Goal: Task Accomplishment & Management: Use online tool/utility

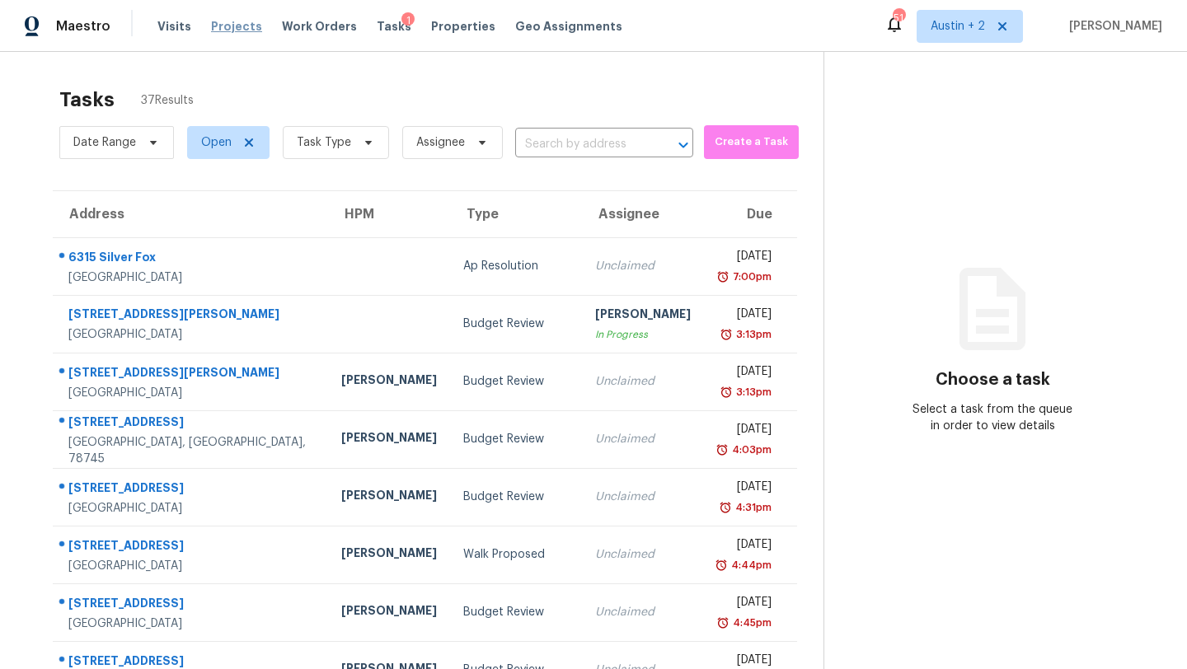
click at [237, 25] on span "Projects" at bounding box center [236, 26] width 51 height 16
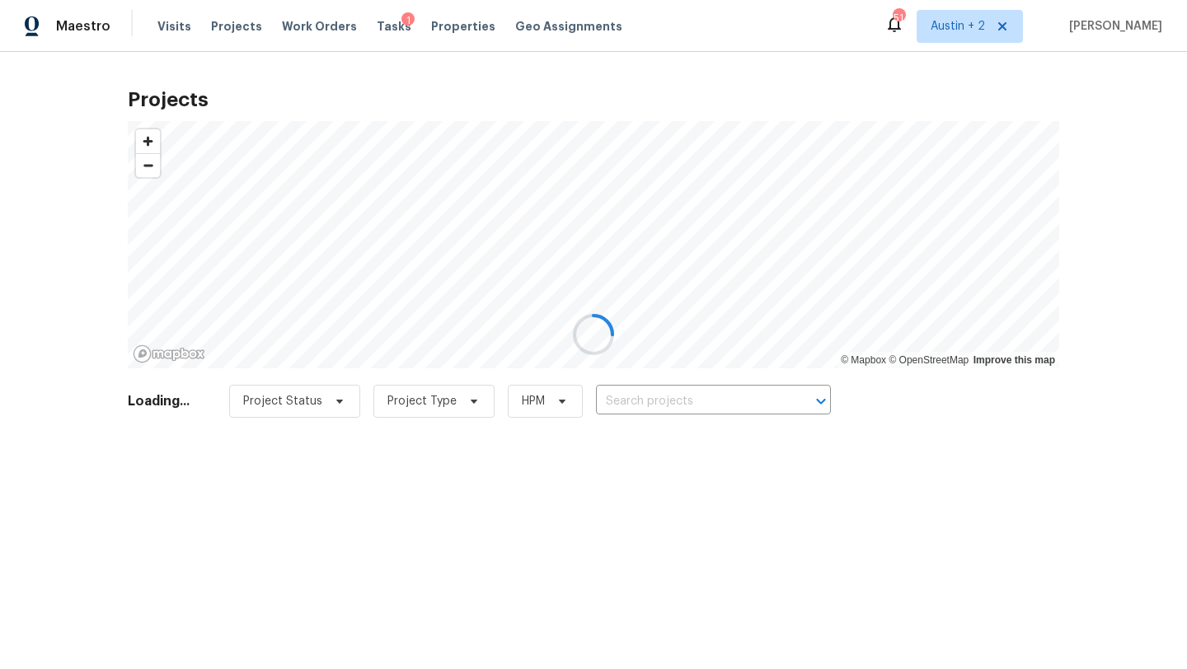
click at [633, 396] on div at bounding box center [593, 334] width 1187 height 669
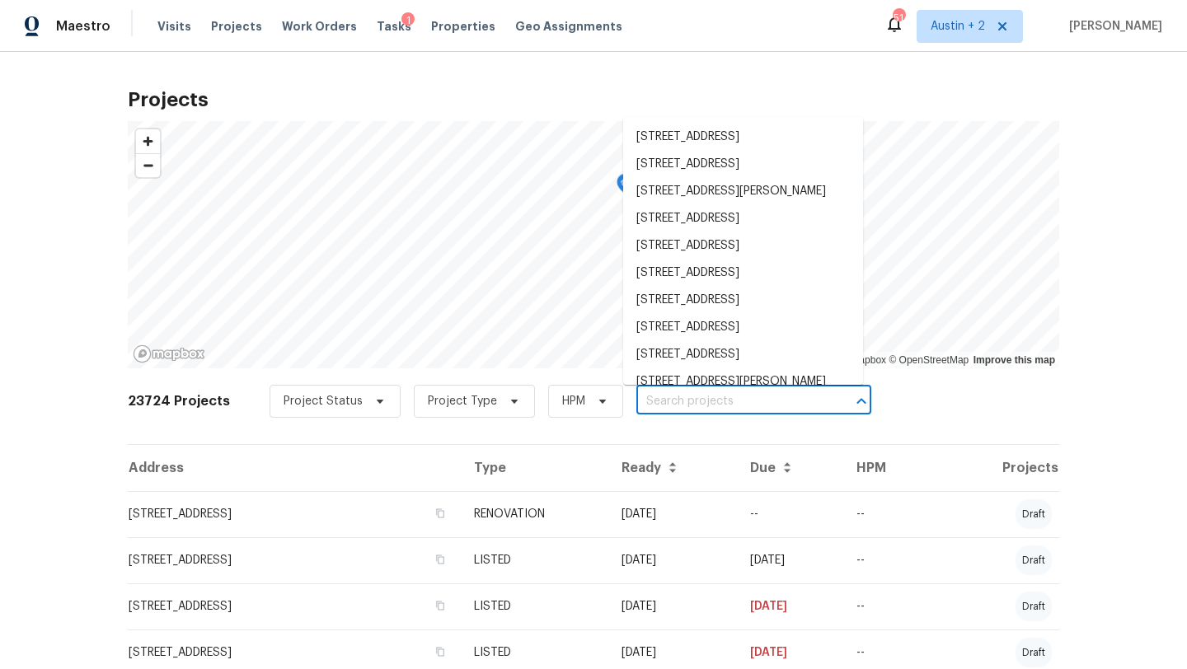
click at [641, 399] on input "text" at bounding box center [730, 402] width 189 height 26
paste input "9534 Lookover Bay, Converse, TX 78109"
type input "9534 Lookover Bay, Converse, TX 78109"
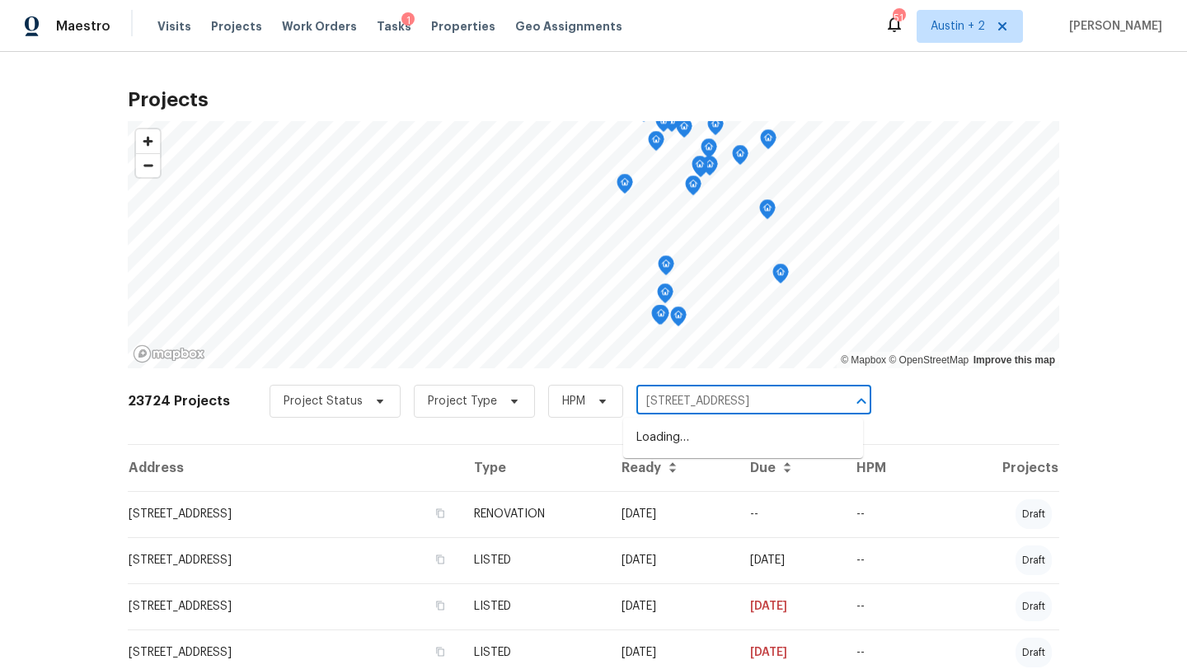
scroll to position [0, 31]
click at [649, 431] on li "9534 Lookover Bay, Converse, TX 78109" at bounding box center [743, 438] width 240 height 27
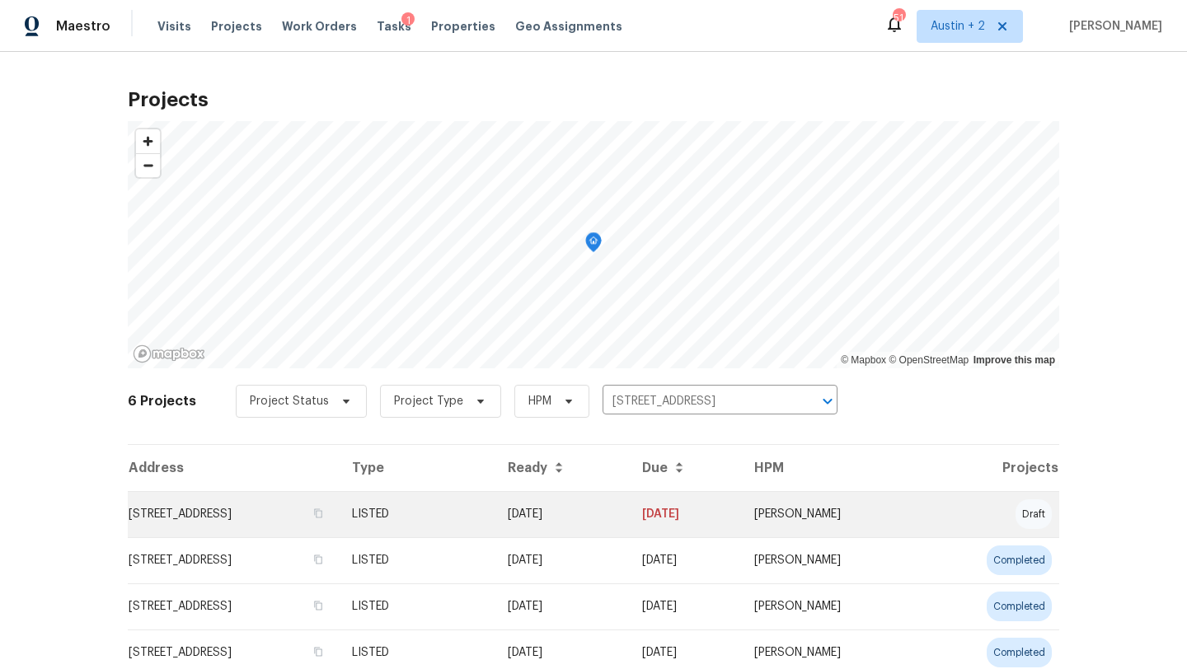
click at [225, 505] on td "9534 Lookover Bay, Converse, TX 78109" at bounding box center [233, 514] width 211 height 46
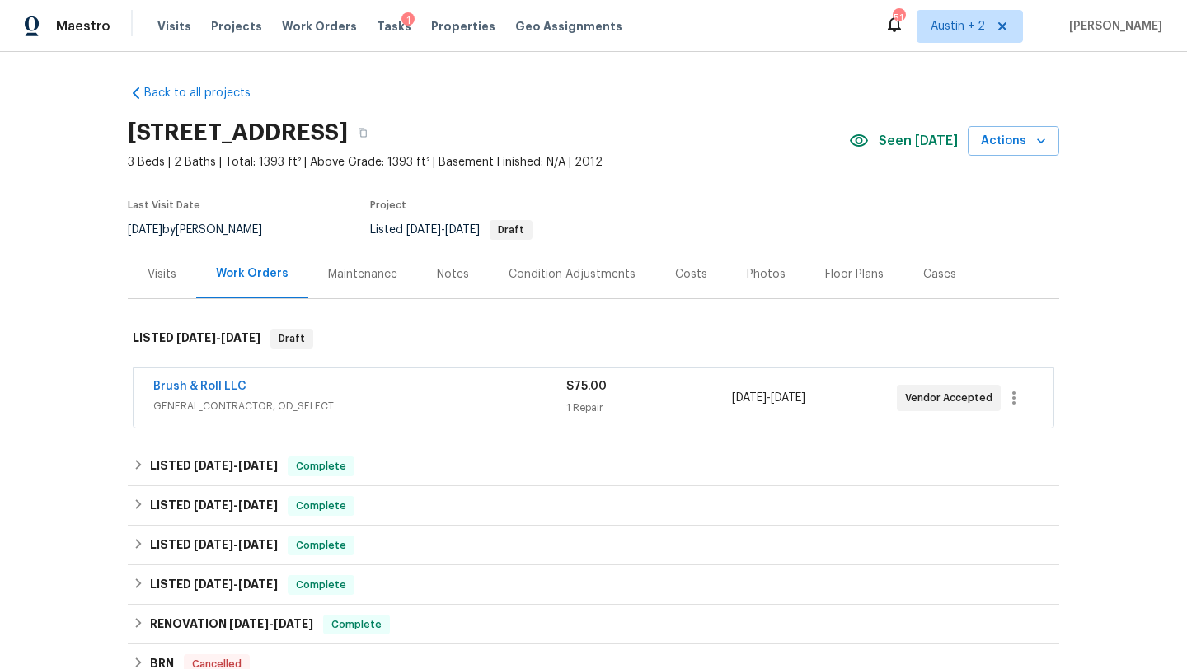
click at [158, 264] on div "Visits" at bounding box center [162, 274] width 68 height 49
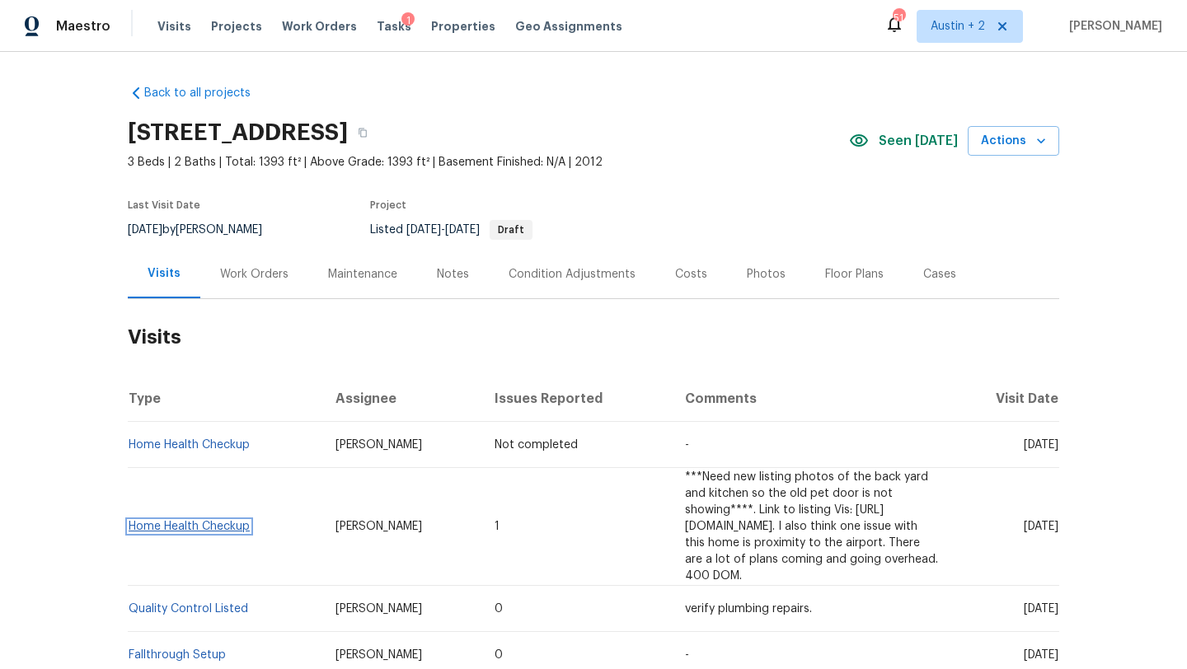
click at [232, 521] on link "Home Health Checkup" at bounding box center [189, 527] width 121 height 12
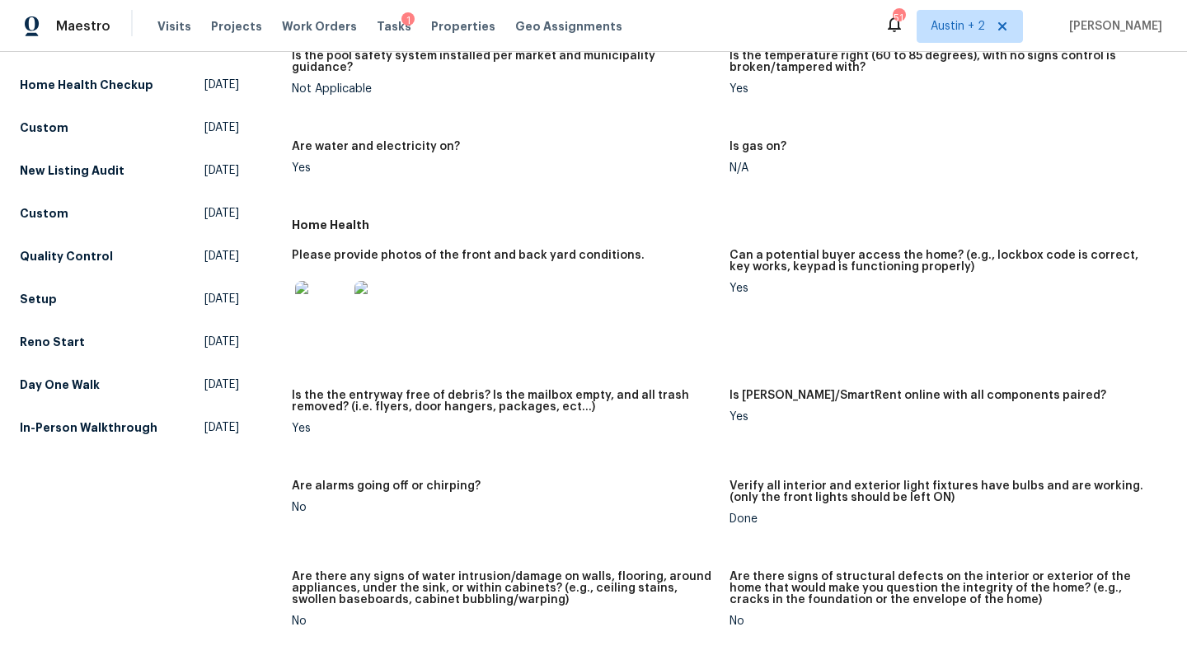
scroll to position [467, 0]
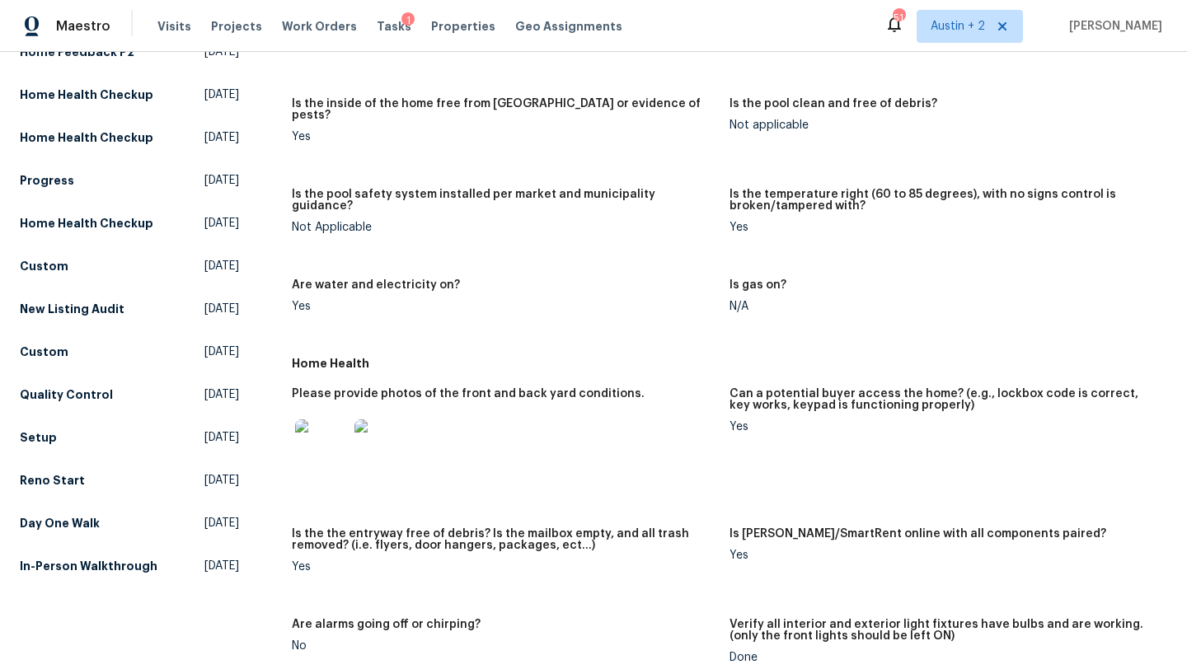
click at [330, 435] on img at bounding box center [321, 446] width 53 height 53
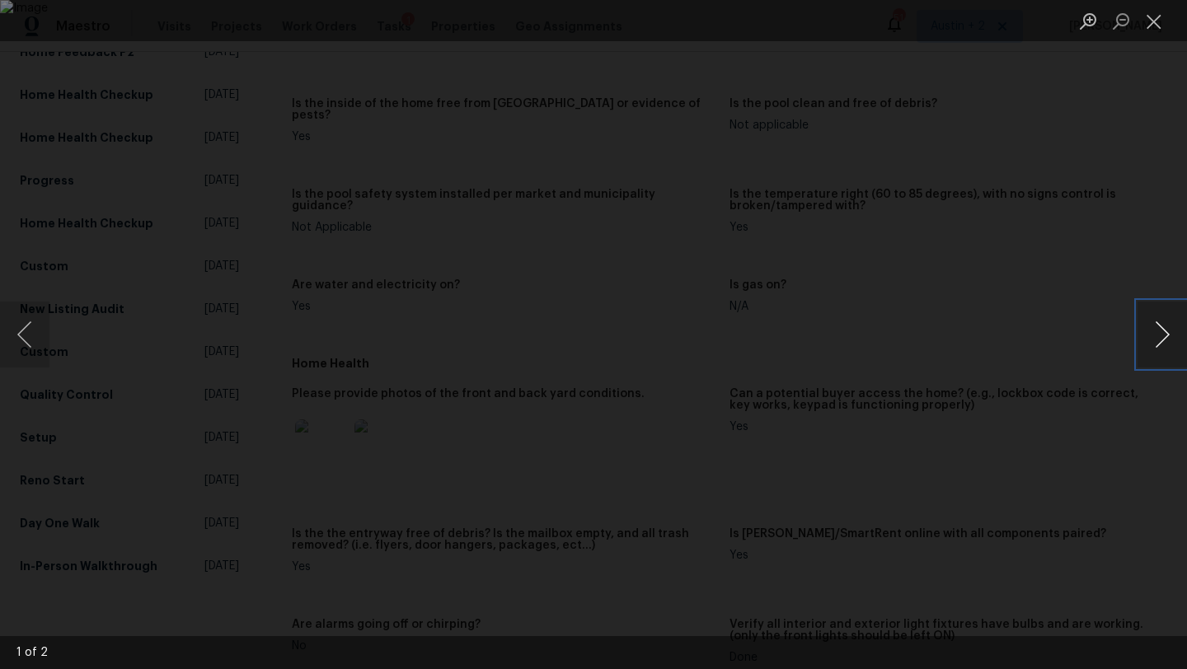
click at [1161, 339] on button "Next image" at bounding box center [1162, 335] width 49 height 66
click at [1152, 26] on button "Close lightbox" at bounding box center [1154, 21] width 33 height 29
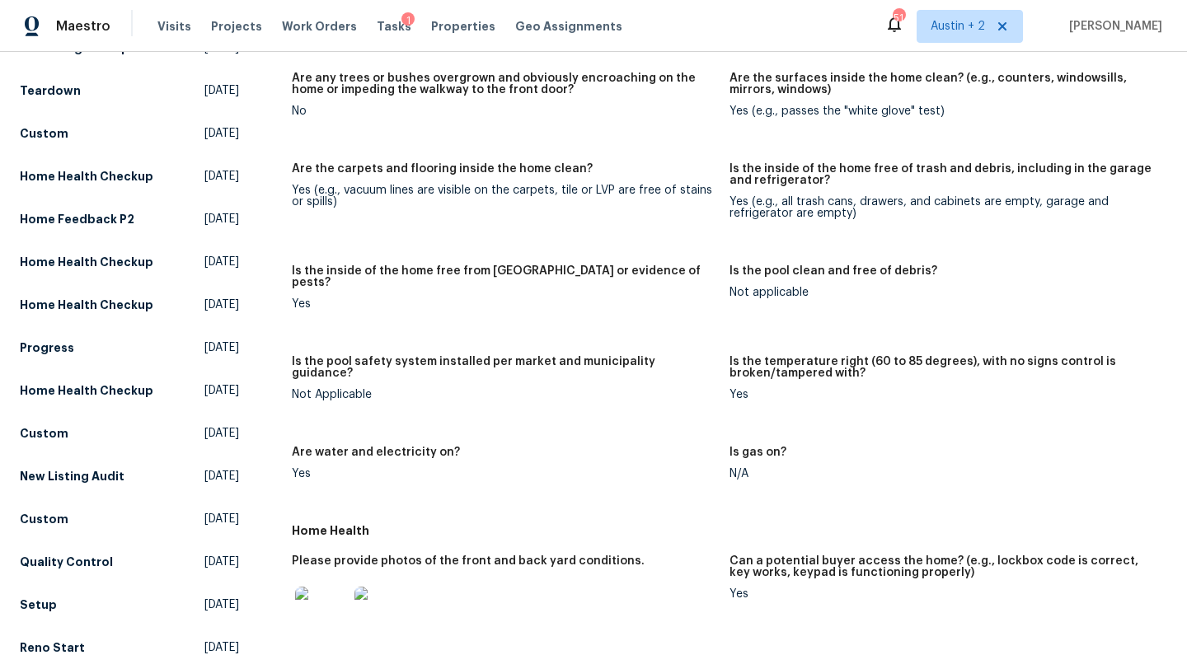
scroll to position [560, 0]
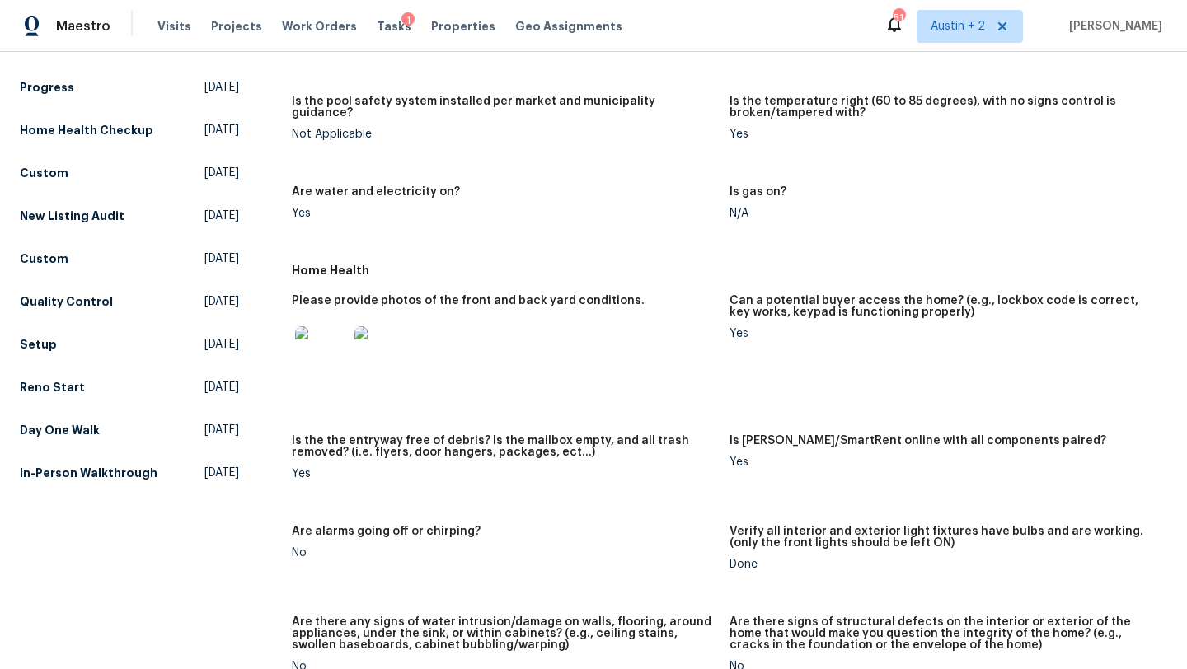
click at [326, 340] on img at bounding box center [321, 352] width 53 height 53
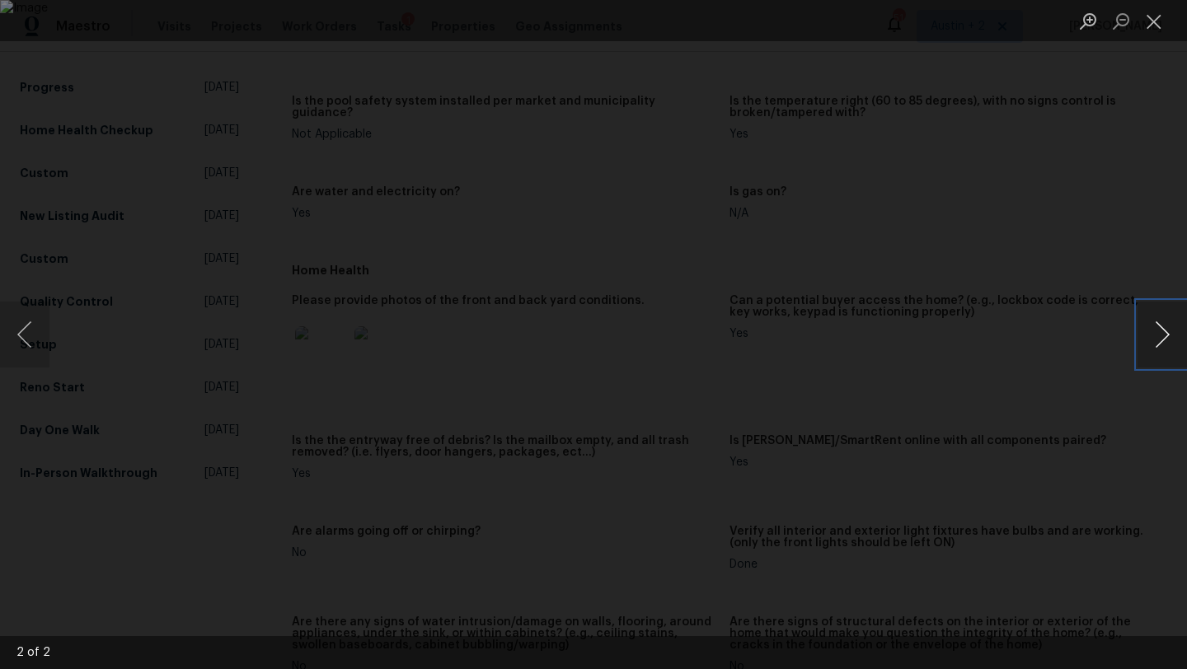
click at [1164, 327] on button "Next image" at bounding box center [1162, 335] width 49 height 66
click at [1155, 22] on button "Close lightbox" at bounding box center [1154, 21] width 33 height 29
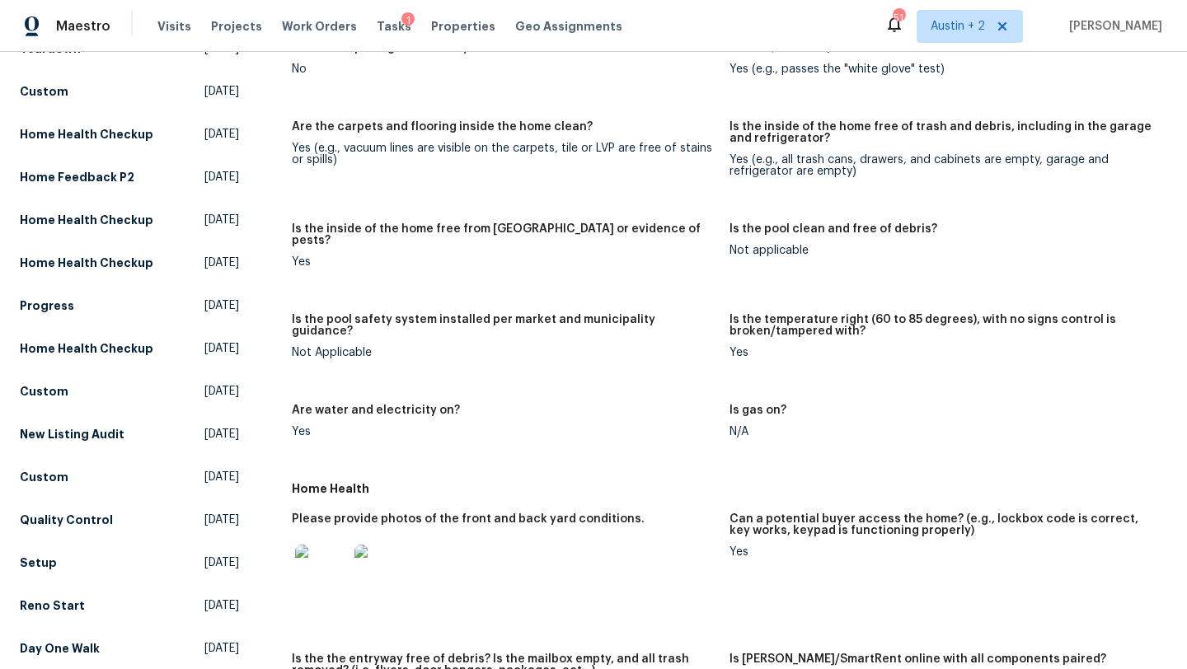
scroll to position [208, 0]
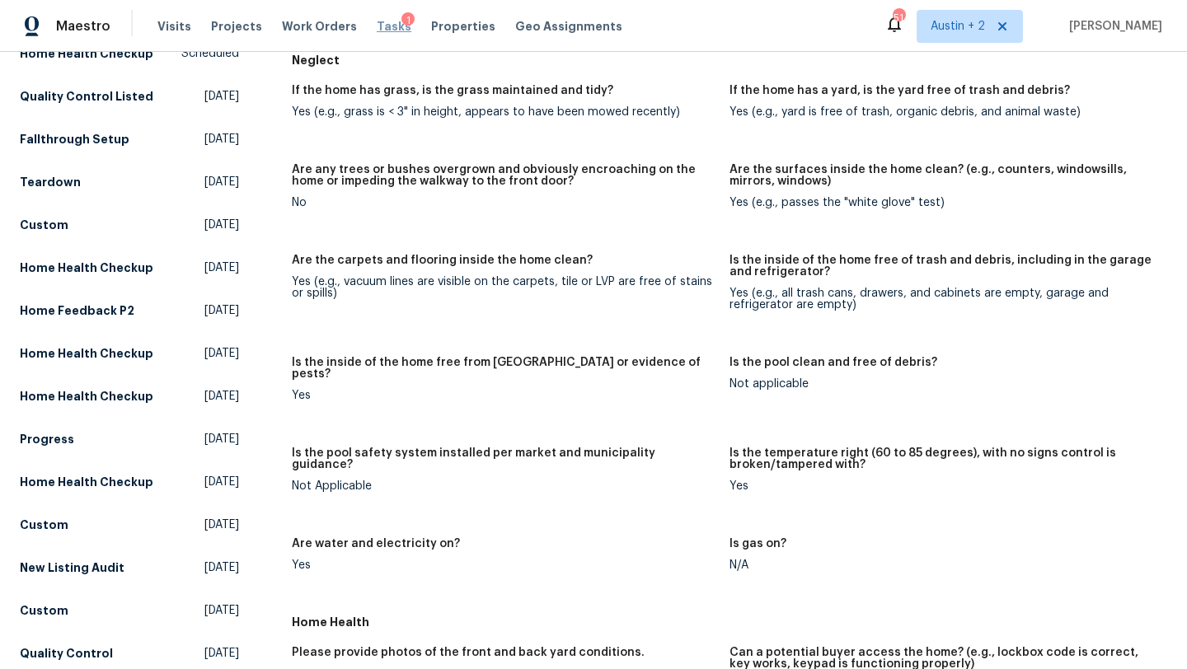
click at [382, 23] on span "Tasks" at bounding box center [394, 27] width 35 height 12
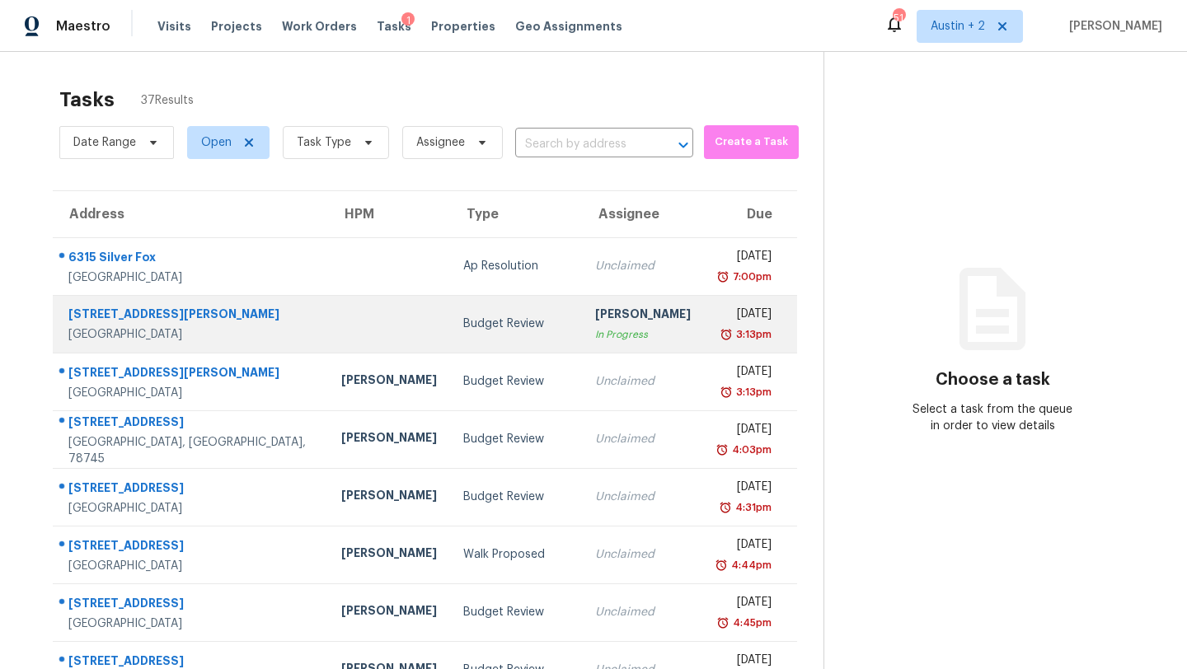
click at [463, 328] on div "Budget Review" at bounding box center [516, 324] width 106 height 16
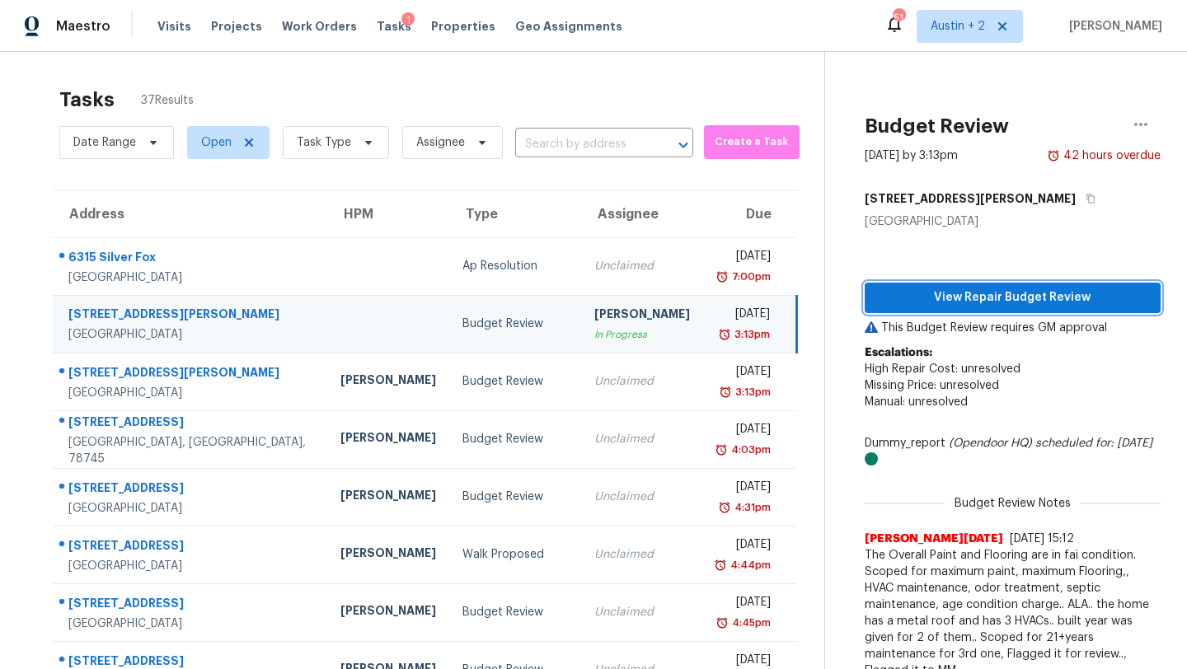
click at [958, 302] on span "View Repair Budget Review" at bounding box center [1013, 298] width 270 height 21
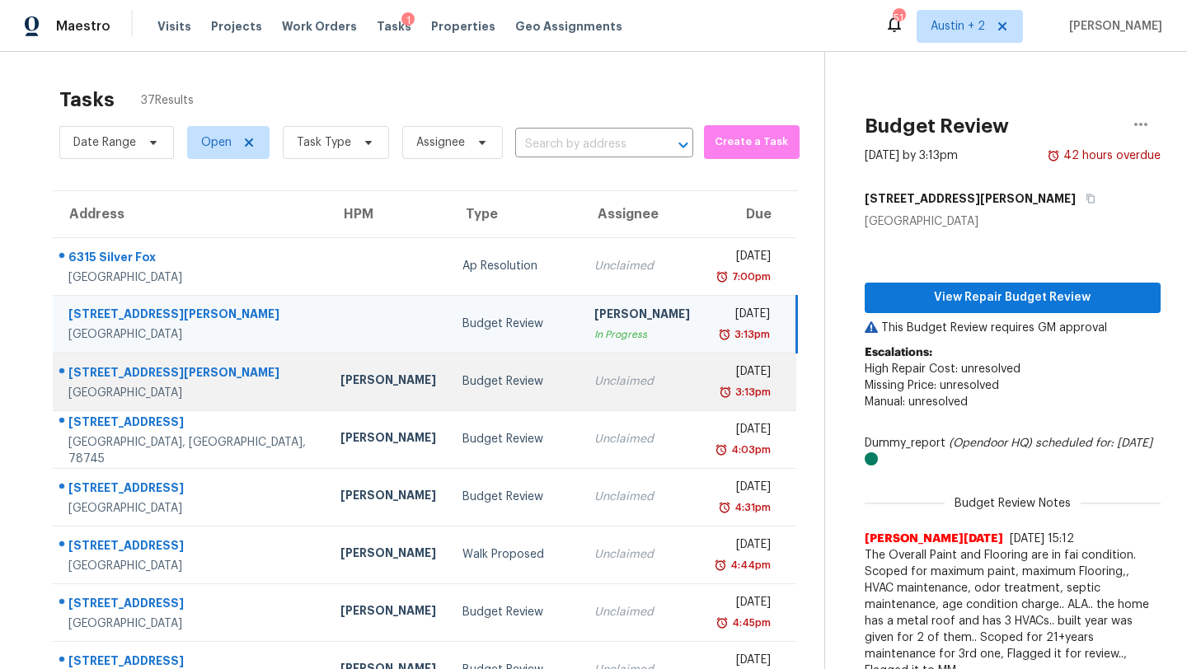
click at [449, 392] on td "Budget Review" at bounding box center [515, 382] width 132 height 58
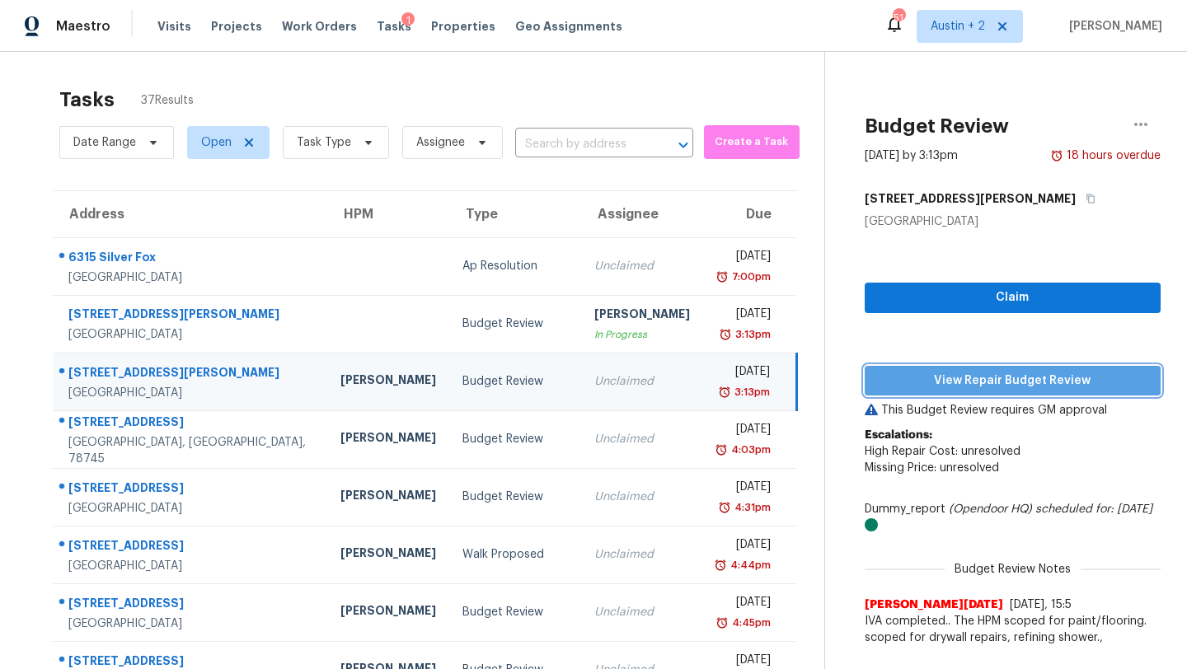
click at [891, 375] on span "View Repair Budget Review" at bounding box center [1013, 381] width 270 height 21
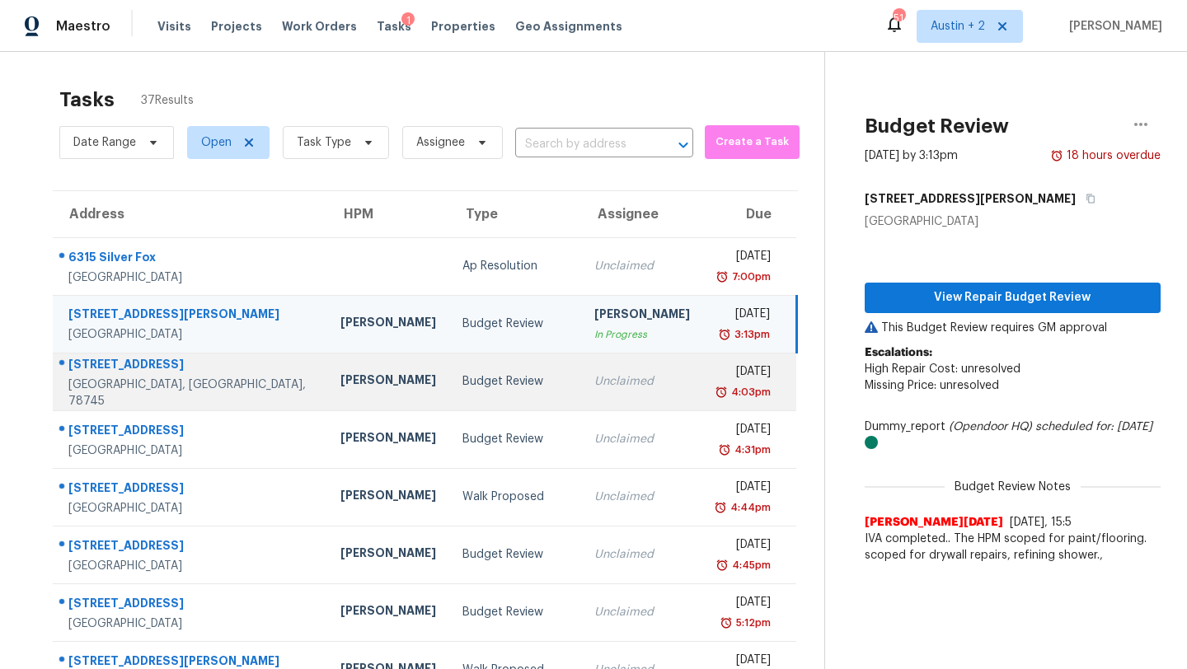
click at [594, 386] on div "Unclaimed" at bounding box center [642, 381] width 96 height 16
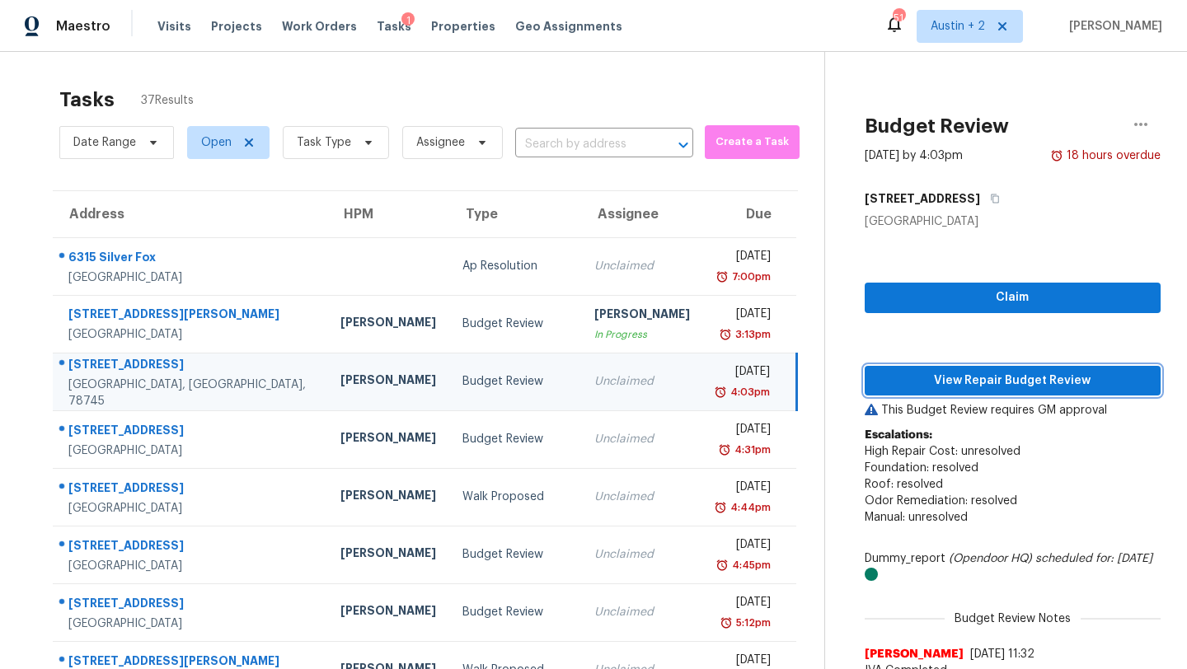
click at [928, 374] on span "View Repair Budget Review" at bounding box center [1013, 381] width 270 height 21
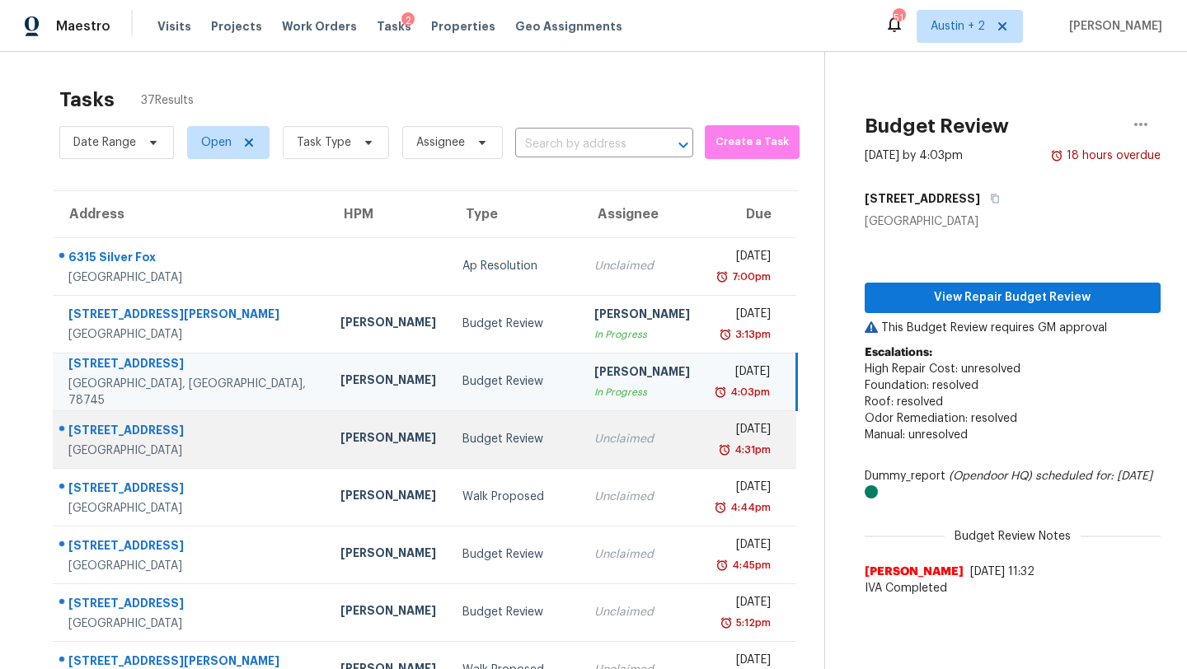
click at [488, 427] on td "Budget Review" at bounding box center [515, 440] width 132 height 58
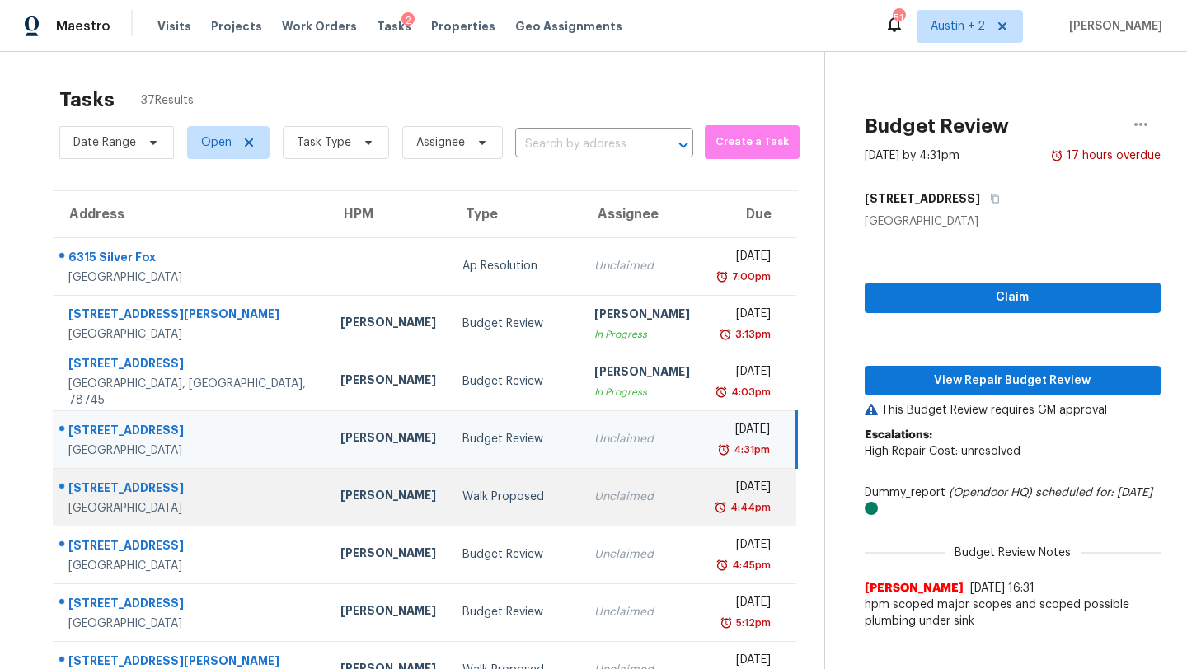
scroll to position [189, 0]
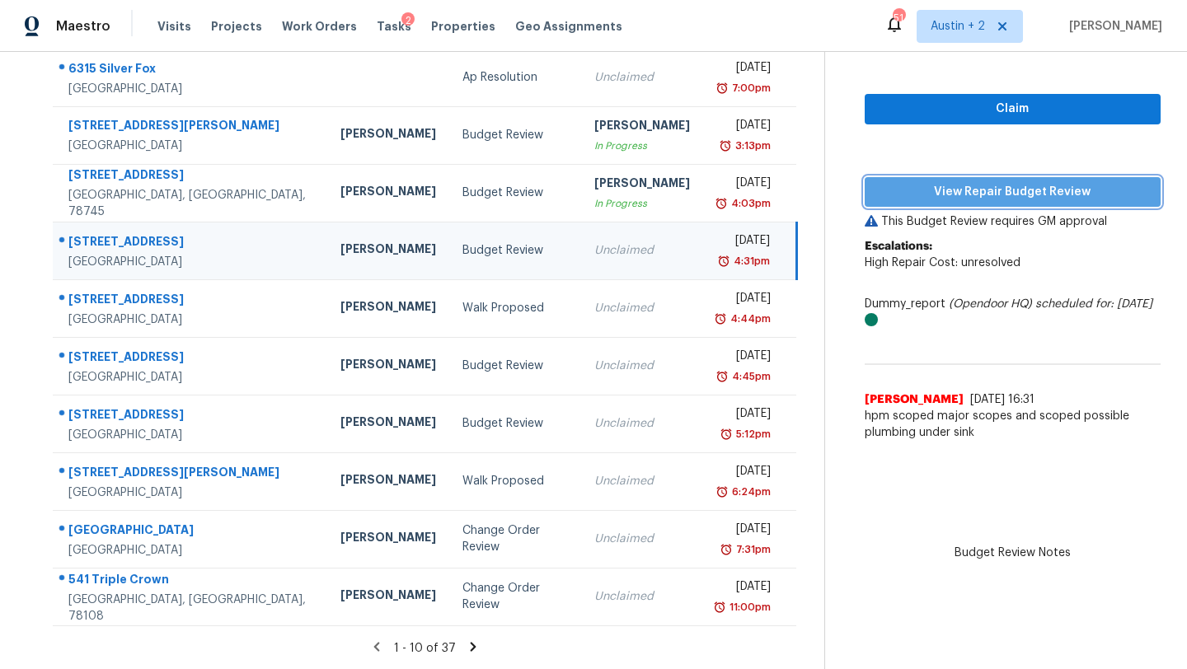
click at [935, 188] on span "View Repair Budget Review" at bounding box center [1013, 192] width 270 height 21
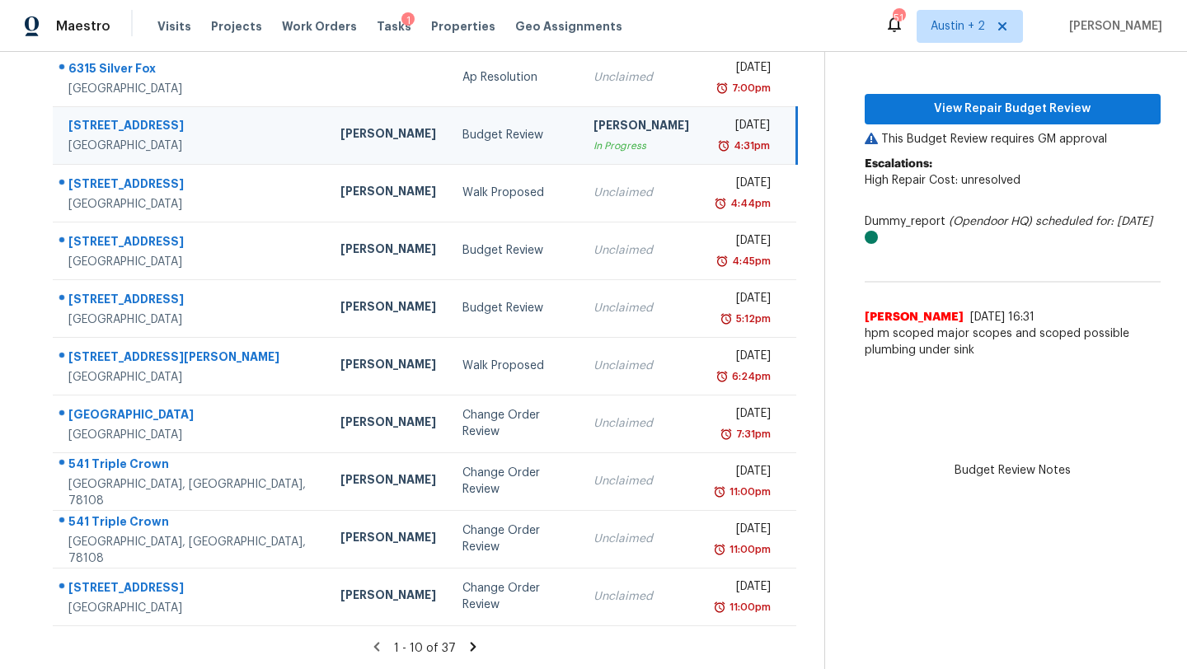
scroll to position [0, 0]
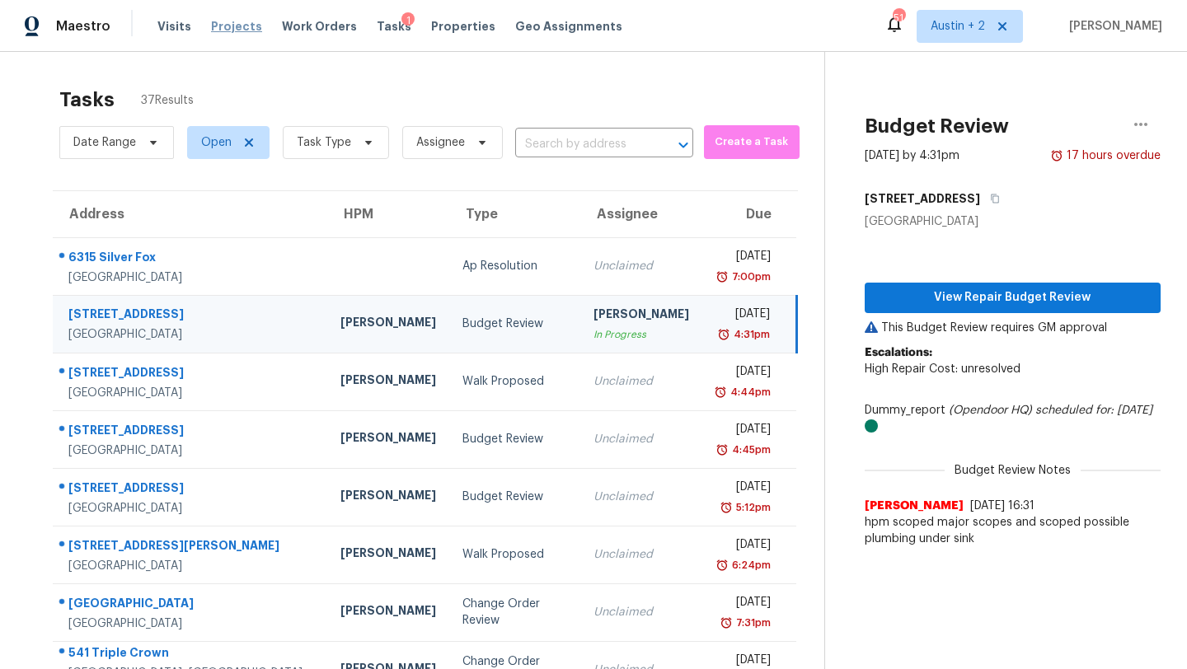
click at [242, 23] on span "Projects" at bounding box center [236, 26] width 51 height 16
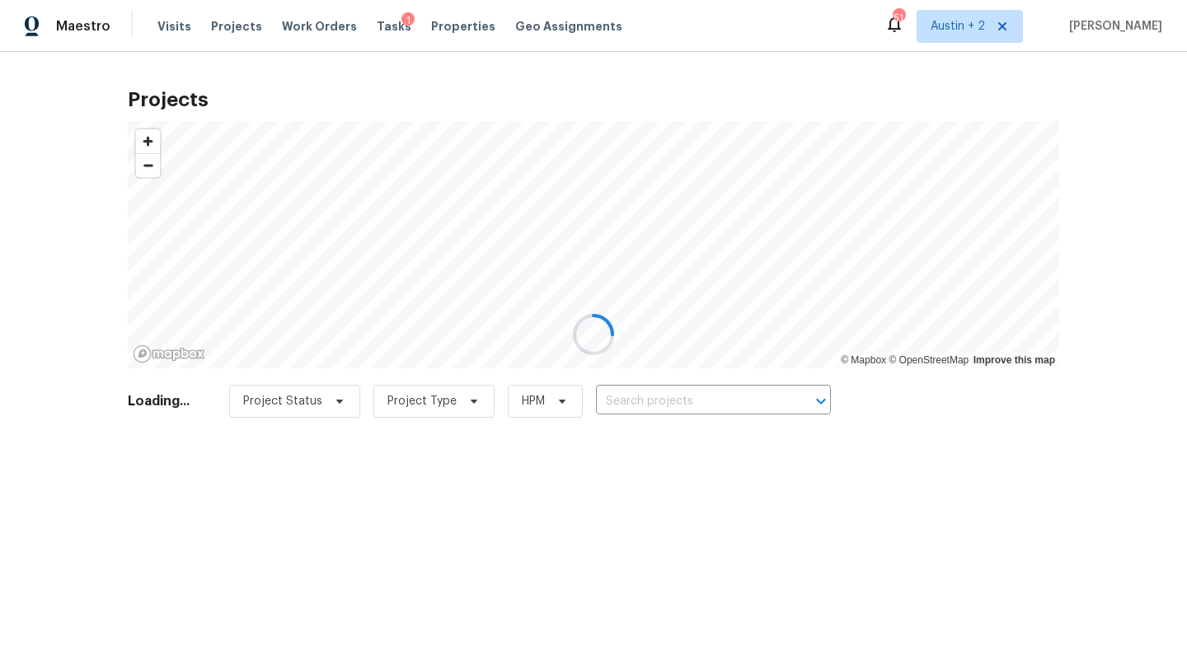
click at [655, 401] on div at bounding box center [593, 334] width 1187 height 669
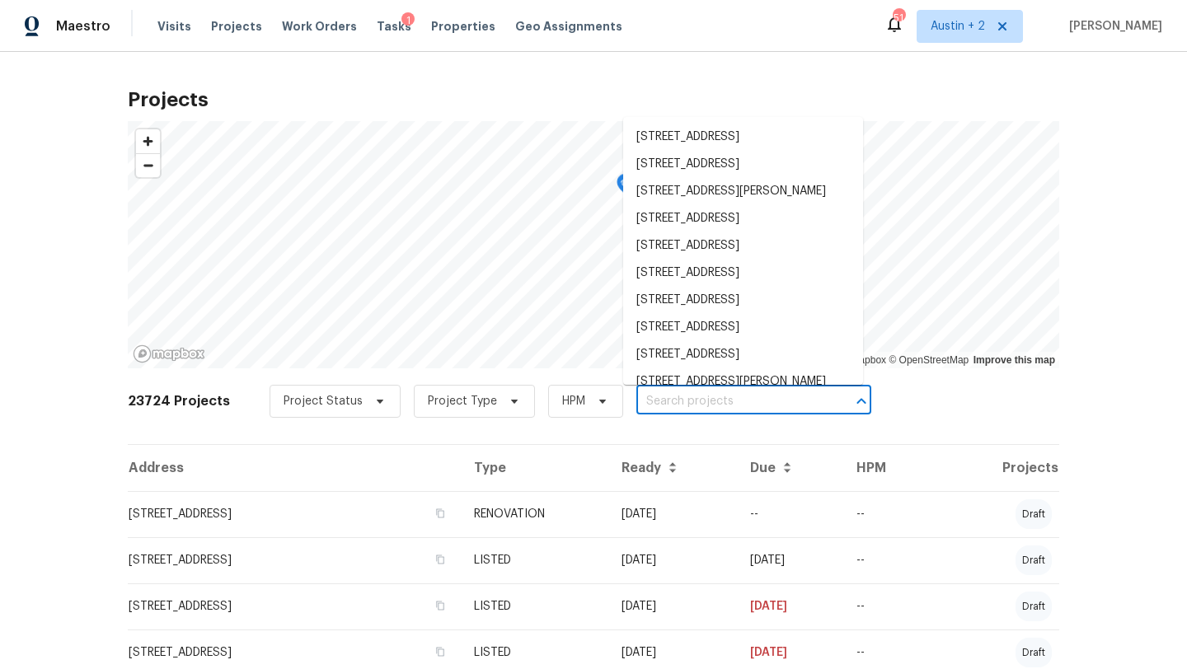
click at [665, 401] on input "text" at bounding box center [730, 402] width 189 height 26
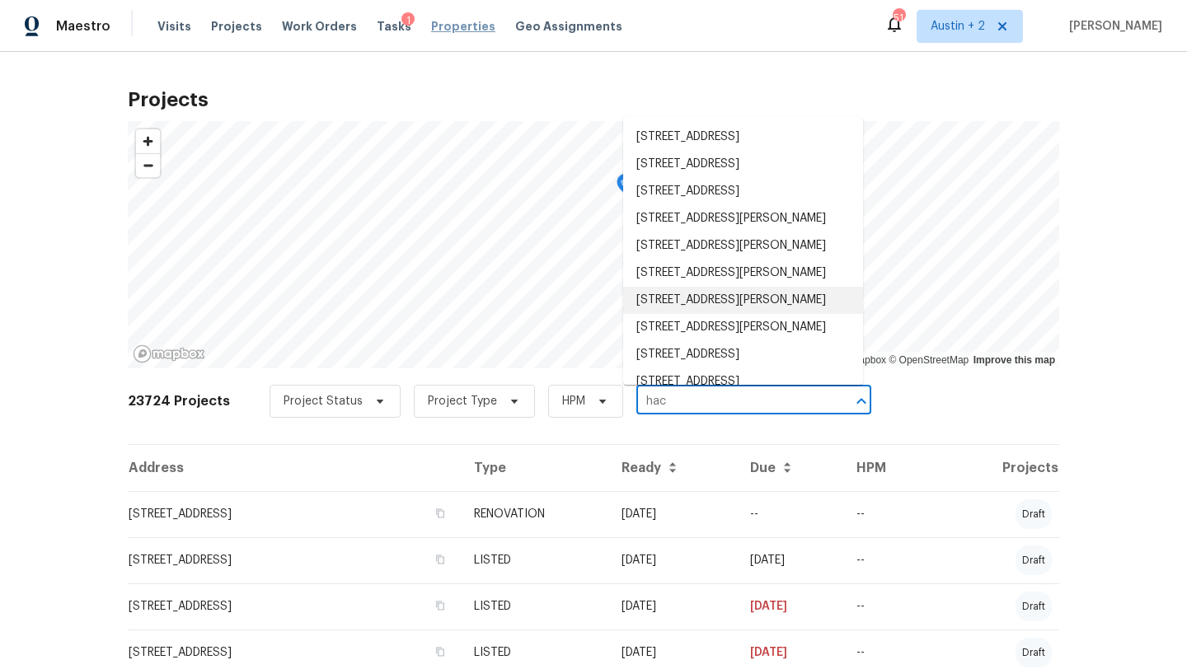
type input "hac"
click at [434, 31] on span "Properties" at bounding box center [463, 26] width 64 height 16
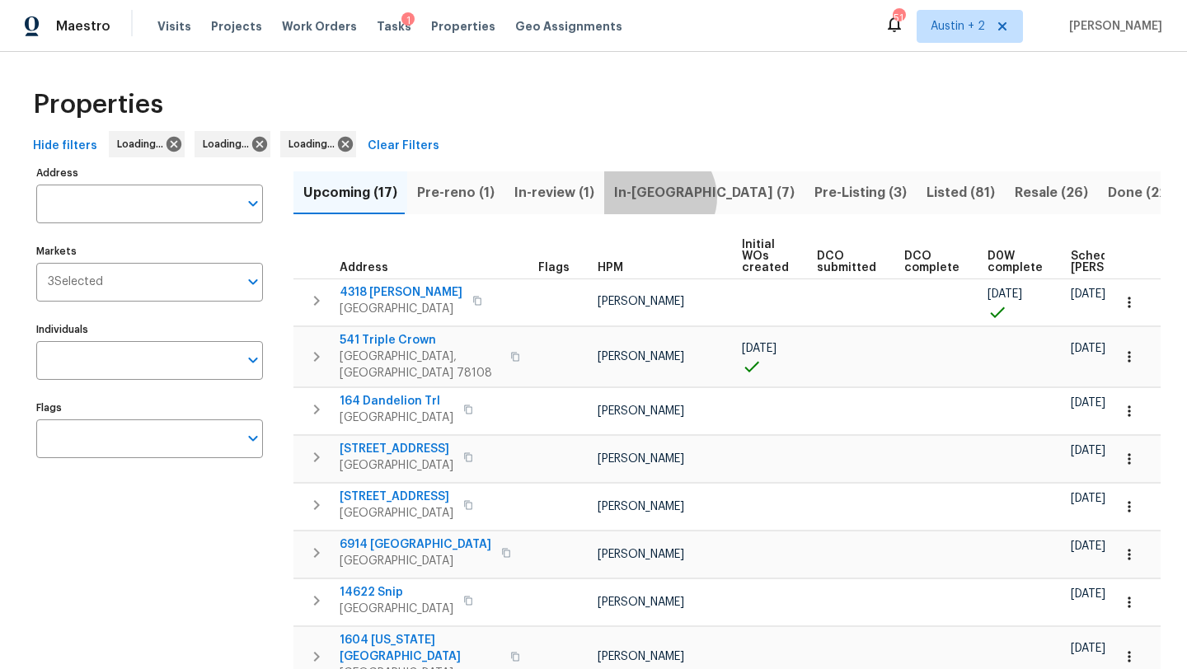
click at [647, 197] on span "In-reno (7)" at bounding box center [704, 192] width 181 height 23
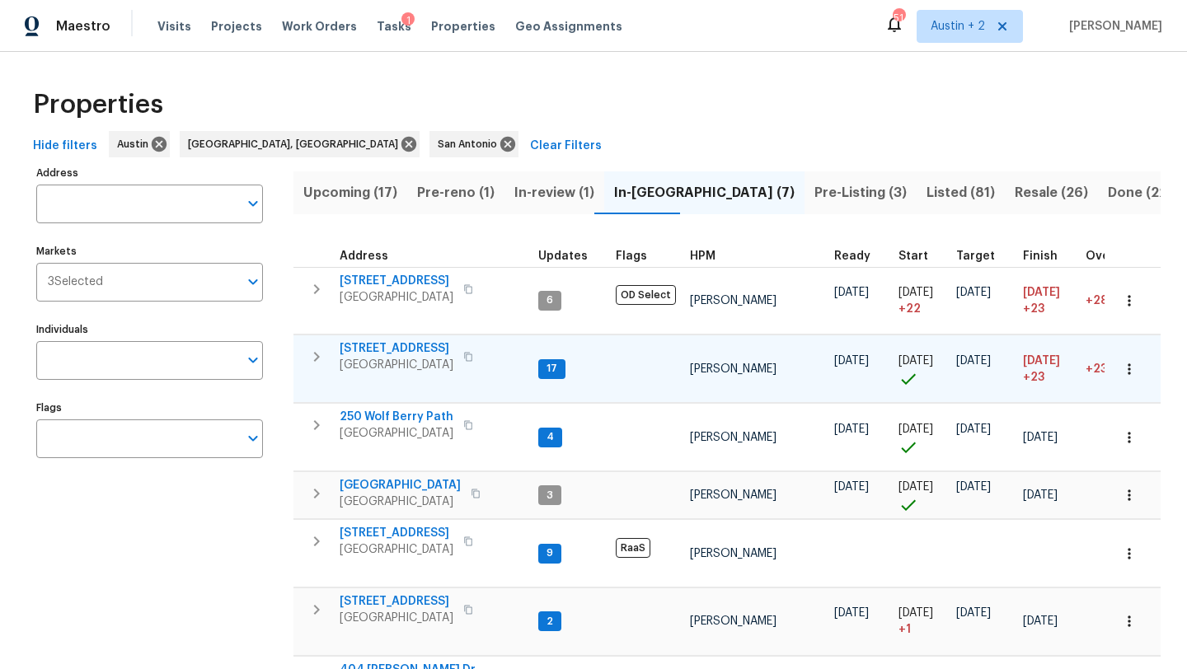
click at [395, 350] on span "503 Hackberry St" at bounding box center [397, 348] width 114 height 16
click at [378, 24] on span "Tasks" at bounding box center [394, 27] width 35 height 12
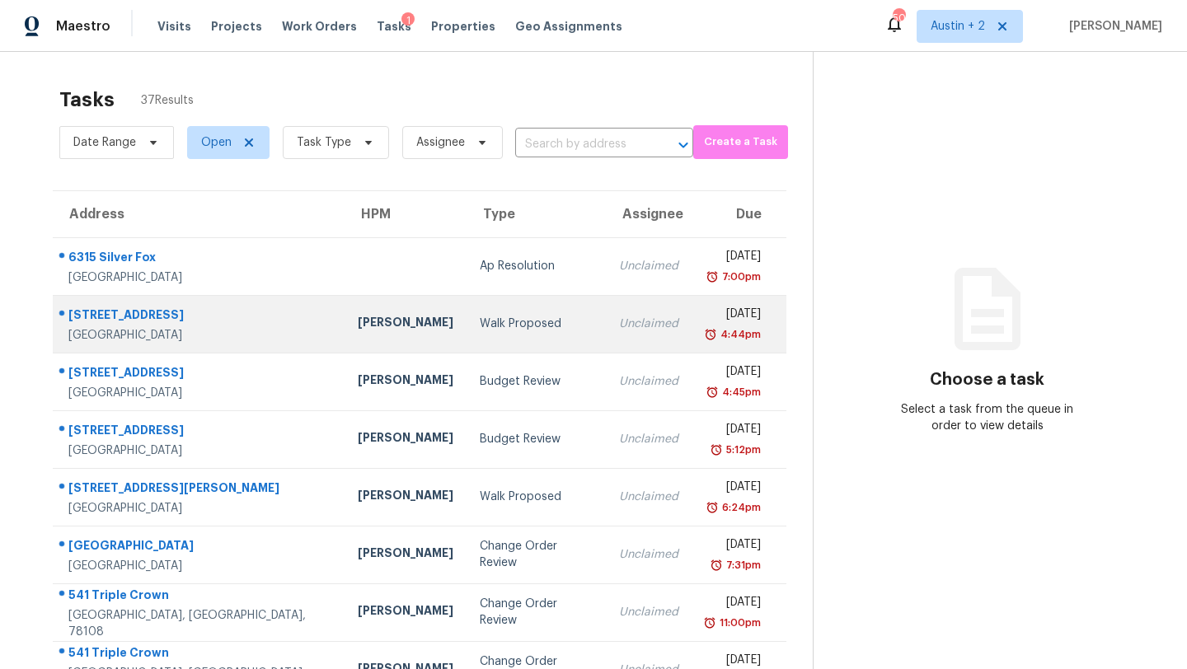
click at [480, 329] on div "Walk Proposed" at bounding box center [536, 324] width 113 height 16
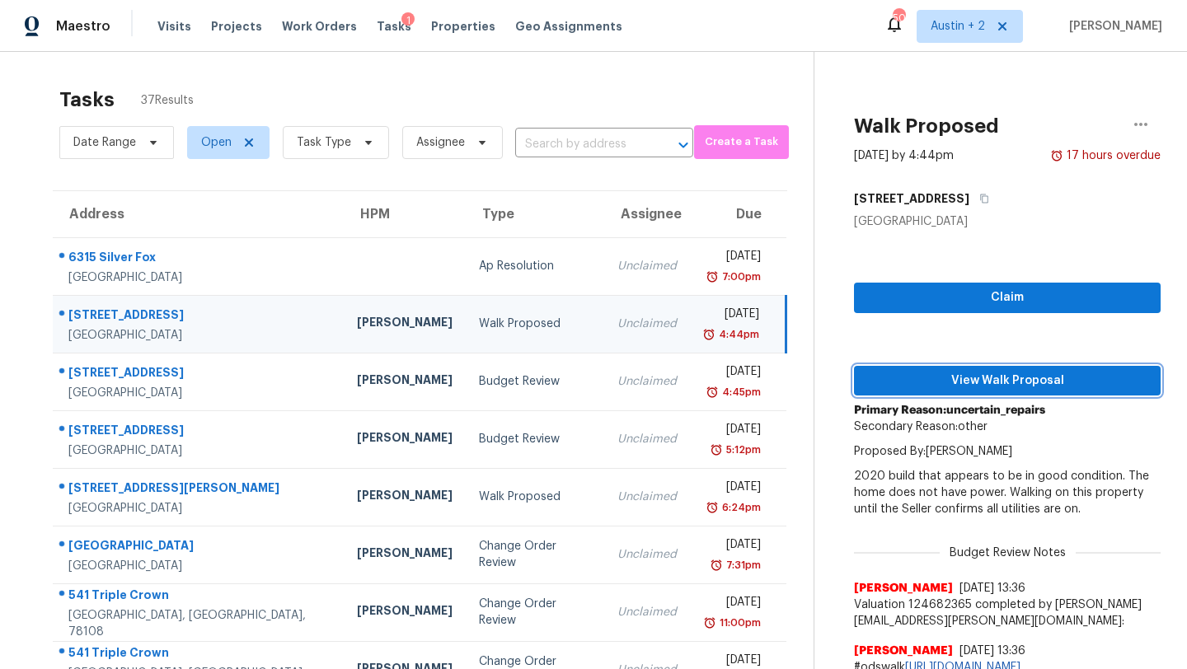
click at [893, 380] on span "View Walk Proposal" at bounding box center [1007, 381] width 280 height 21
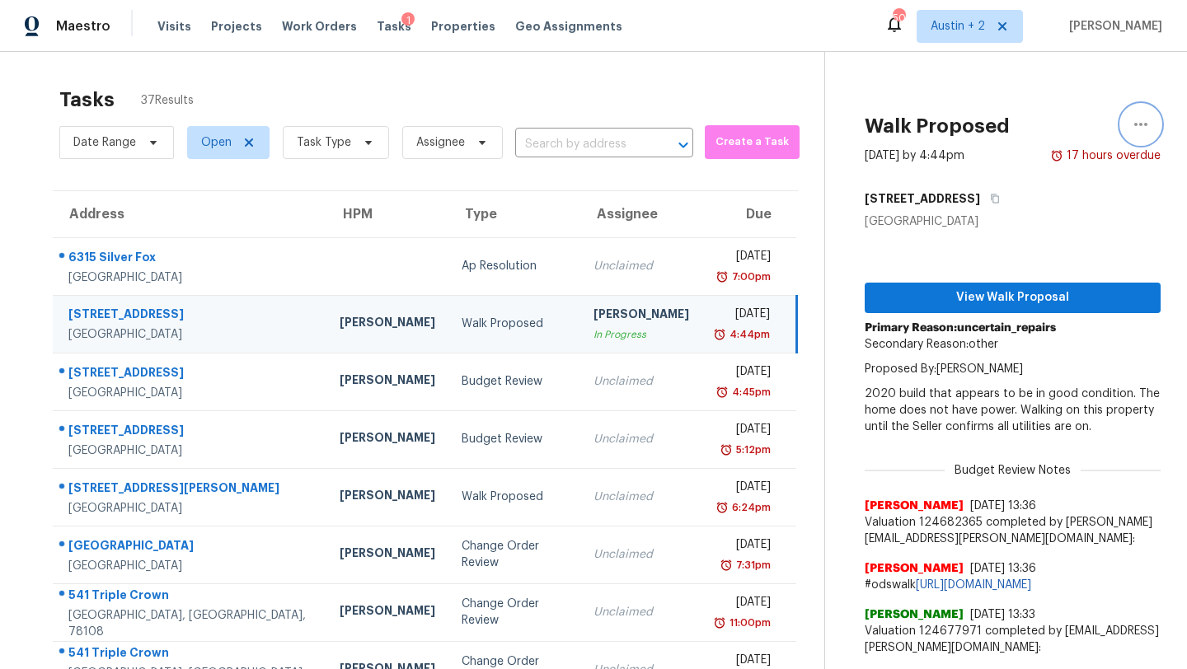
click at [1133, 120] on icon "button" at bounding box center [1141, 125] width 20 height 20
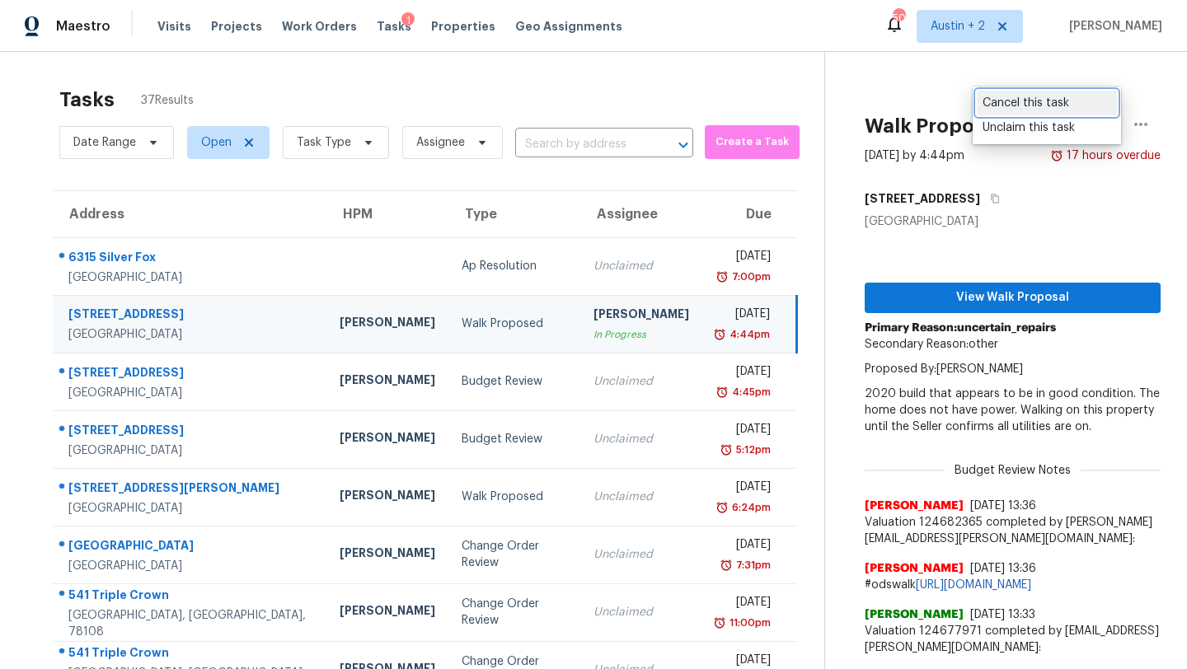
click at [1048, 106] on div "Cancel this task" at bounding box center [1047, 103] width 129 height 16
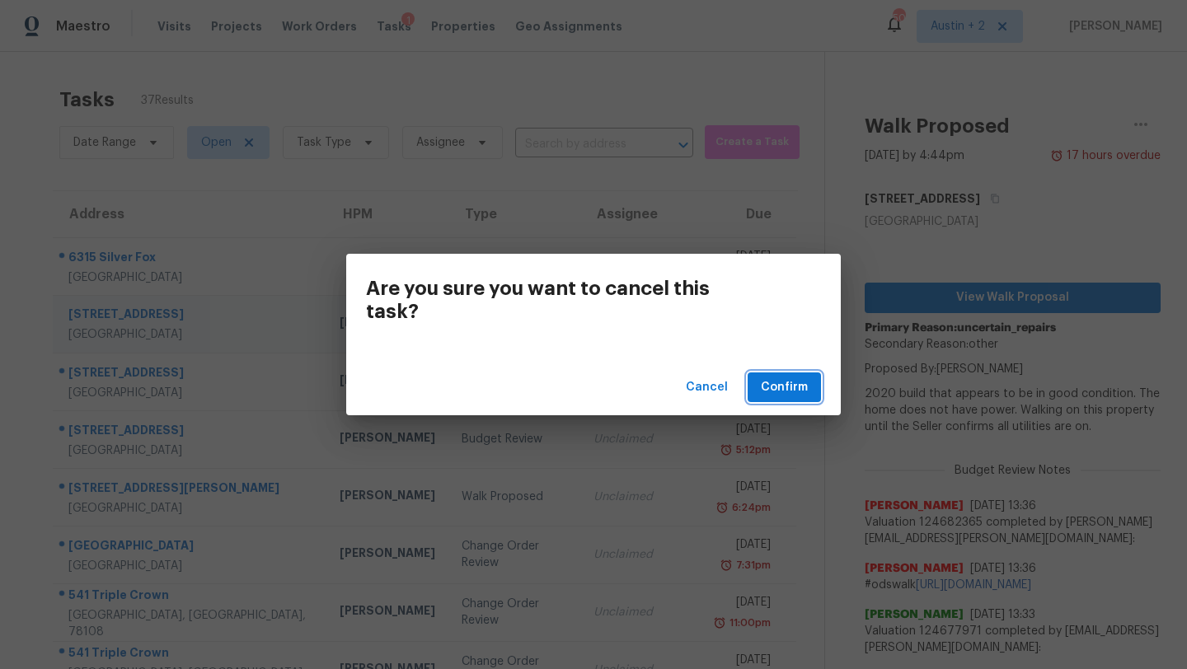
click at [801, 386] on span "Confirm" at bounding box center [784, 388] width 47 height 21
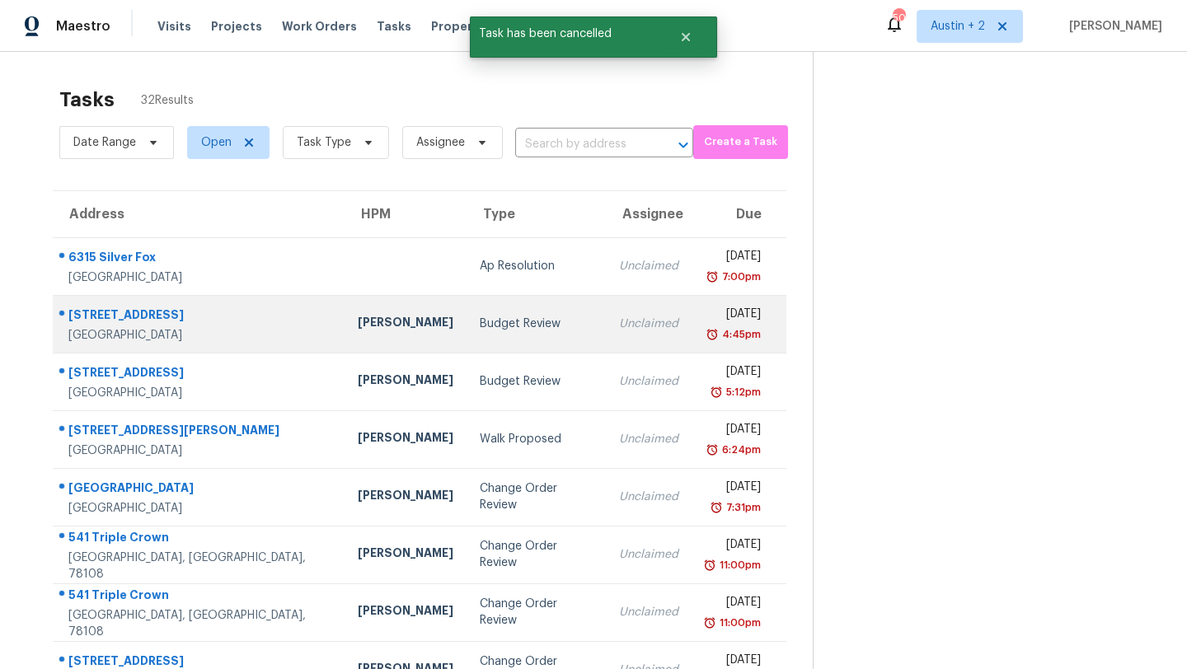
click at [467, 336] on td "Budget Review" at bounding box center [536, 324] width 139 height 58
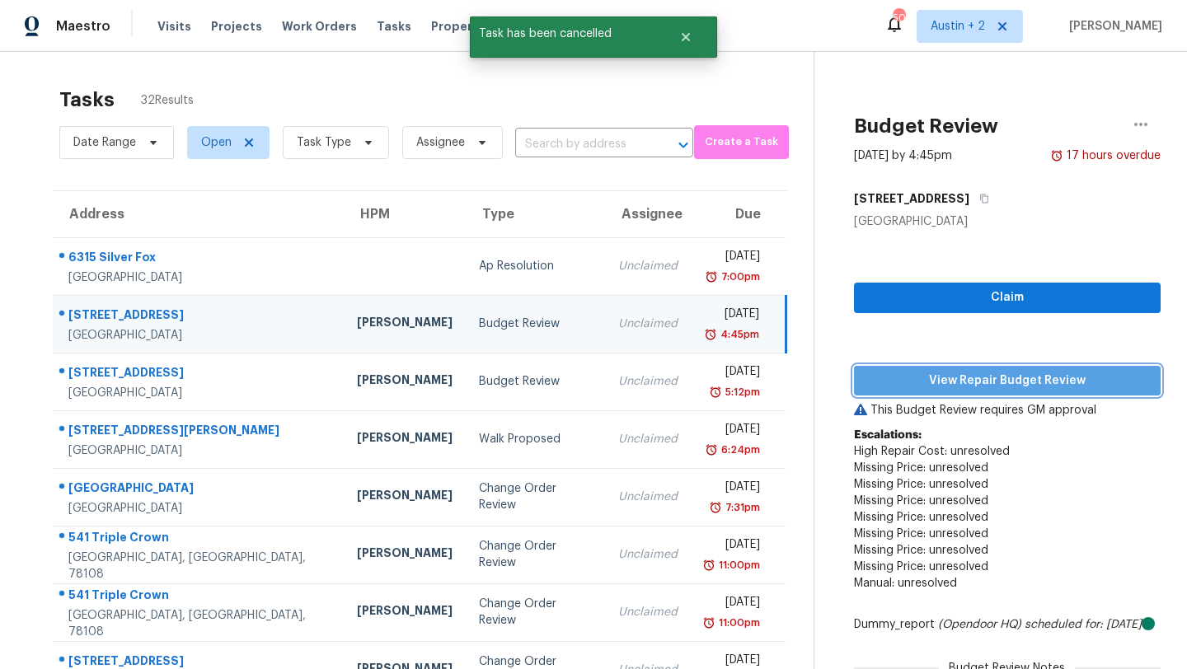
click at [930, 387] on span "View Repair Budget Review" at bounding box center [1007, 381] width 280 height 21
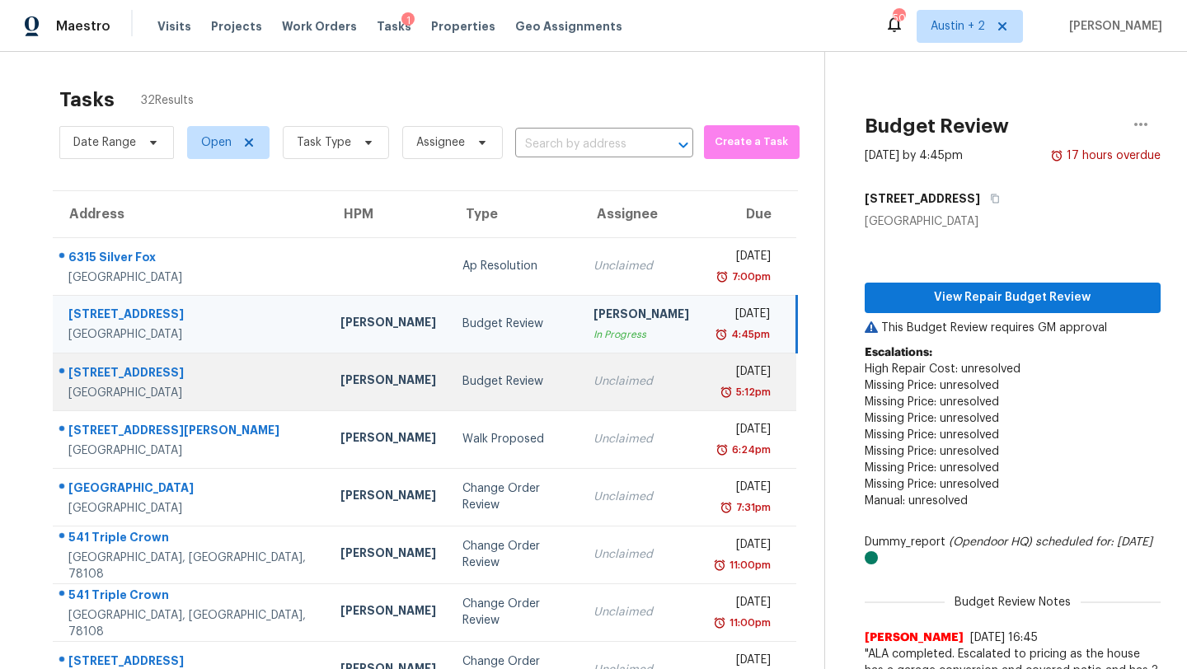
click at [462, 376] on div "Budget Review" at bounding box center [515, 381] width 106 height 16
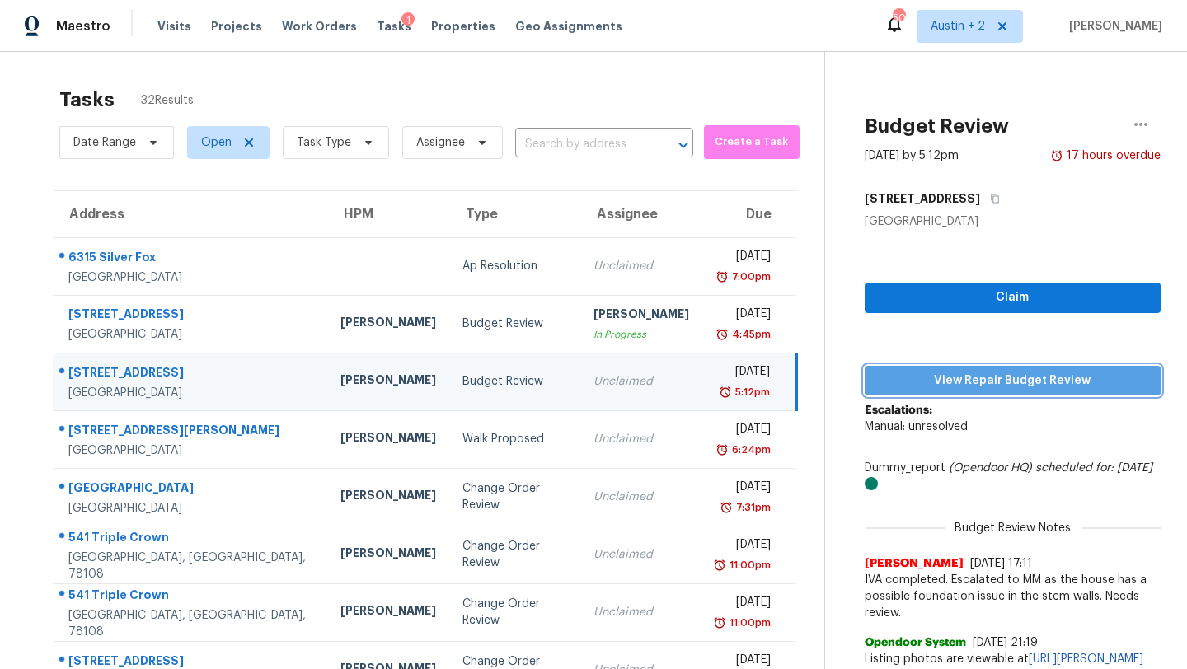
click at [878, 384] on span "View Repair Budget Review" at bounding box center [1013, 381] width 270 height 21
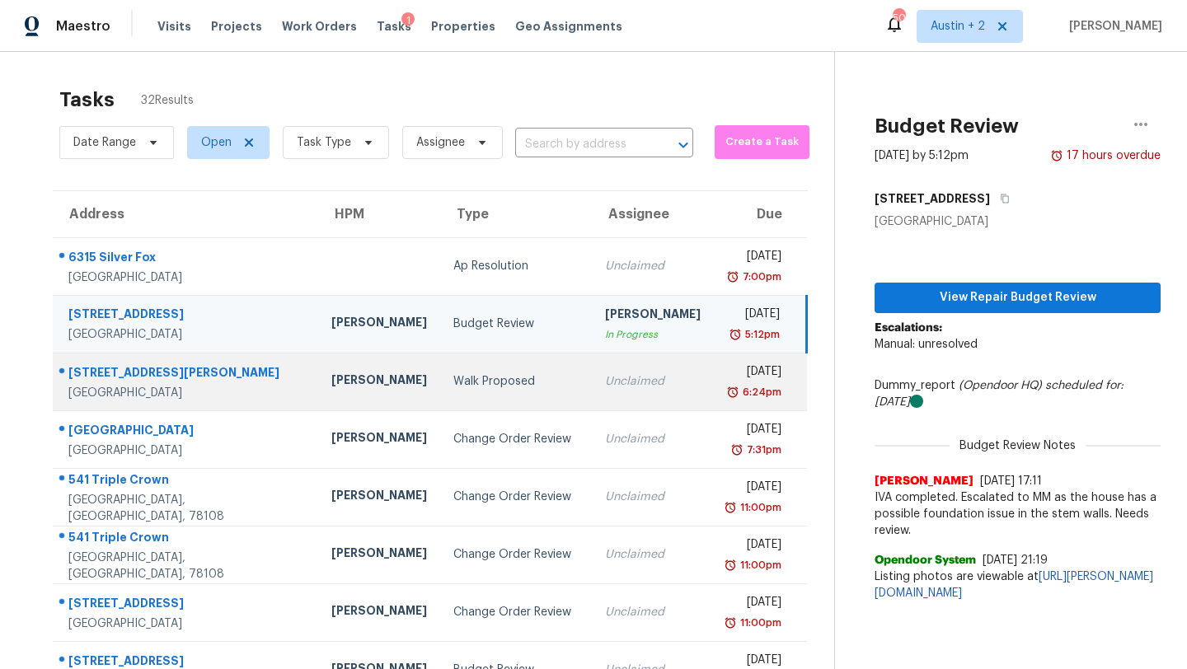
click at [469, 382] on div "Walk Proposed" at bounding box center [515, 381] width 125 height 16
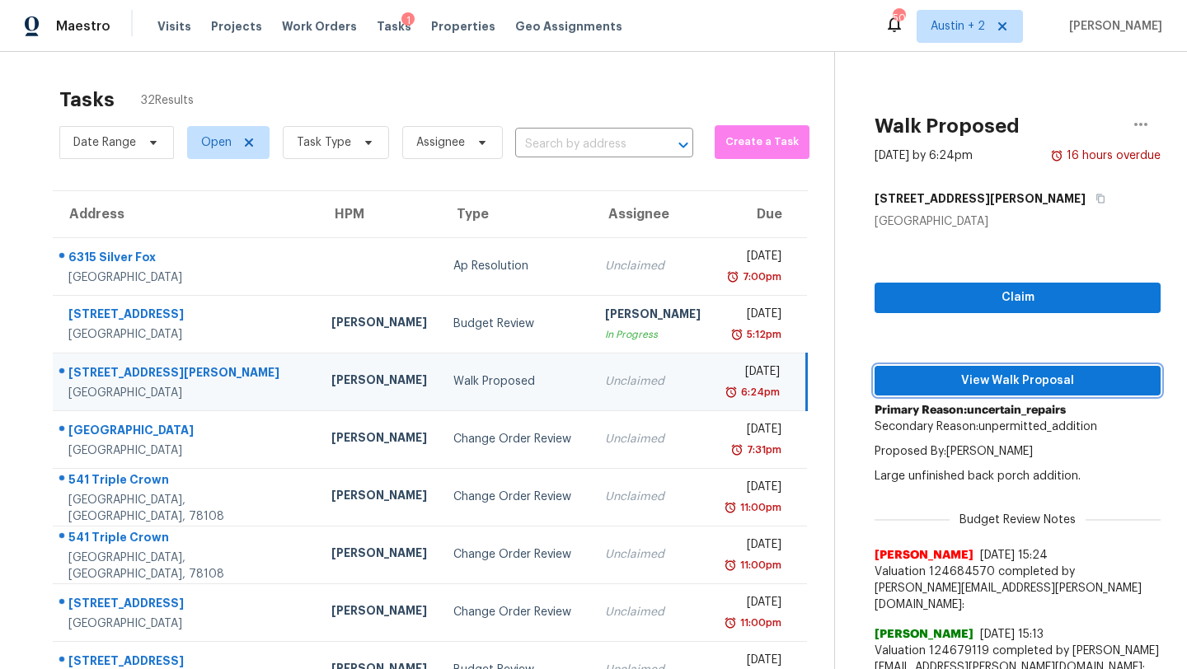
click at [888, 382] on span "View Walk Proposal" at bounding box center [1018, 381] width 260 height 21
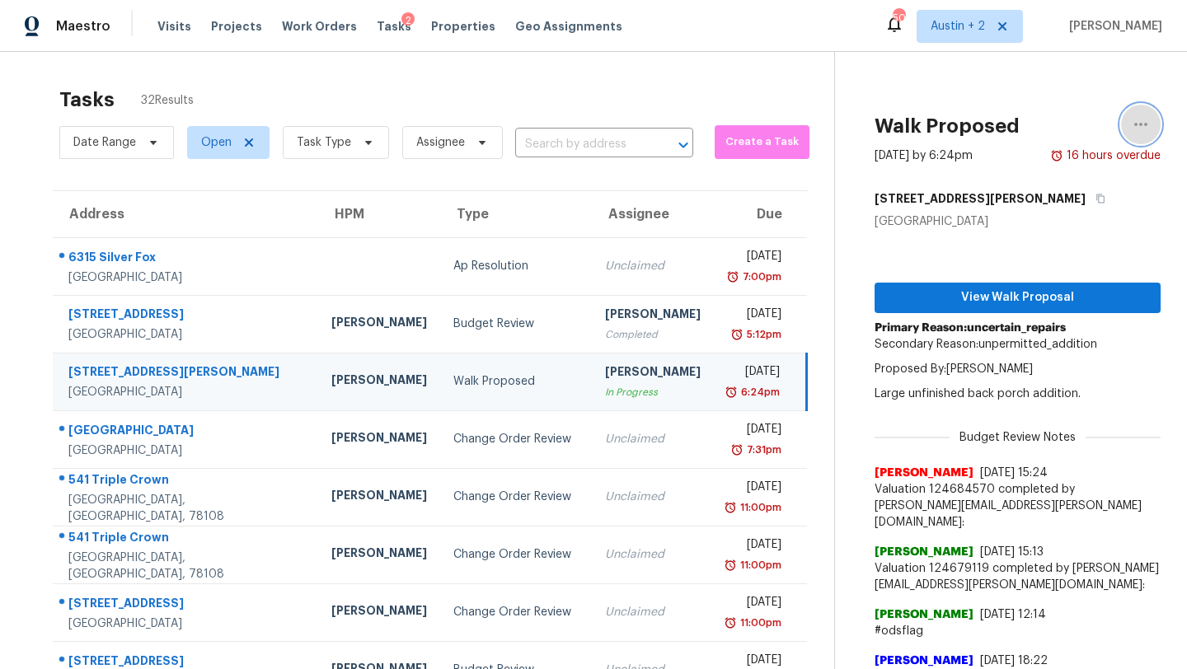
click at [1137, 126] on icon "button" at bounding box center [1141, 125] width 20 height 20
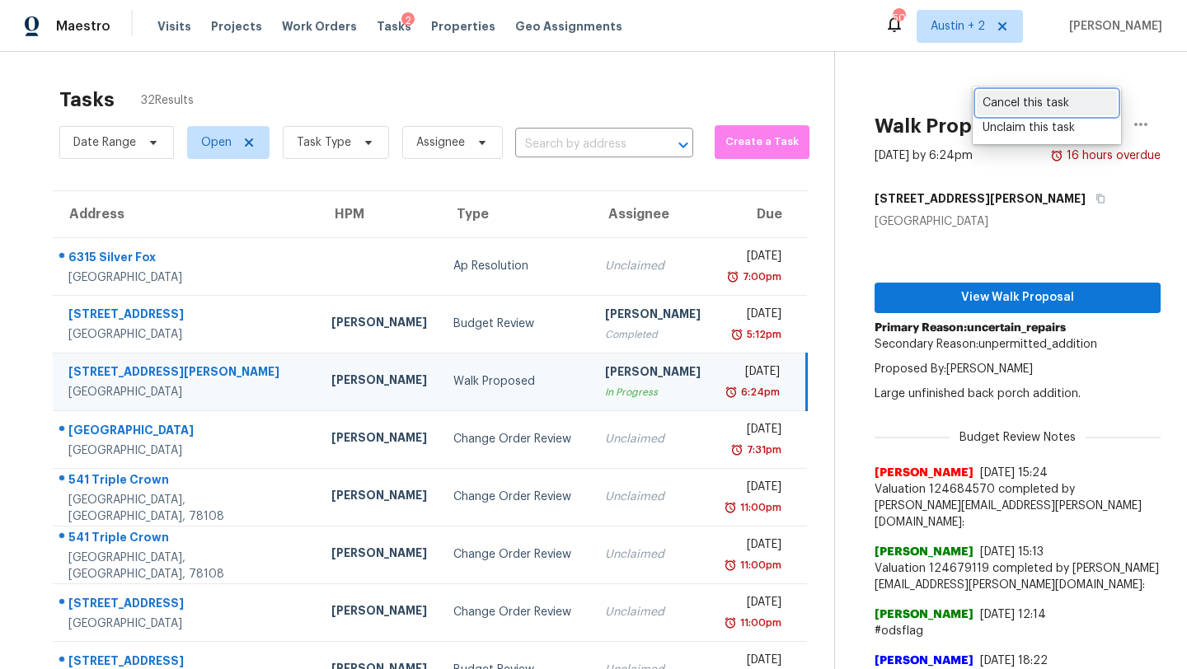
click at [1049, 105] on div "Cancel this task" at bounding box center [1047, 103] width 129 height 16
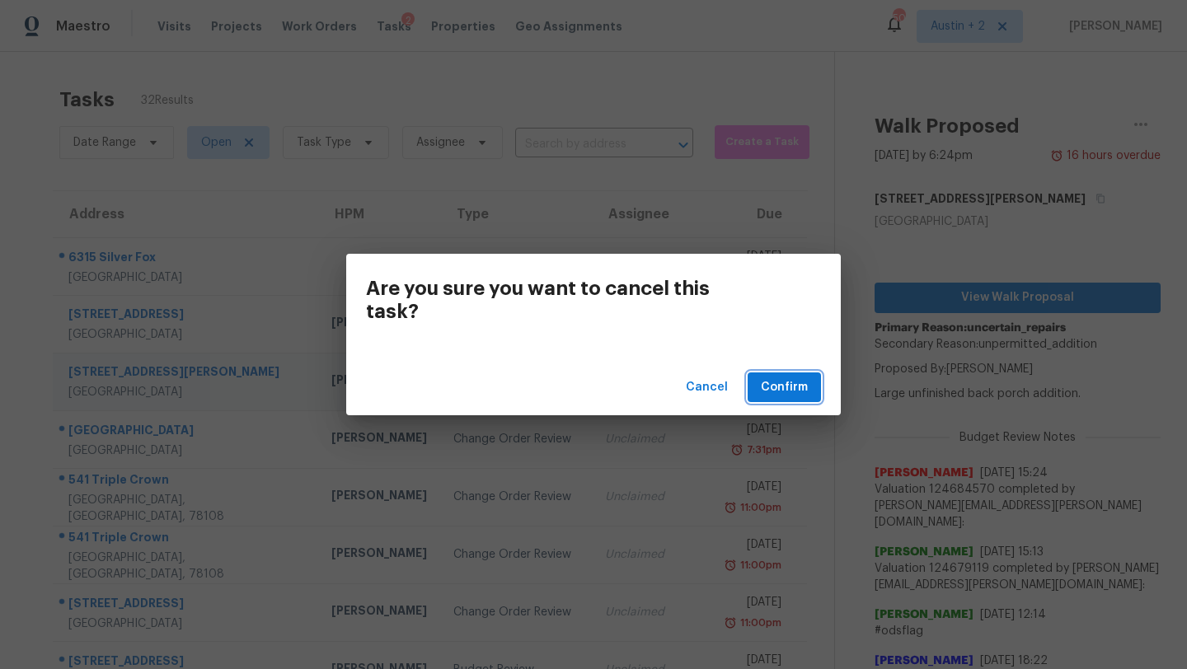
click at [789, 382] on span "Confirm" at bounding box center [784, 388] width 47 height 21
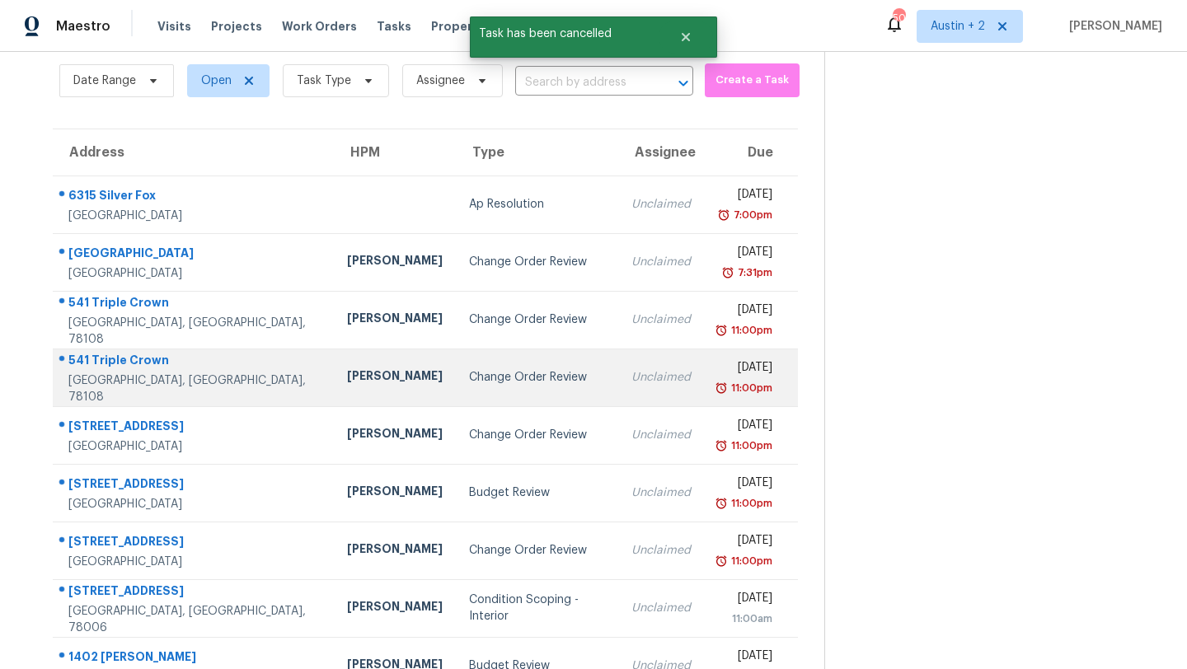
scroll to position [49, 0]
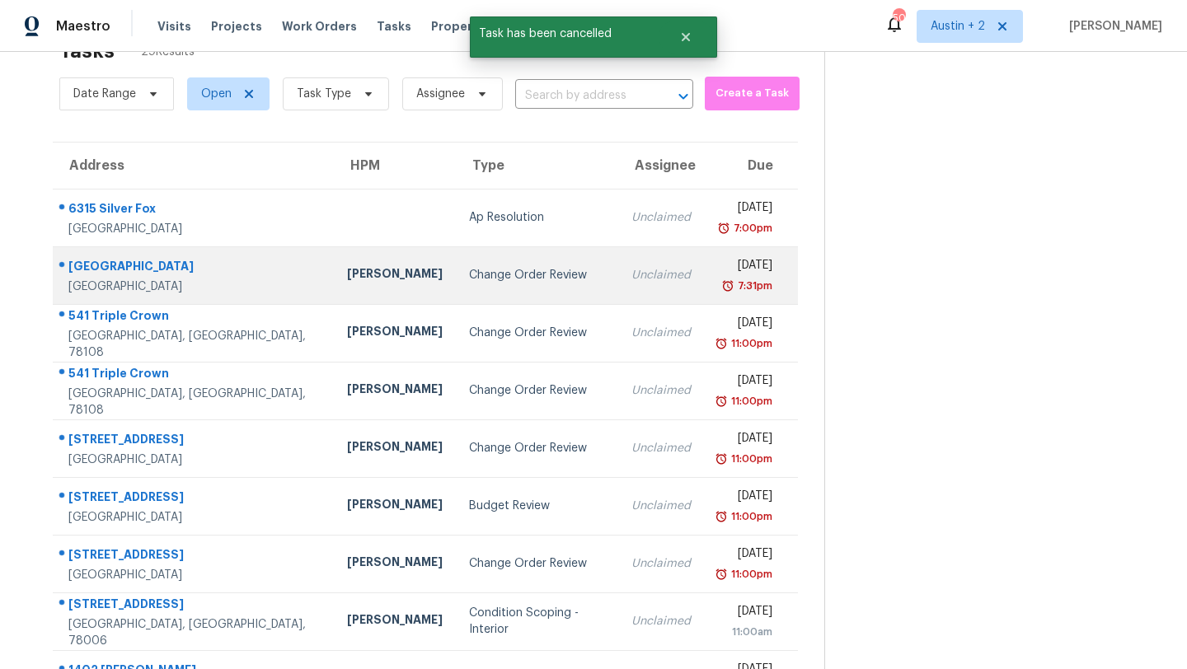
click at [469, 282] on div "Change Order Review" at bounding box center [537, 275] width 136 height 16
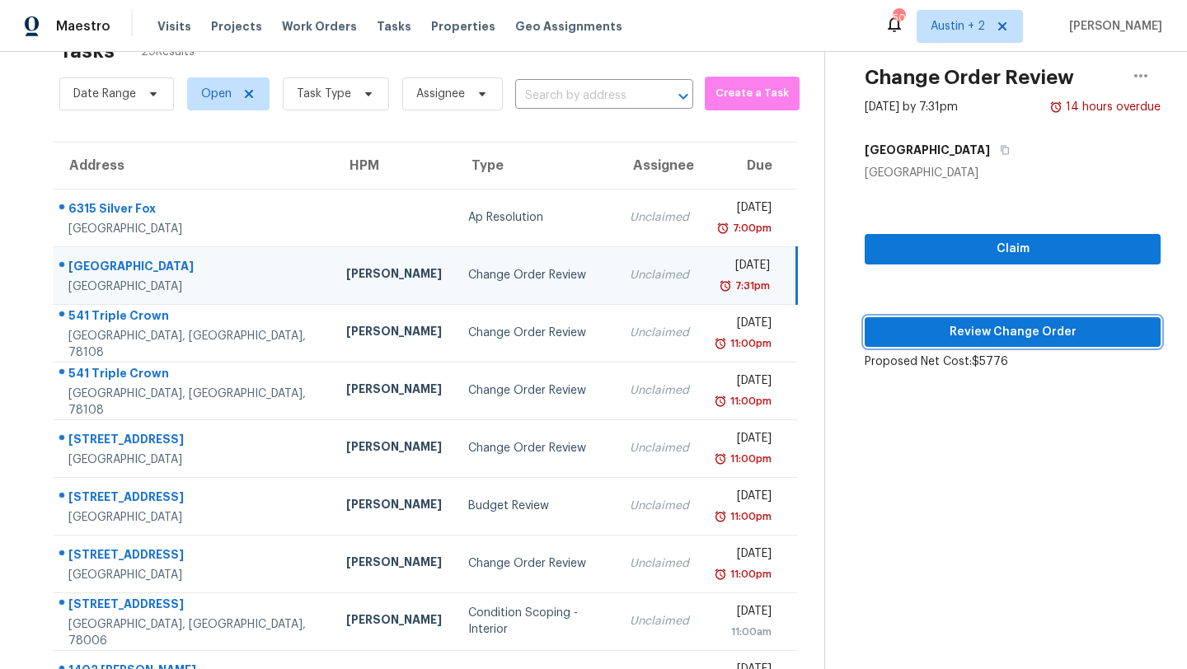
click at [878, 333] on span "Review Change Order" at bounding box center [1013, 332] width 270 height 21
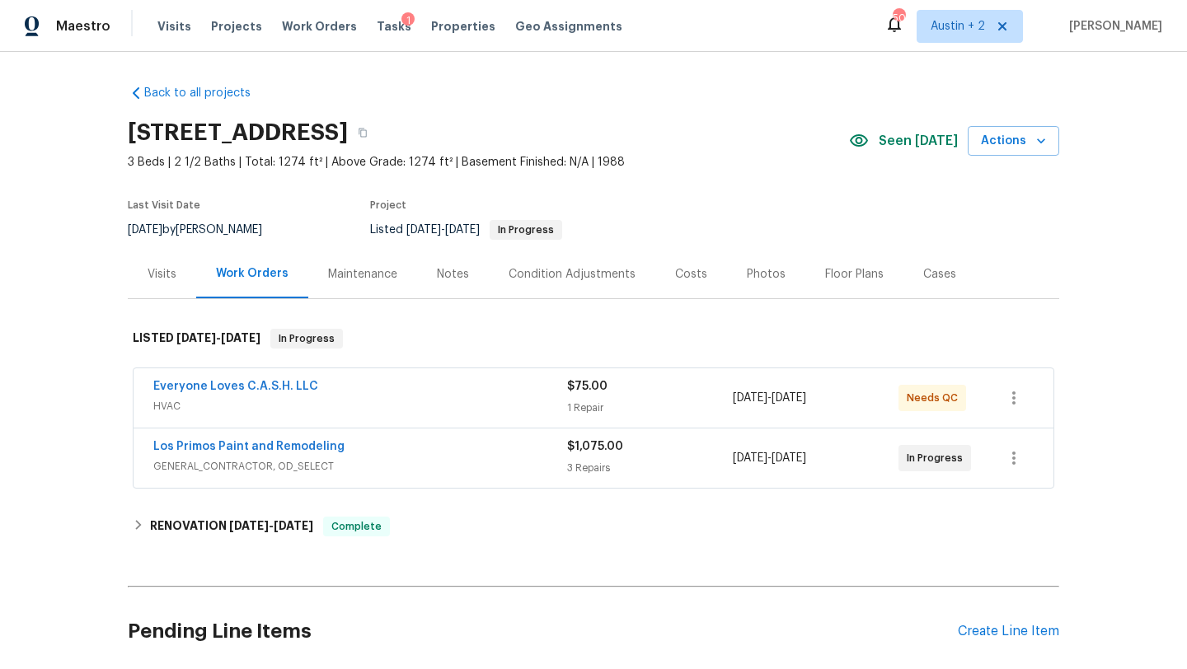
click at [894, 146] on span "Seen today" at bounding box center [918, 141] width 79 height 16
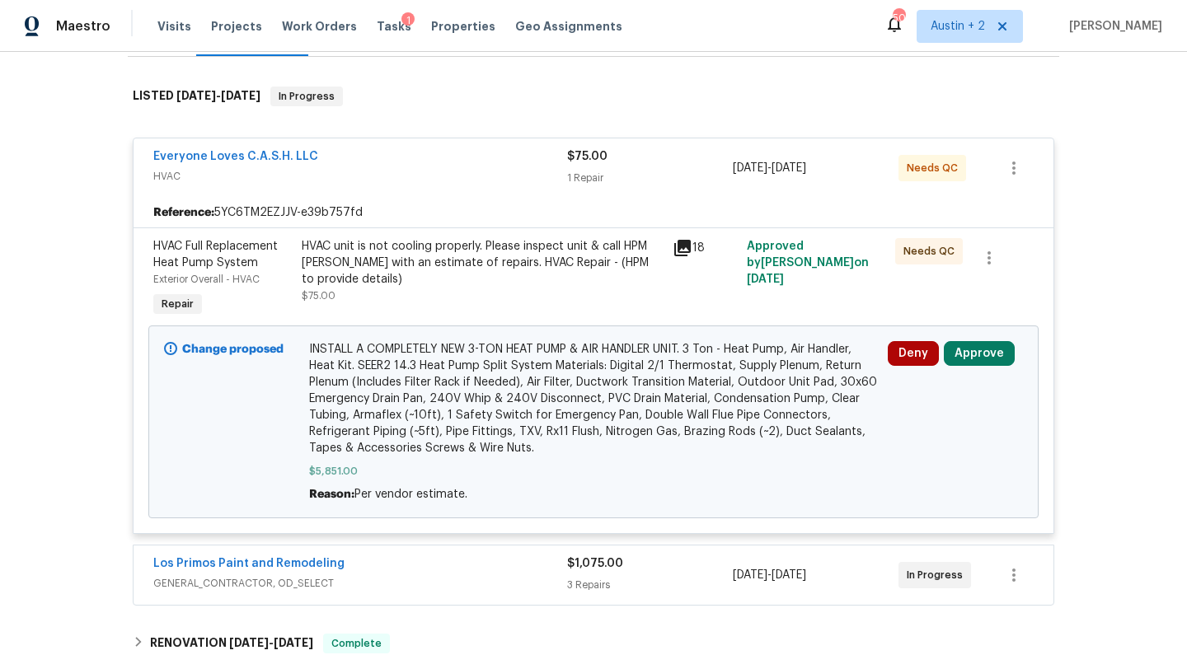
scroll to position [245, 0]
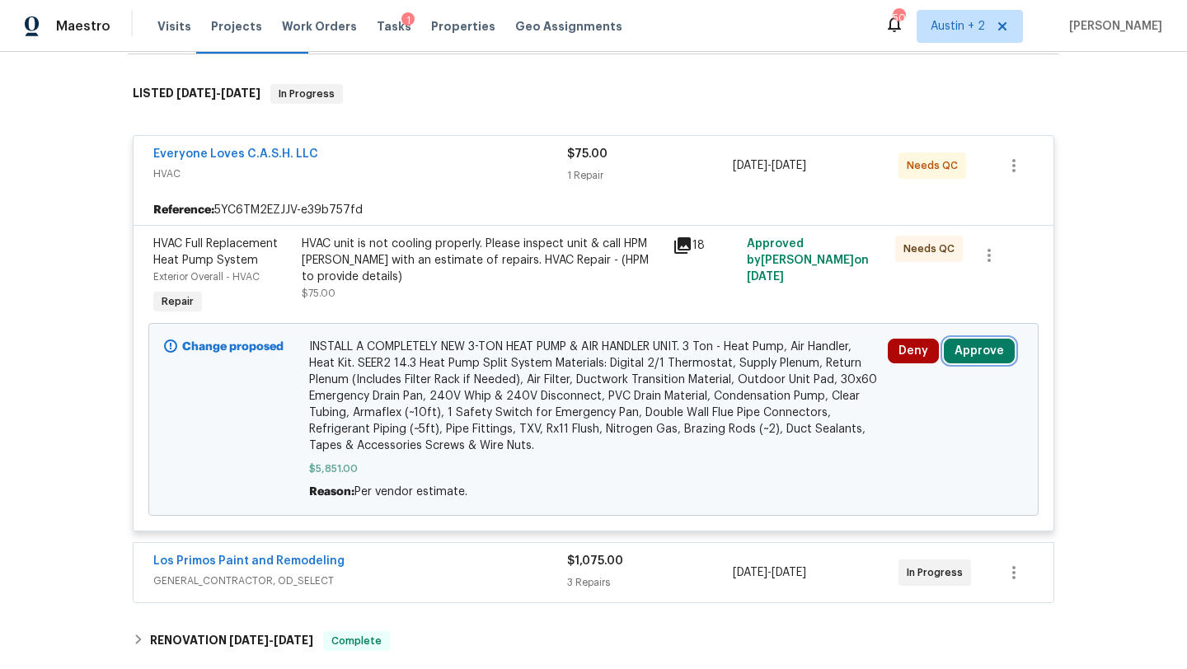
click at [992, 349] on button "Approve" at bounding box center [979, 351] width 71 height 25
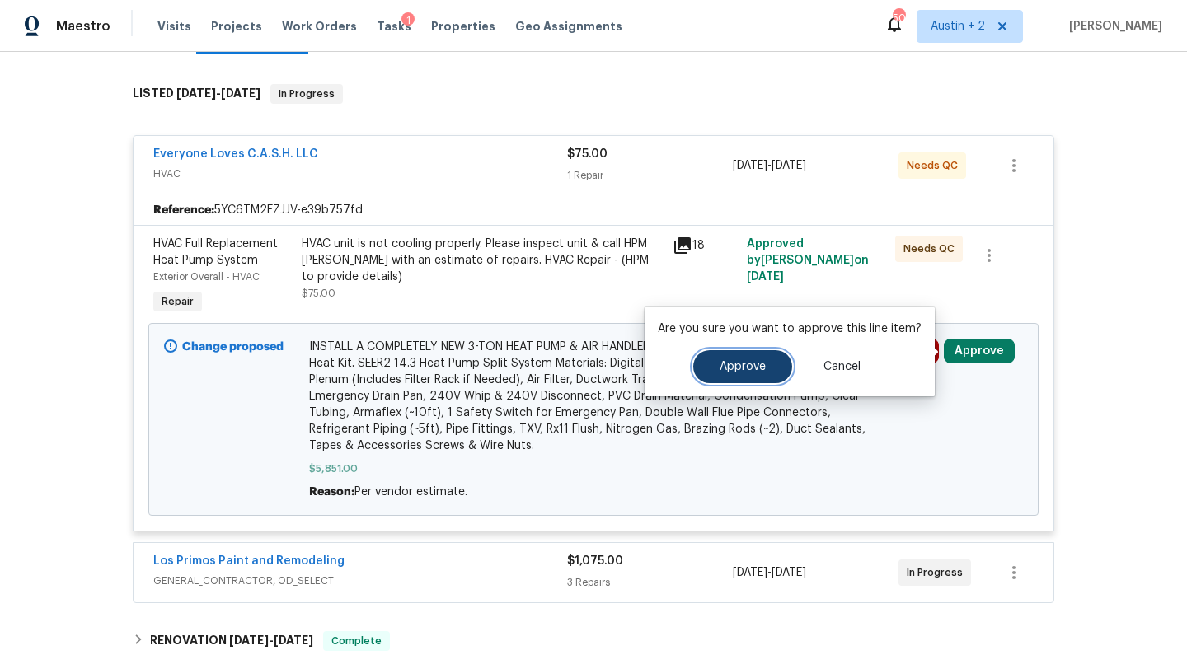
click at [749, 356] on button "Approve" at bounding box center [742, 366] width 99 height 33
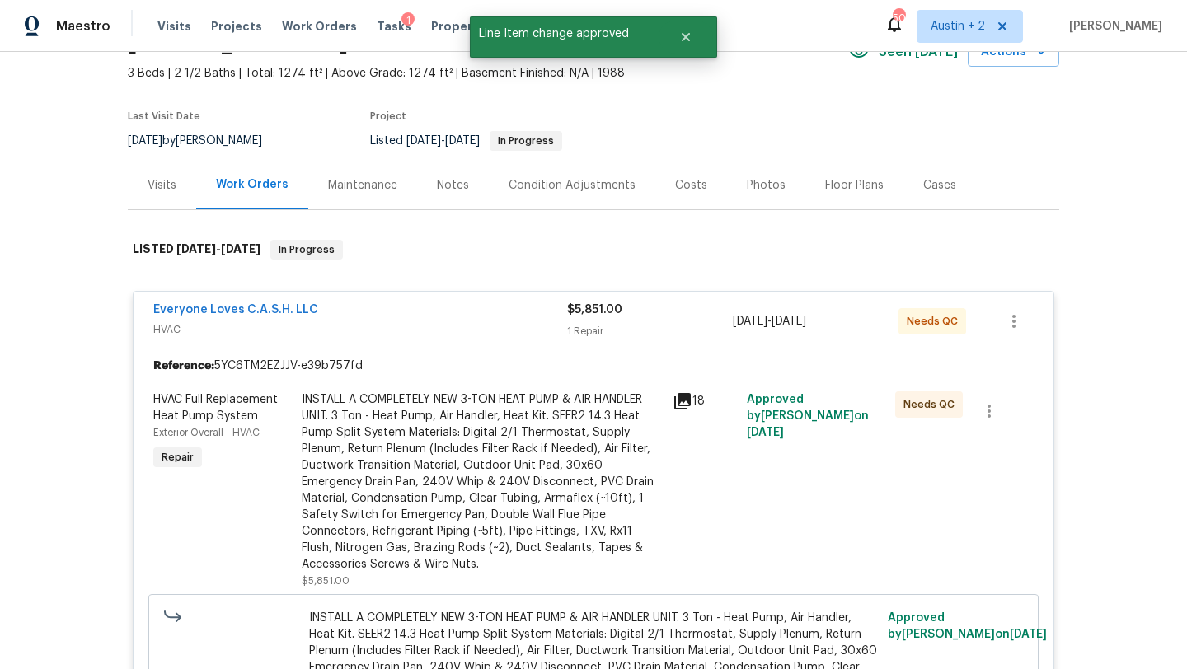
click at [704, 177] on div "Costs" at bounding box center [691, 185] width 72 height 49
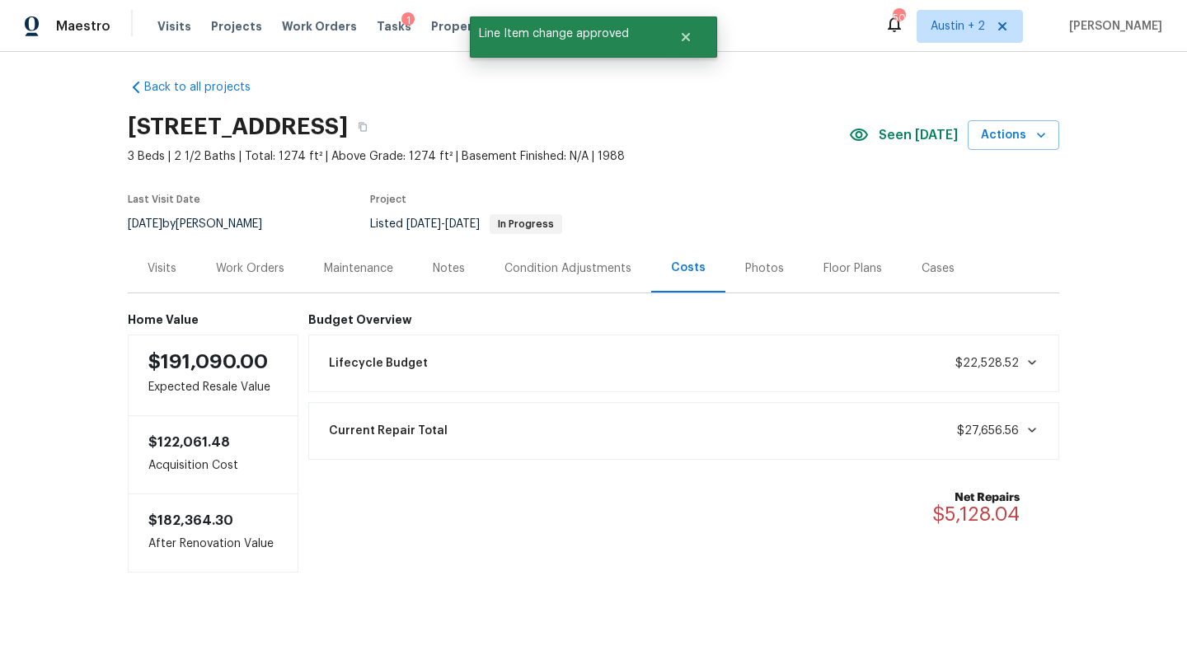
scroll to position [9, 0]
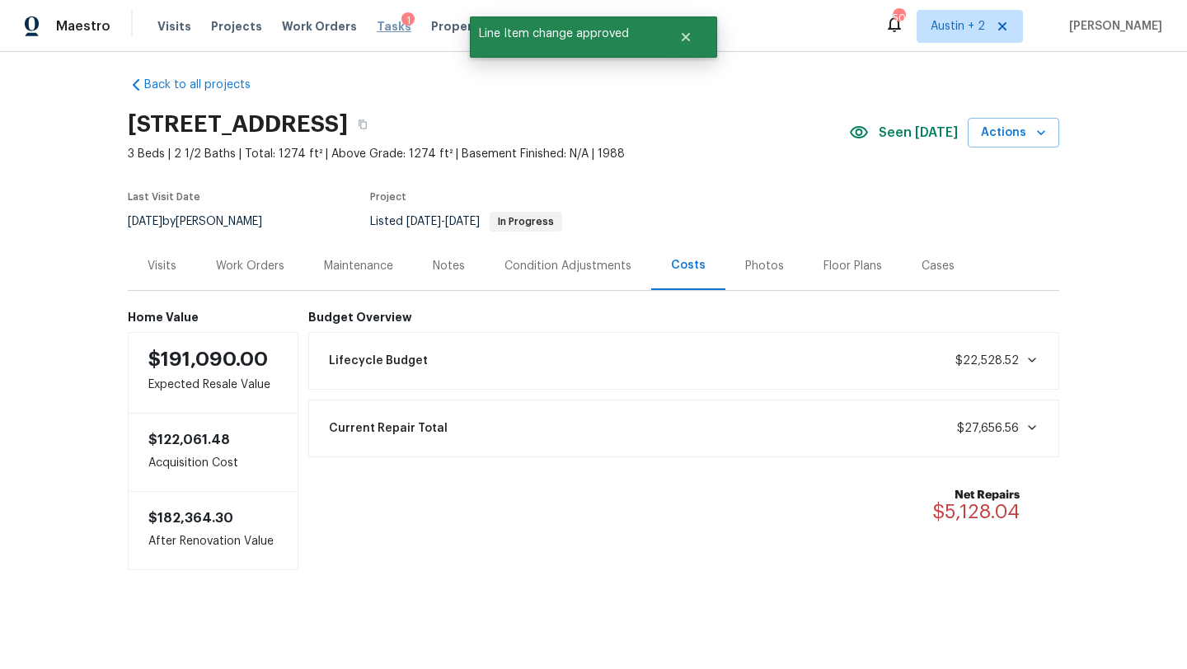
click at [378, 26] on span "Tasks" at bounding box center [394, 27] width 35 height 12
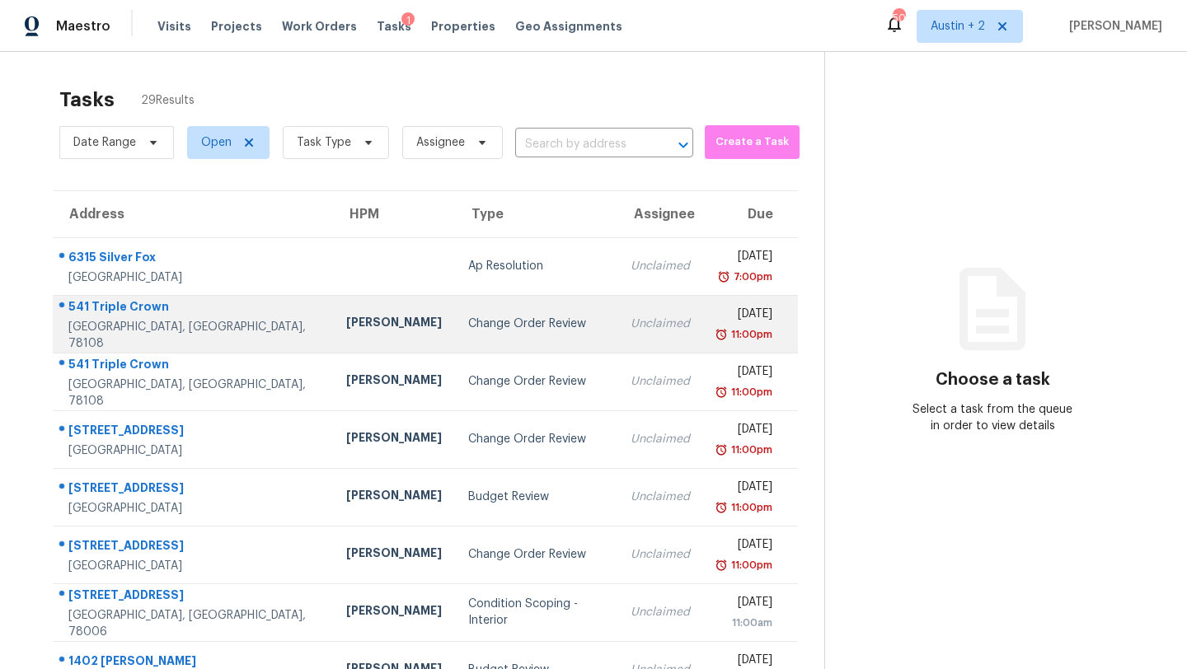
click at [468, 326] on div "Change Order Review" at bounding box center [536, 324] width 136 height 16
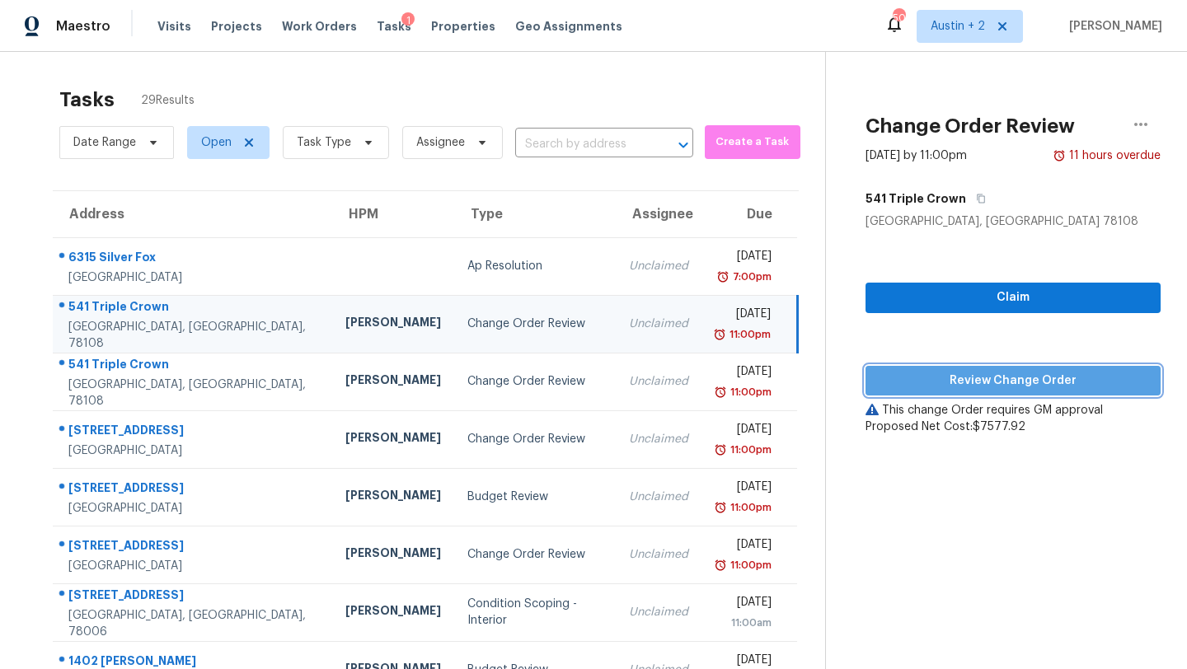
click at [939, 394] on button "Review Change Order" at bounding box center [1013, 381] width 295 height 30
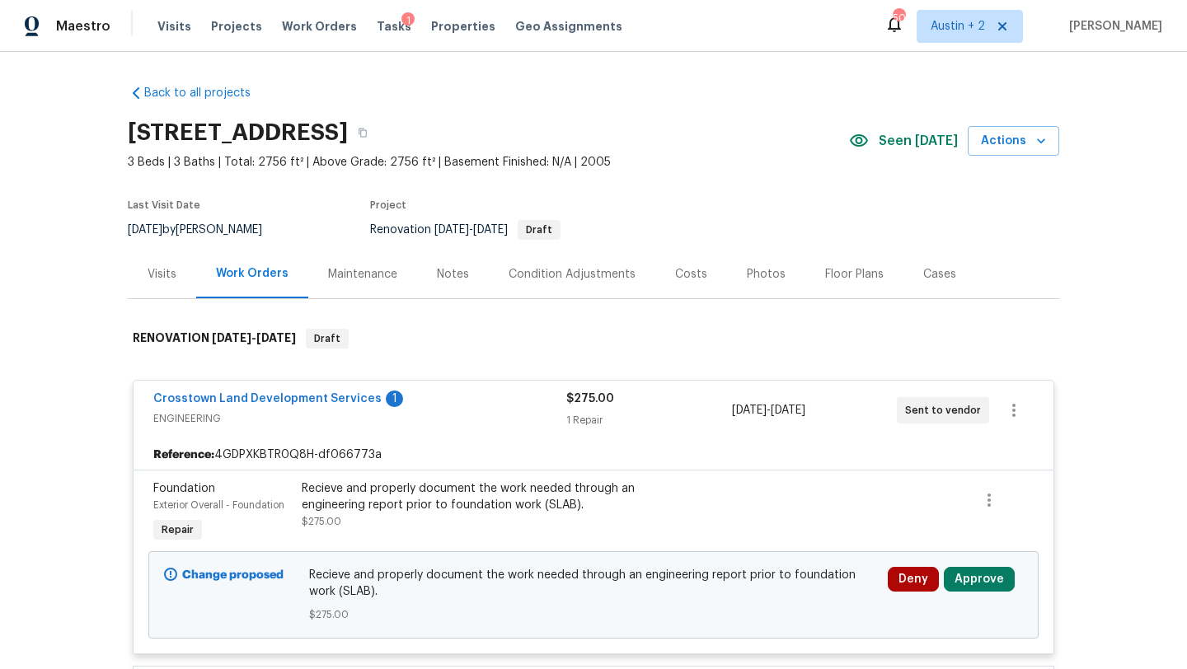
scroll to position [245, 0]
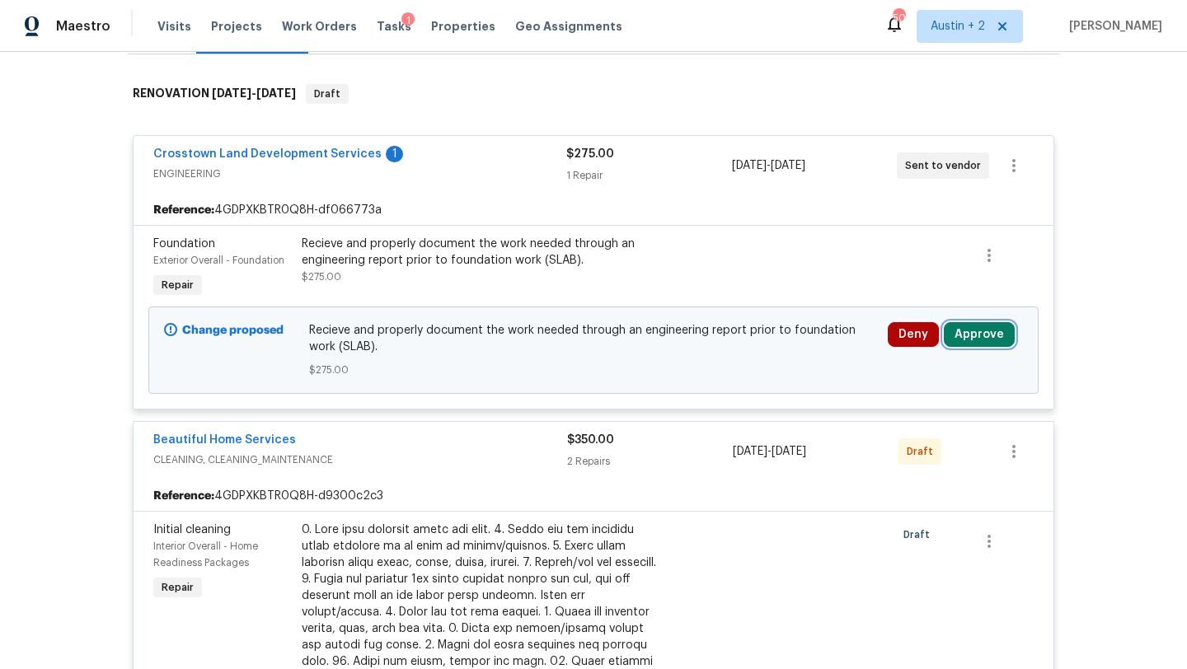
click at [975, 335] on button "Approve" at bounding box center [979, 334] width 71 height 25
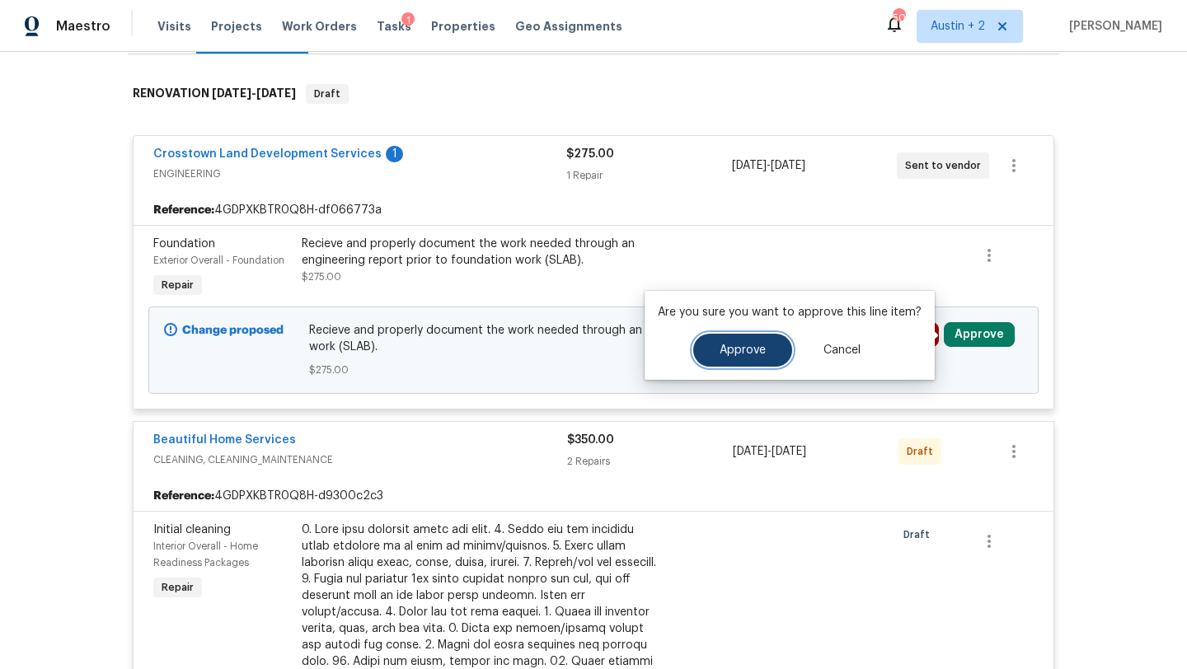
click at [747, 359] on button "Approve" at bounding box center [742, 350] width 99 height 33
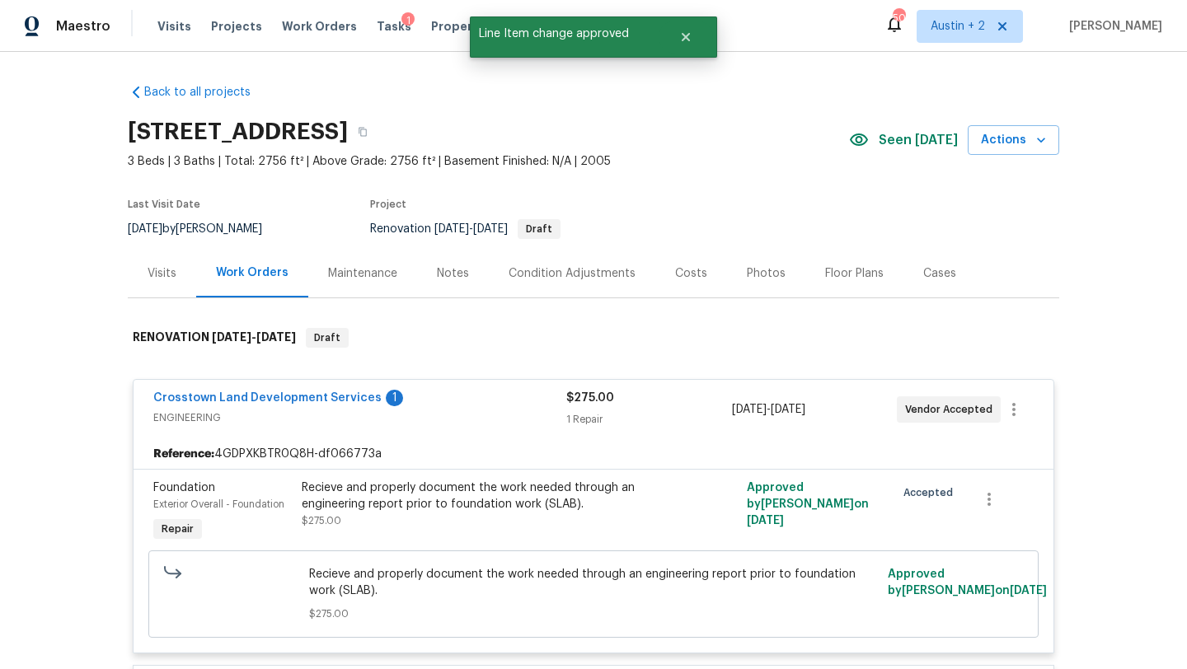
scroll to position [0, 0]
click at [378, 26] on span "Tasks" at bounding box center [394, 27] width 35 height 12
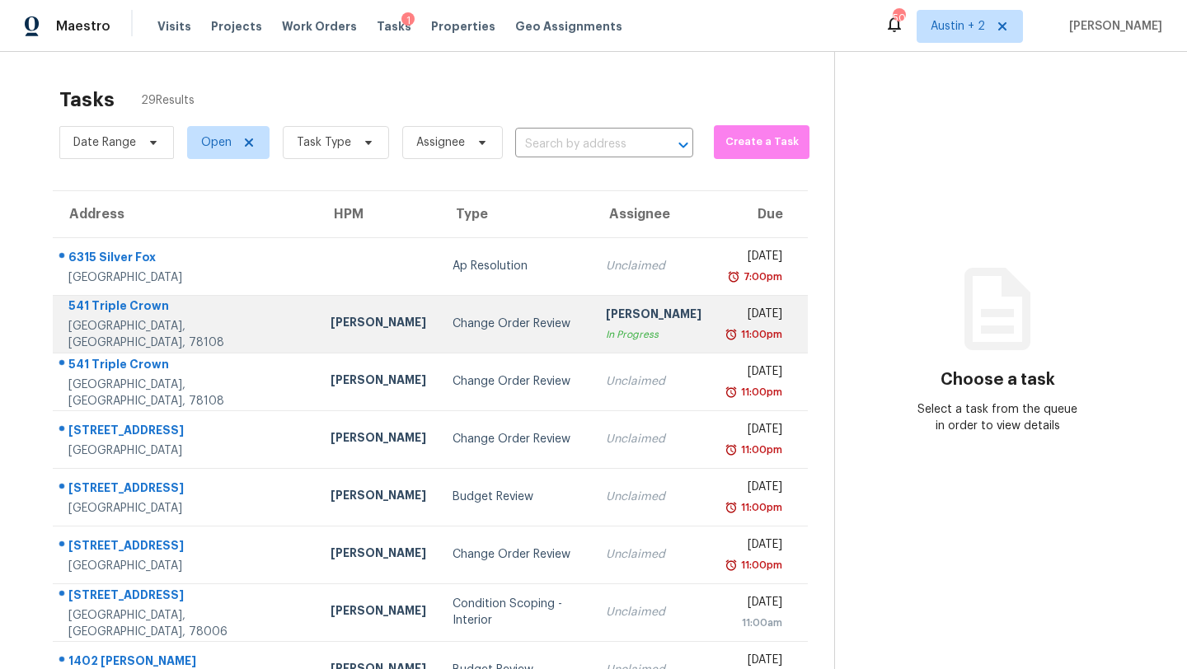
click at [439, 333] on td "Change Order Review" at bounding box center [515, 324] width 153 height 58
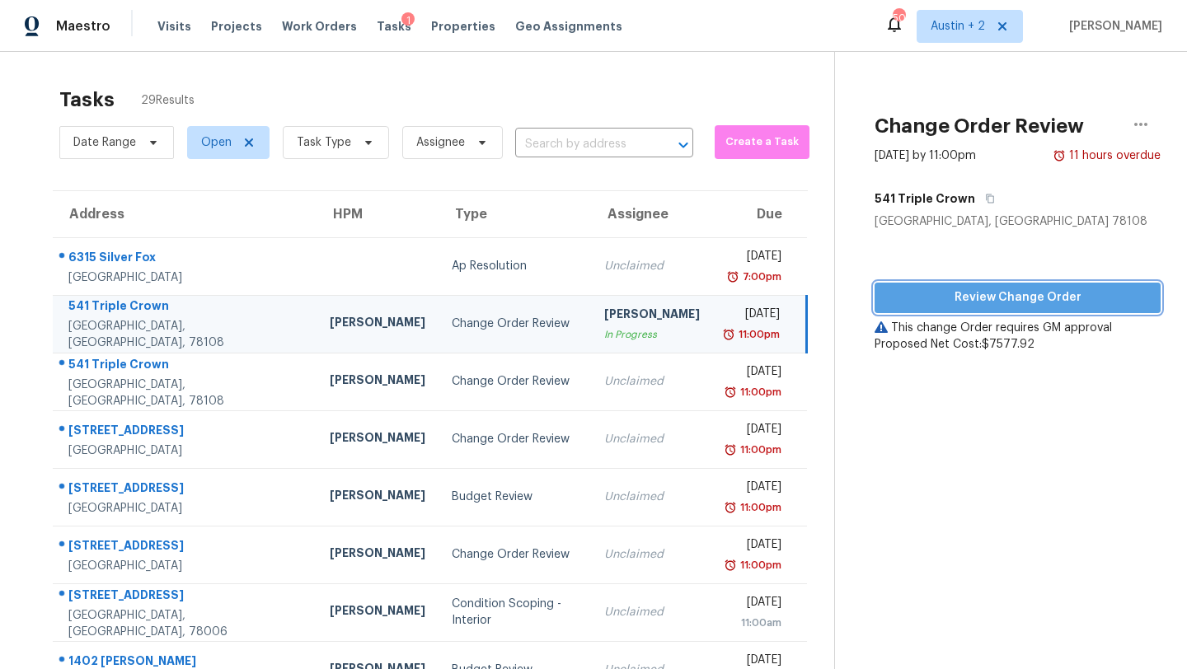
click at [944, 306] on span "Review Change Order" at bounding box center [1018, 298] width 260 height 21
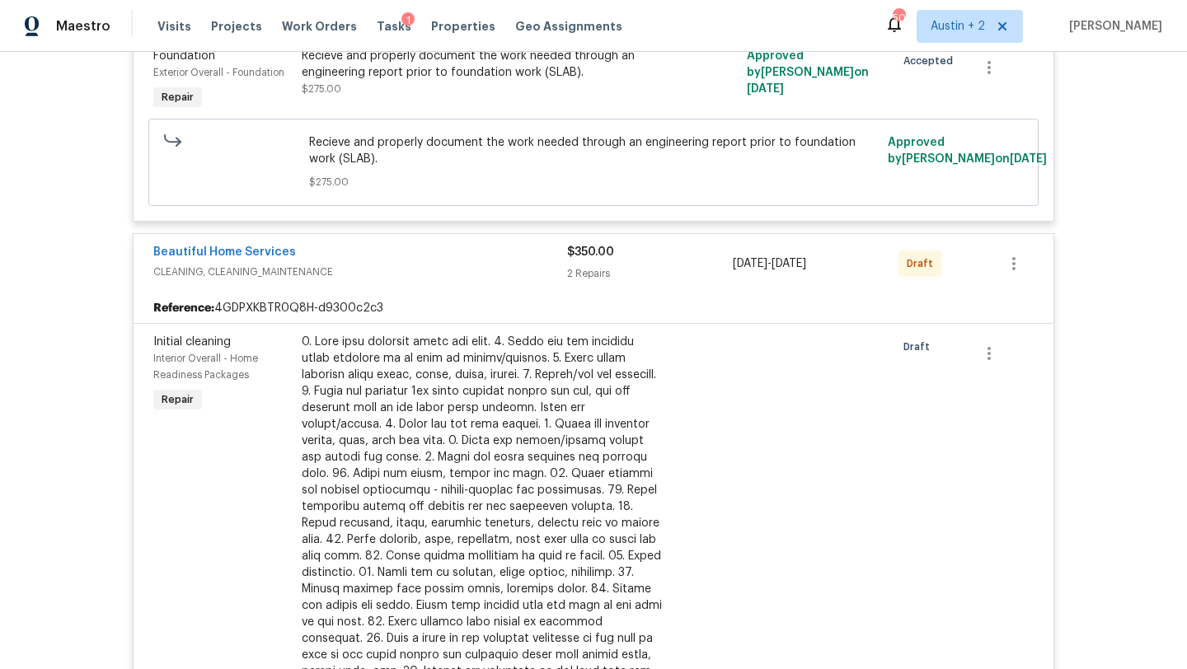
scroll to position [904, 0]
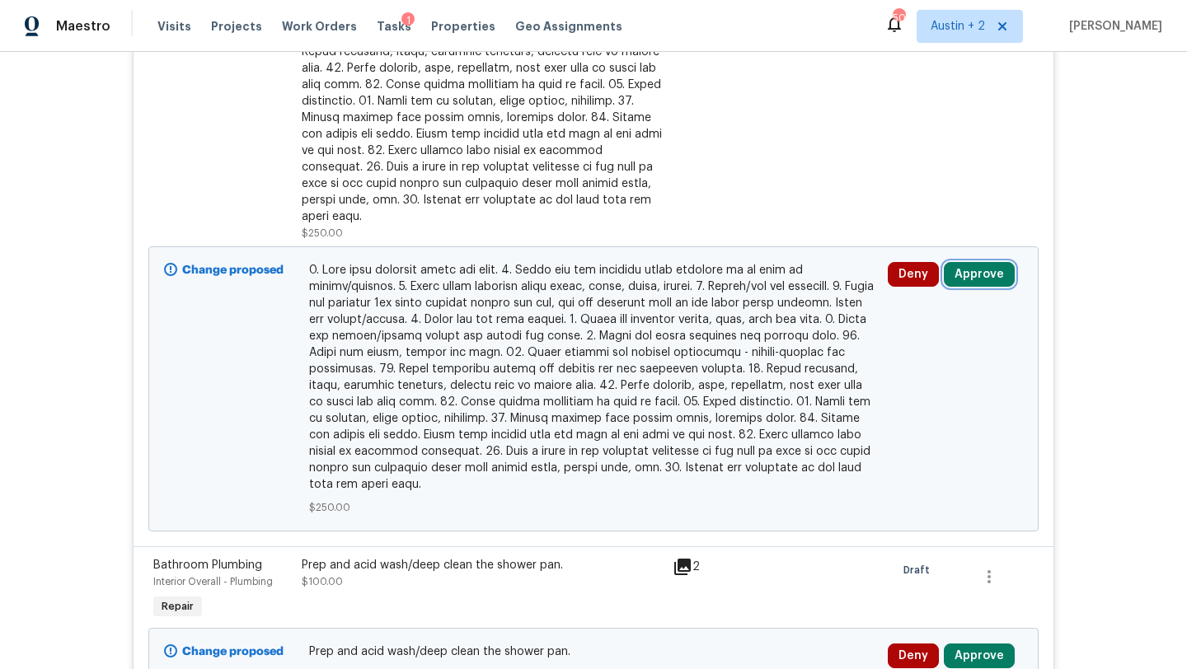
click at [976, 264] on button "Approve" at bounding box center [979, 274] width 71 height 25
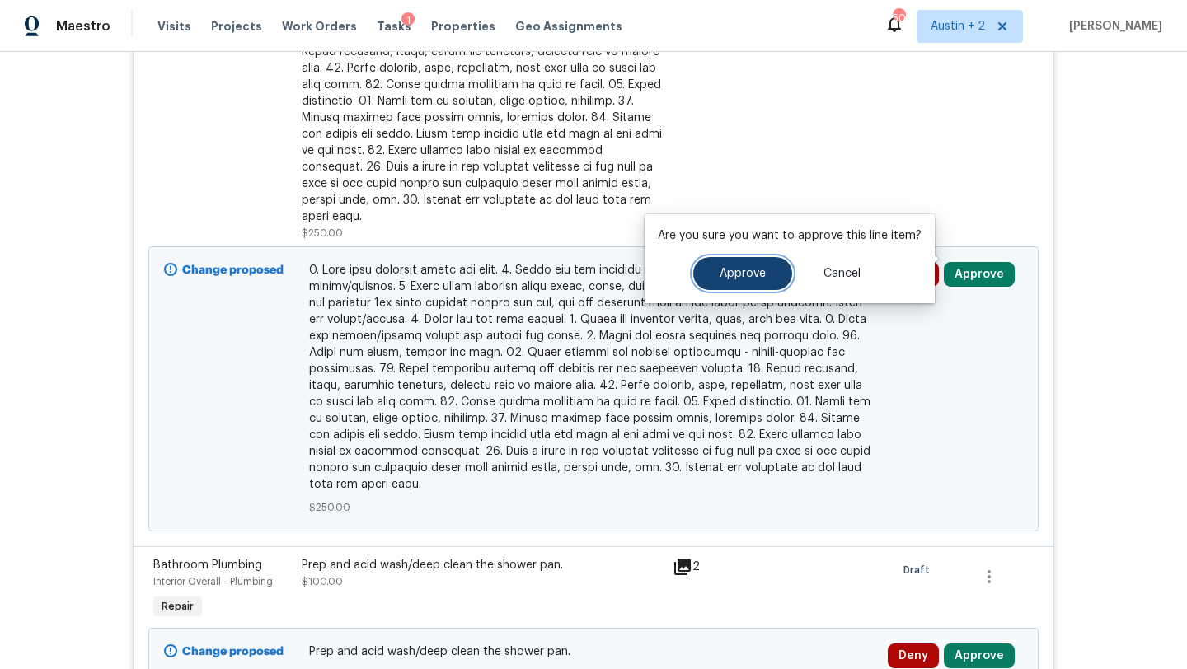
click at [758, 279] on span "Approve" at bounding box center [743, 274] width 46 height 12
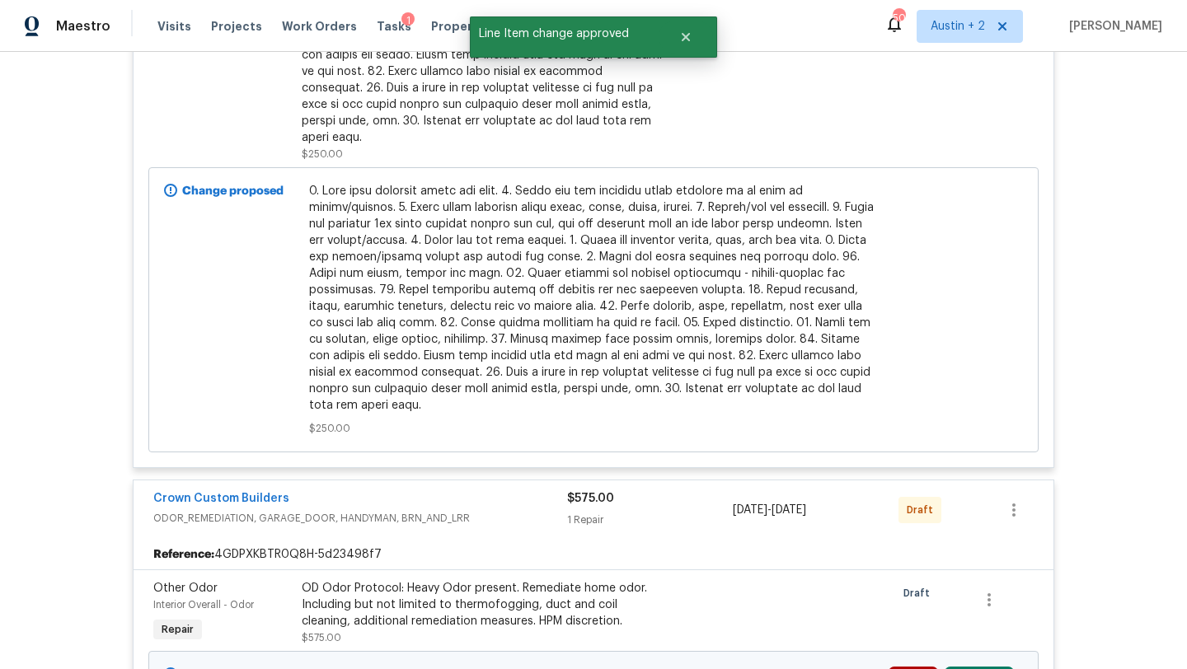
scroll to position [1990, 0]
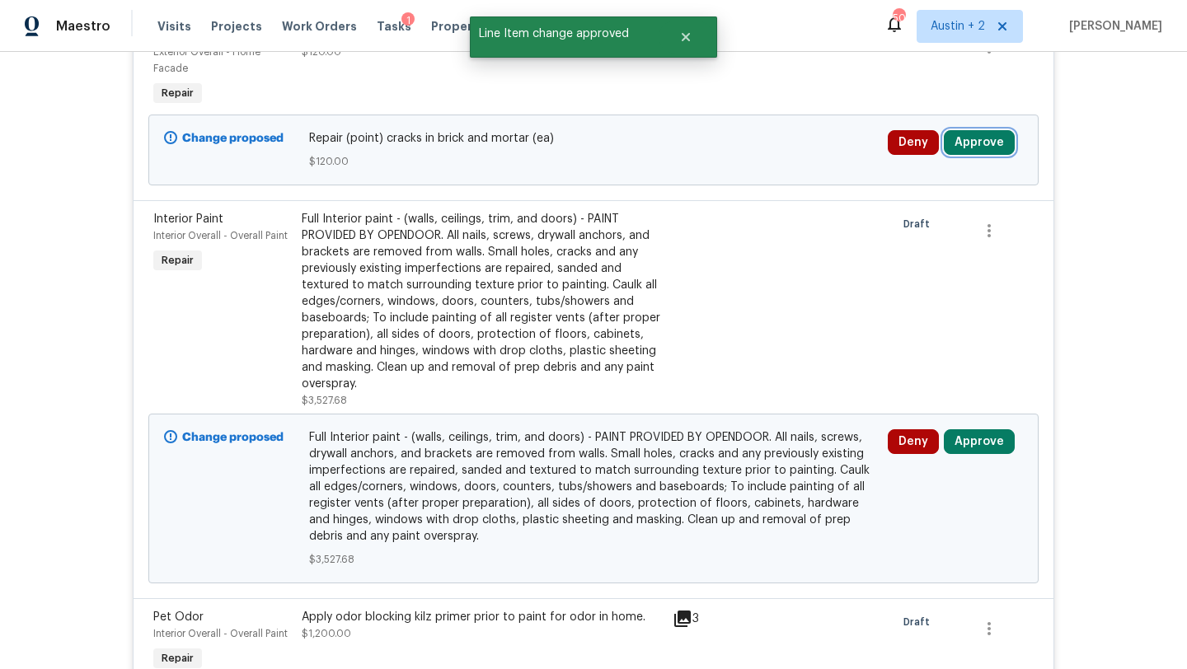
click at [982, 130] on button "Approve" at bounding box center [979, 142] width 71 height 25
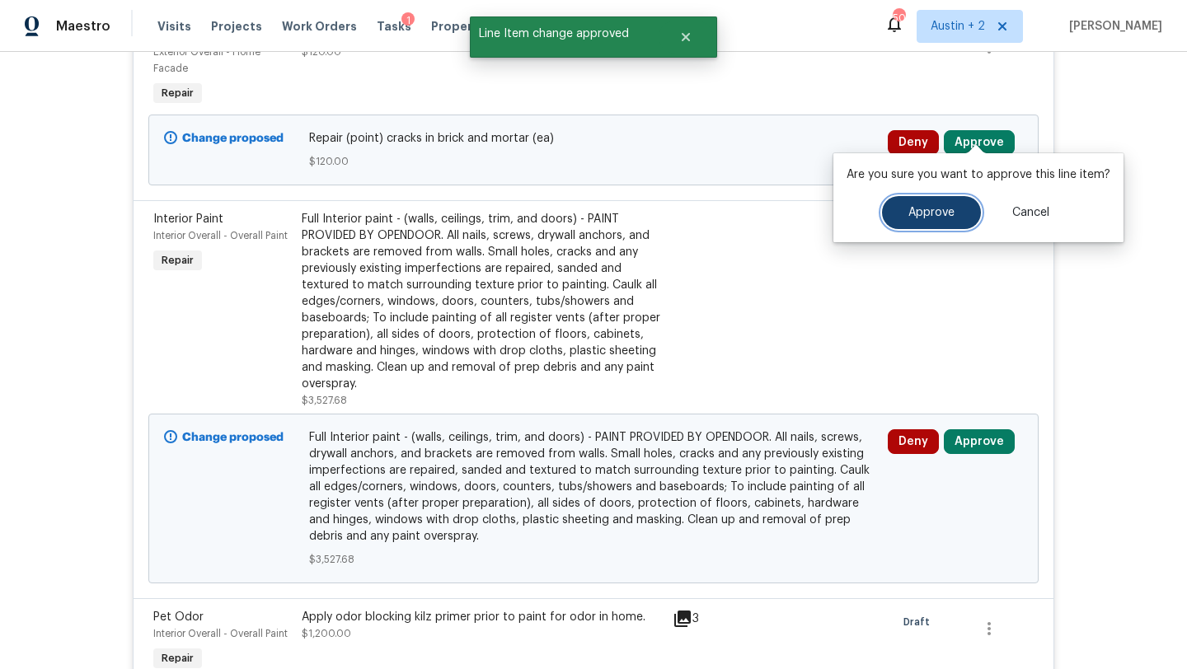
click at [904, 205] on button "Approve" at bounding box center [931, 212] width 99 height 33
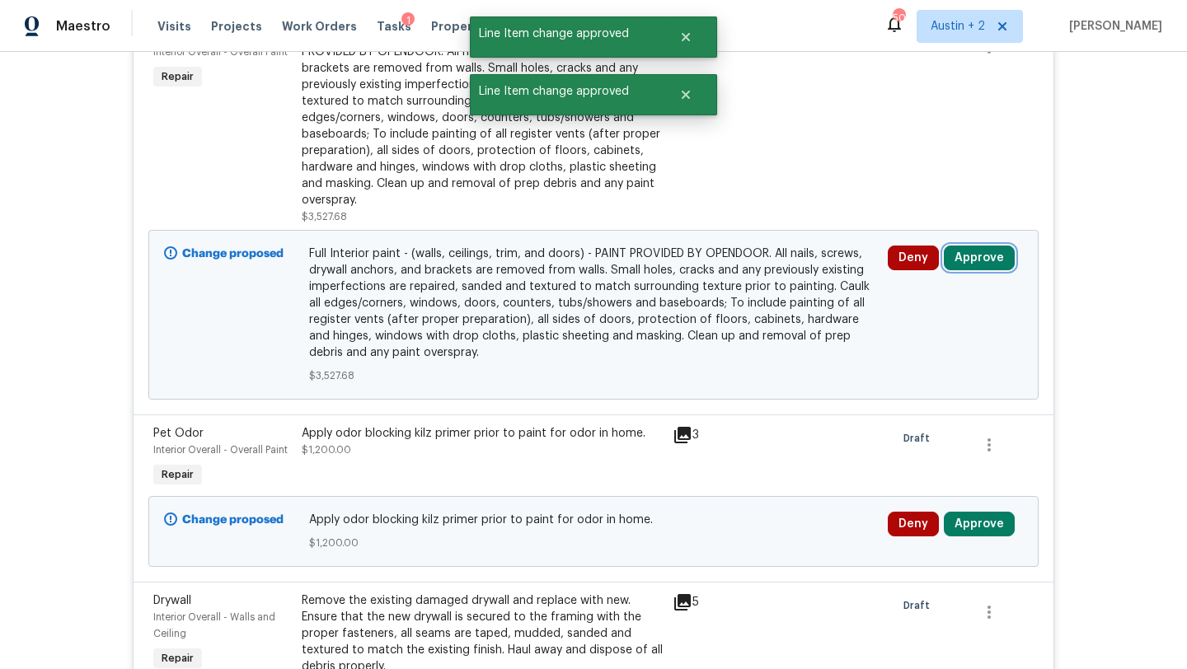
click at [973, 246] on button "Approve" at bounding box center [979, 258] width 71 height 25
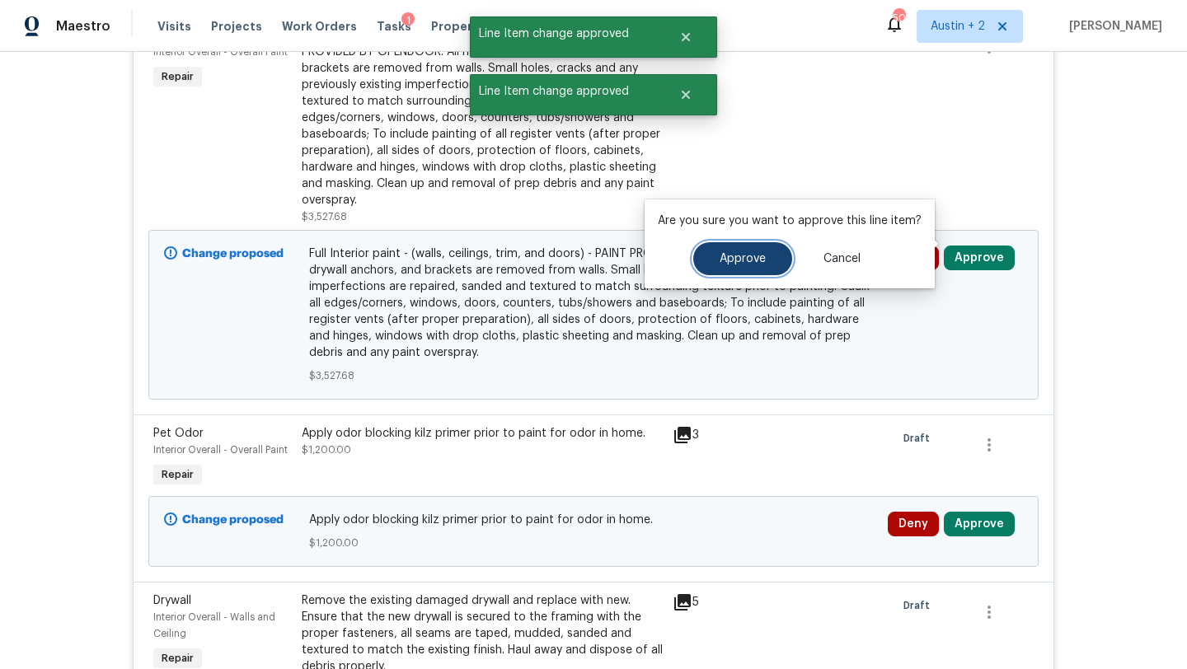
click at [760, 250] on button "Approve" at bounding box center [742, 258] width 99 height 33
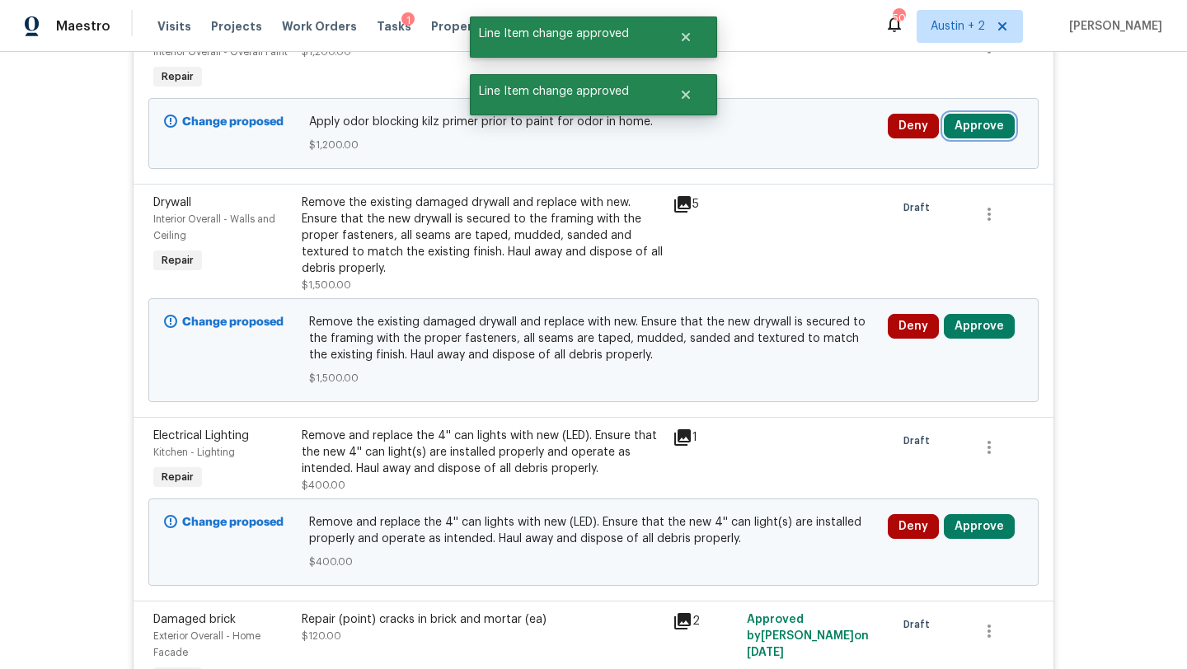
click at [976, 114] on button "Approve" at bounding box center [979, 126] width 71 height 25
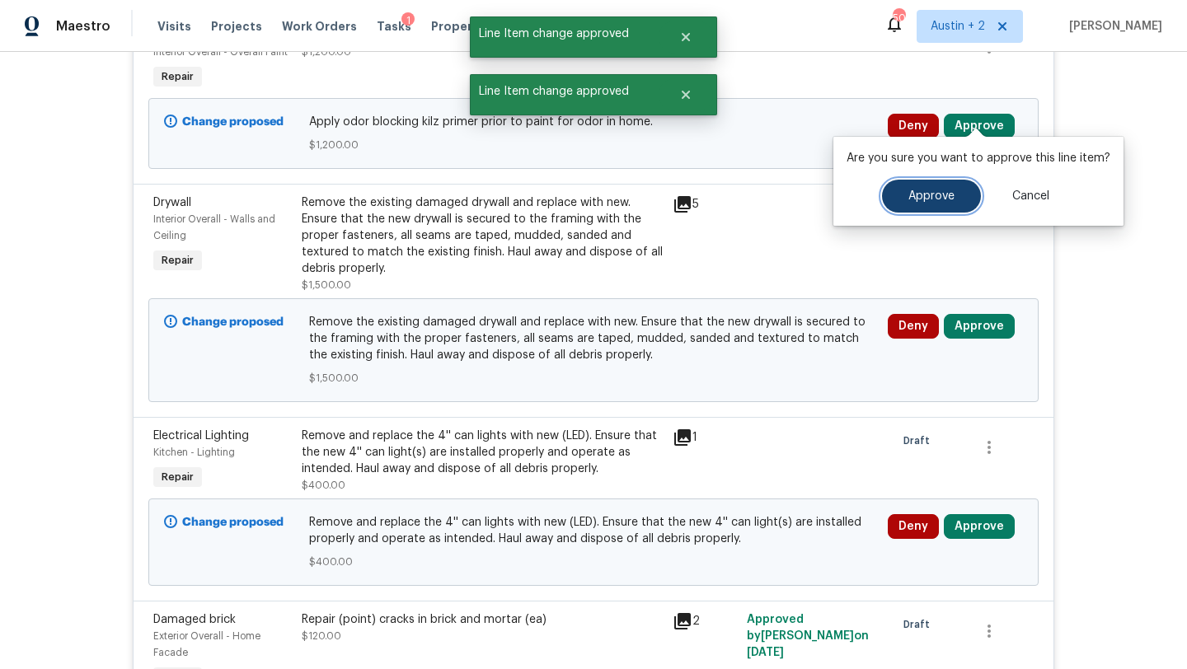
click at [910, 188] on button "Approve" at bounding box center [931, 196] width 99 height 33
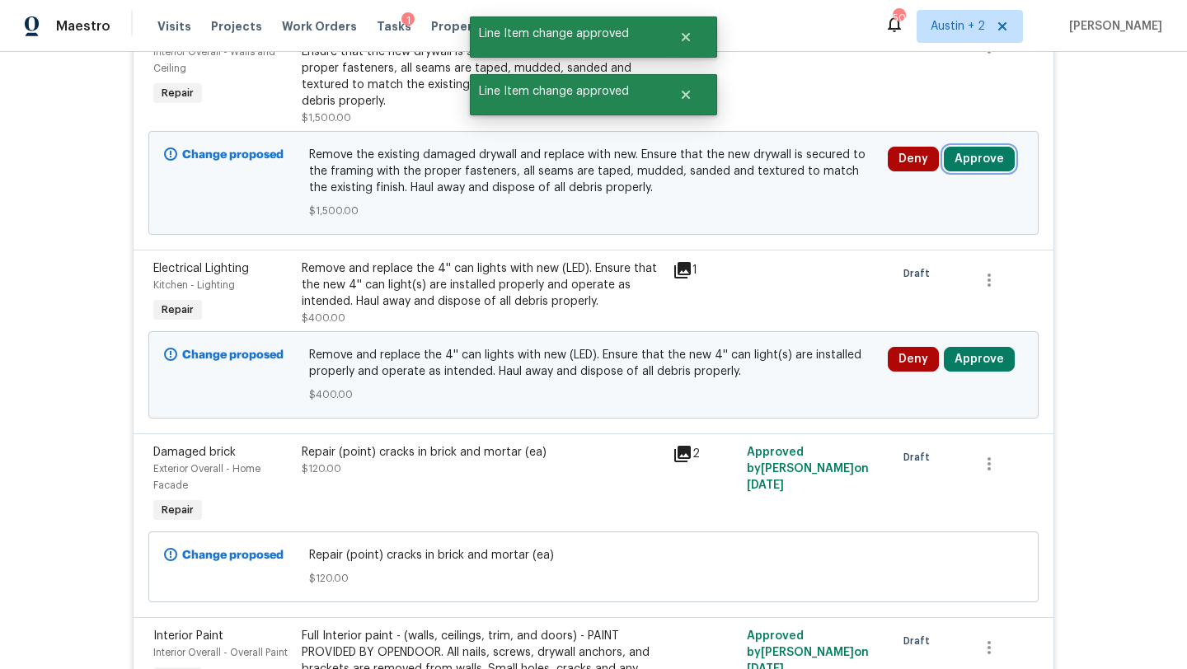
click at [988, 147] on button "Approve" at bounding box center [979, 159] width 71 height 25
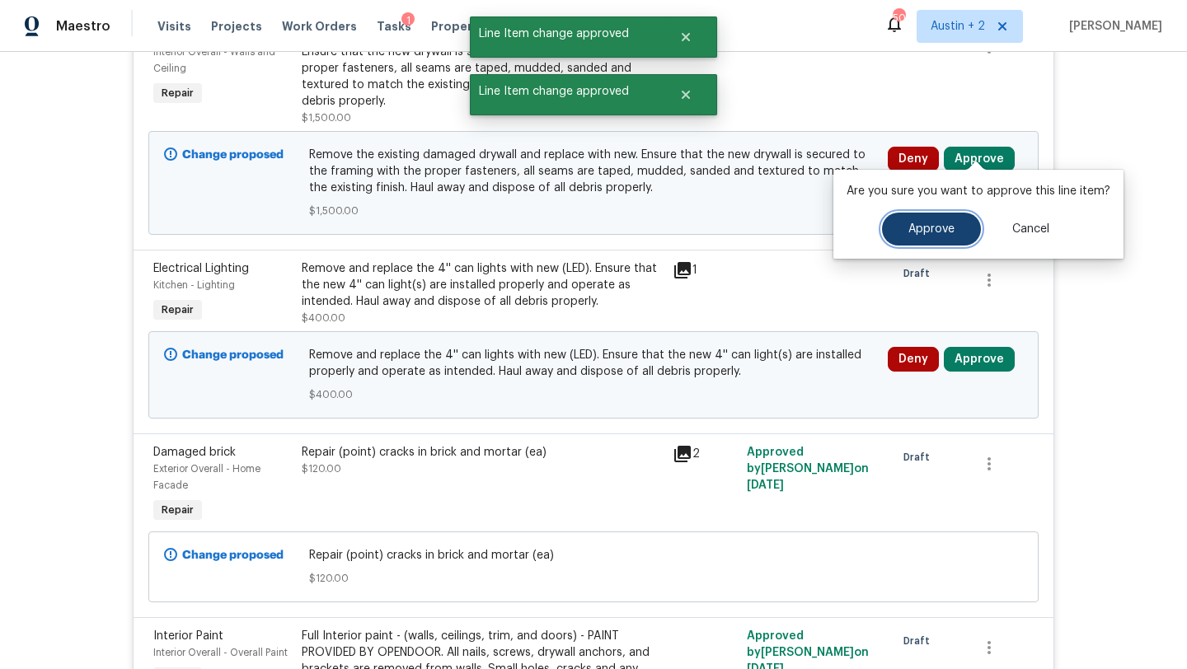
click at [918, 229] on span "Approve" at bounding box center [931, 229] width 46 height 12
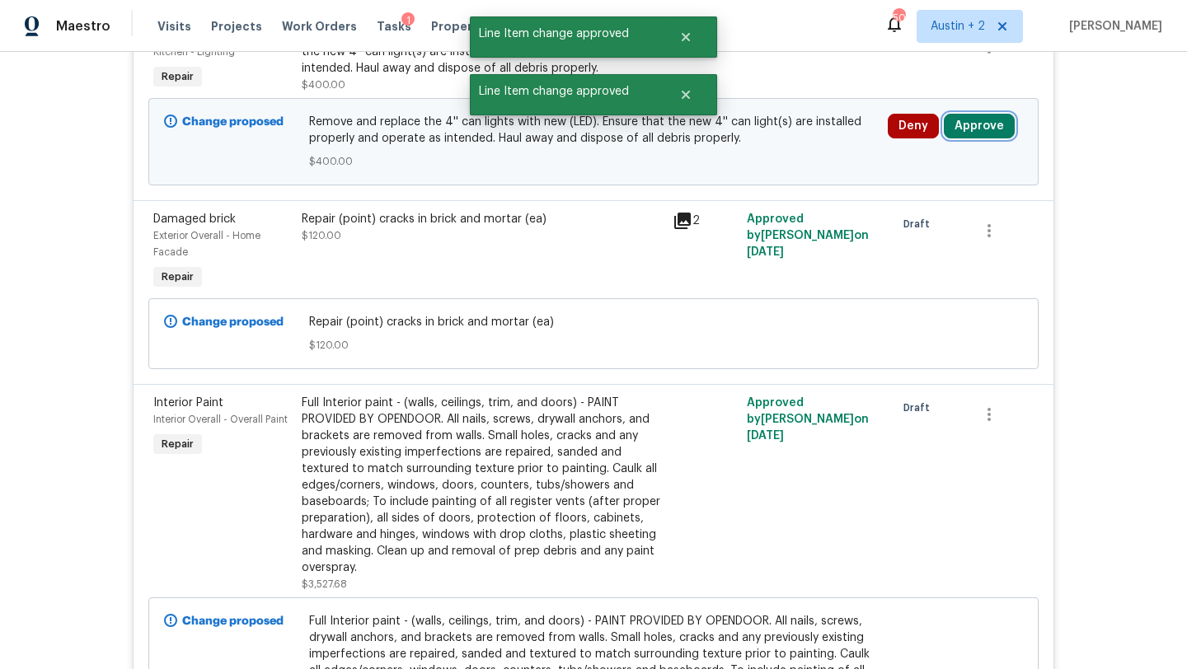
click at [968, 120] on button "Approve" at bounding box center [979, 126] width 71 height 25
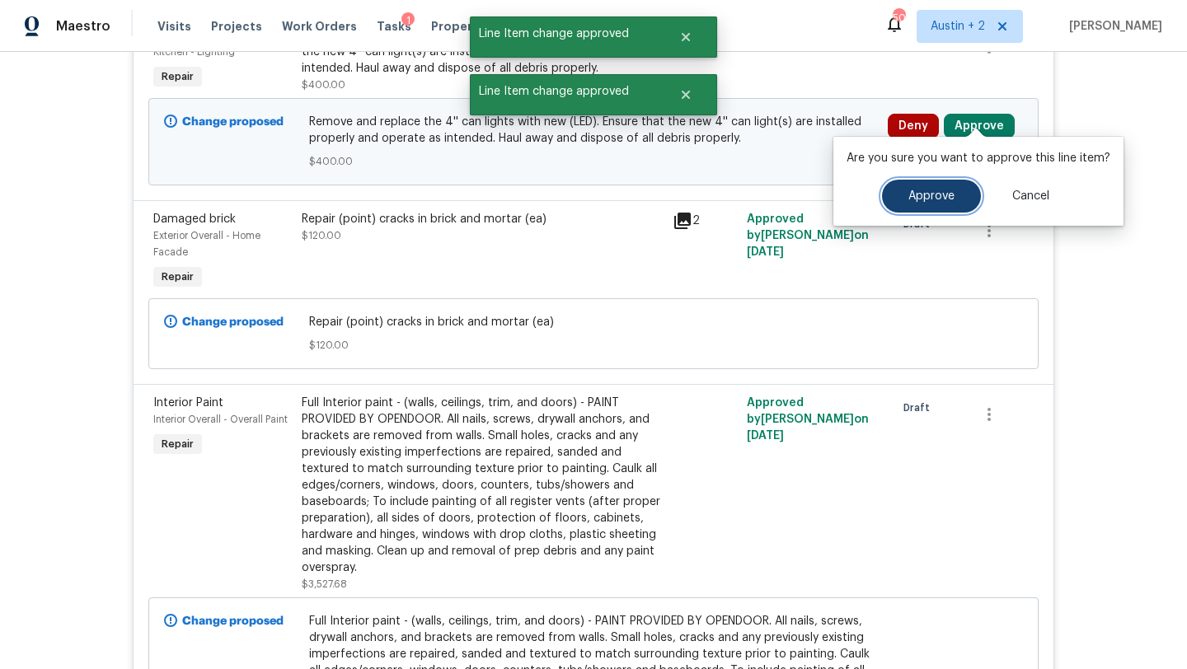
click at [914, 194] on span "Approve" at bounding box center [931, 196] width 46 height 12
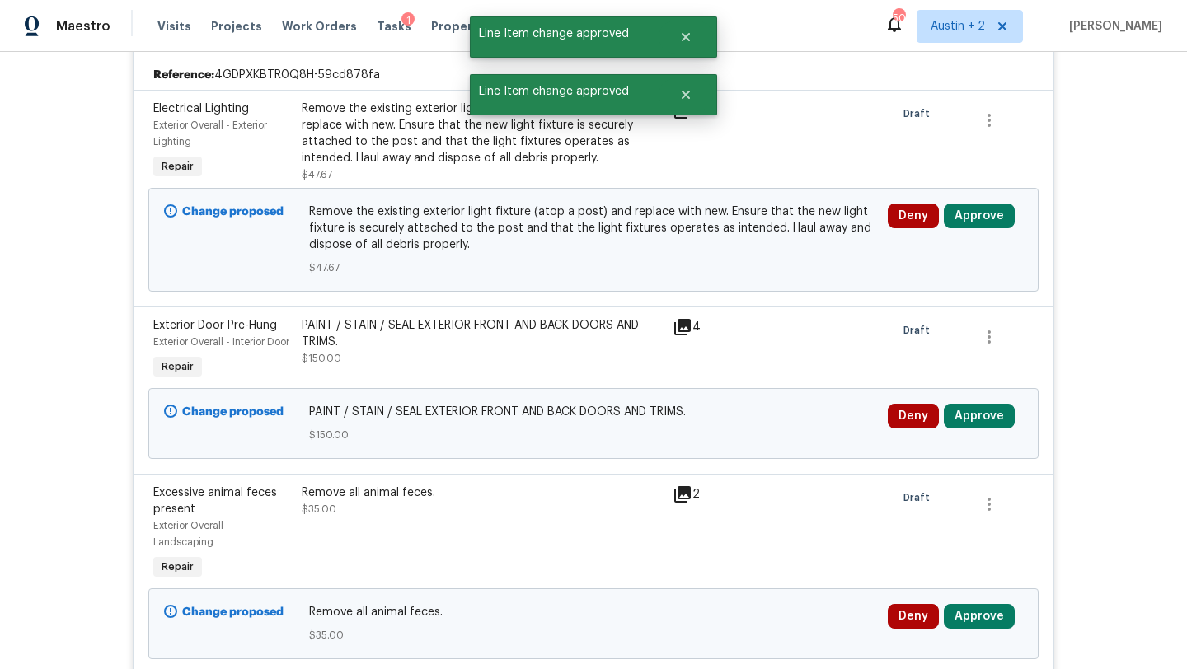
scroll to position [3167, 0]
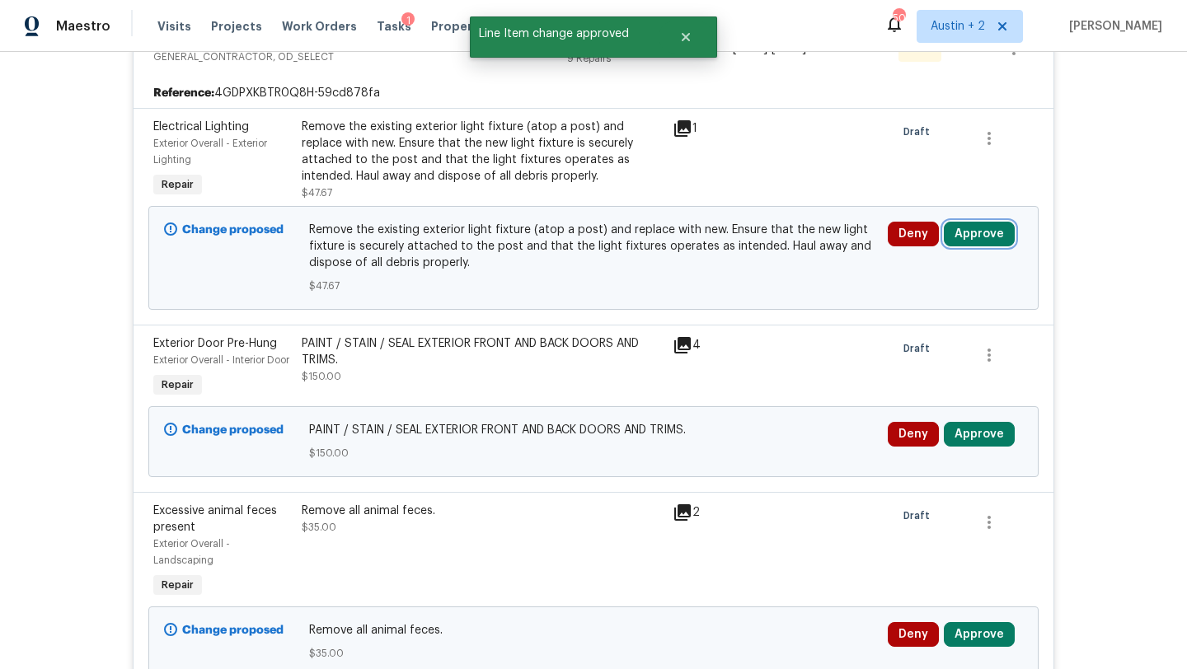
click at [964, 222] on button "Approve" at bounding box center [979, 234] width 71 height 25
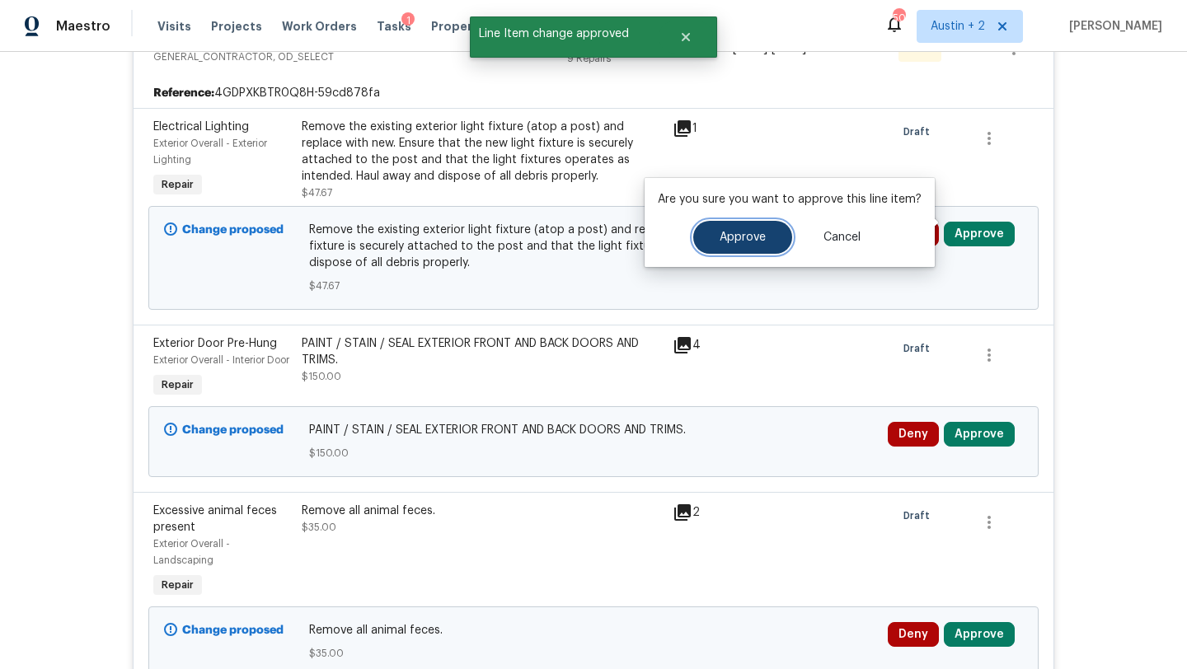
click at [751, 242] on span "Approve" at bounding box center [743, 238] width 46 height 12
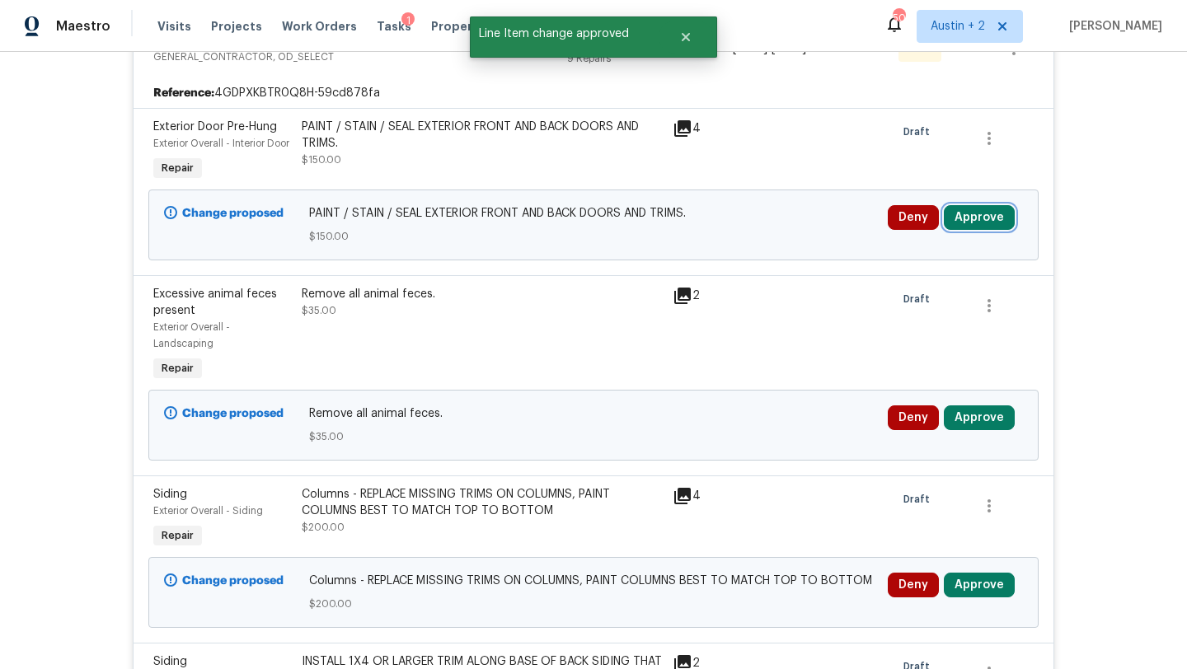
click at [965, 227] on button "Approve" at bounding box center [979, 217] width 71 height 25
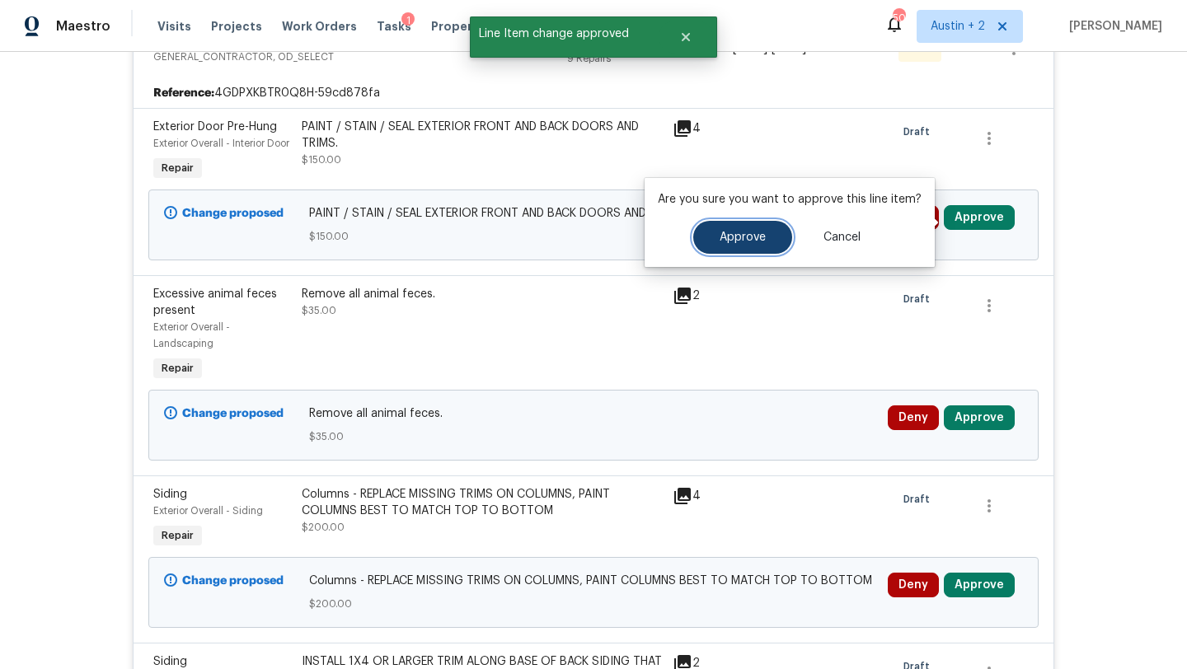
click at [748, 250] on button "Approve" at bounding box center [742, 237] width 99 height 33
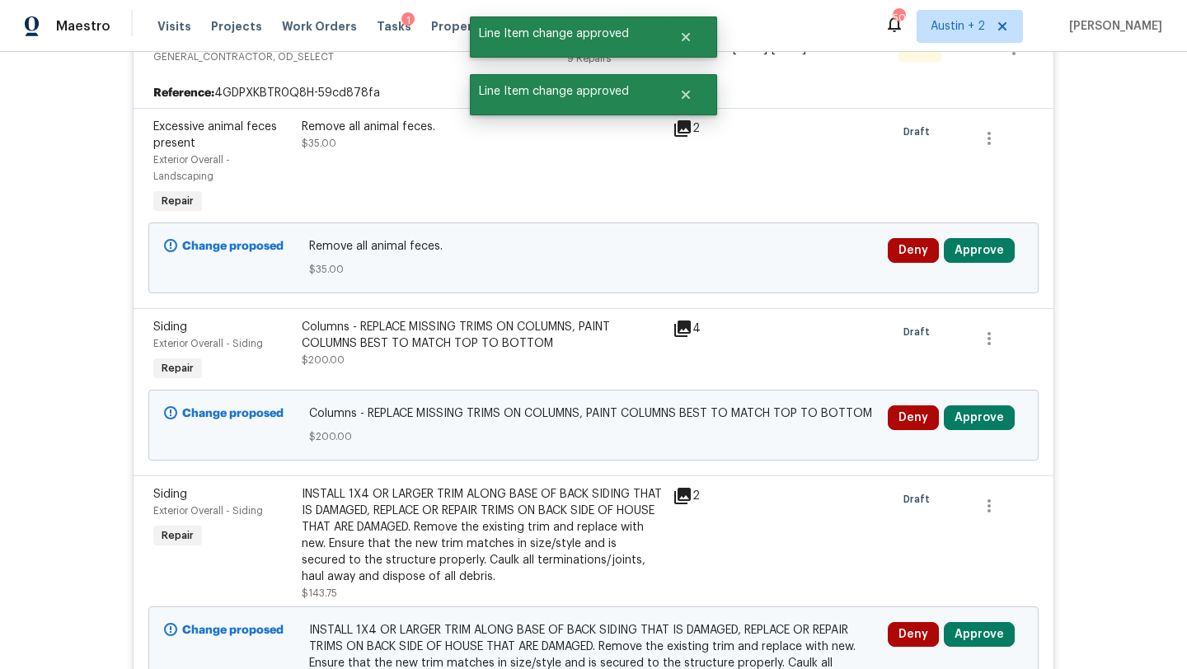
click at [971, 251] on div "Deny Approve" at bounding box center [955, 257] width 145 height 49
click at [971, 242] on button "Approve" at bounding box center [979, 250] width 71 height 25
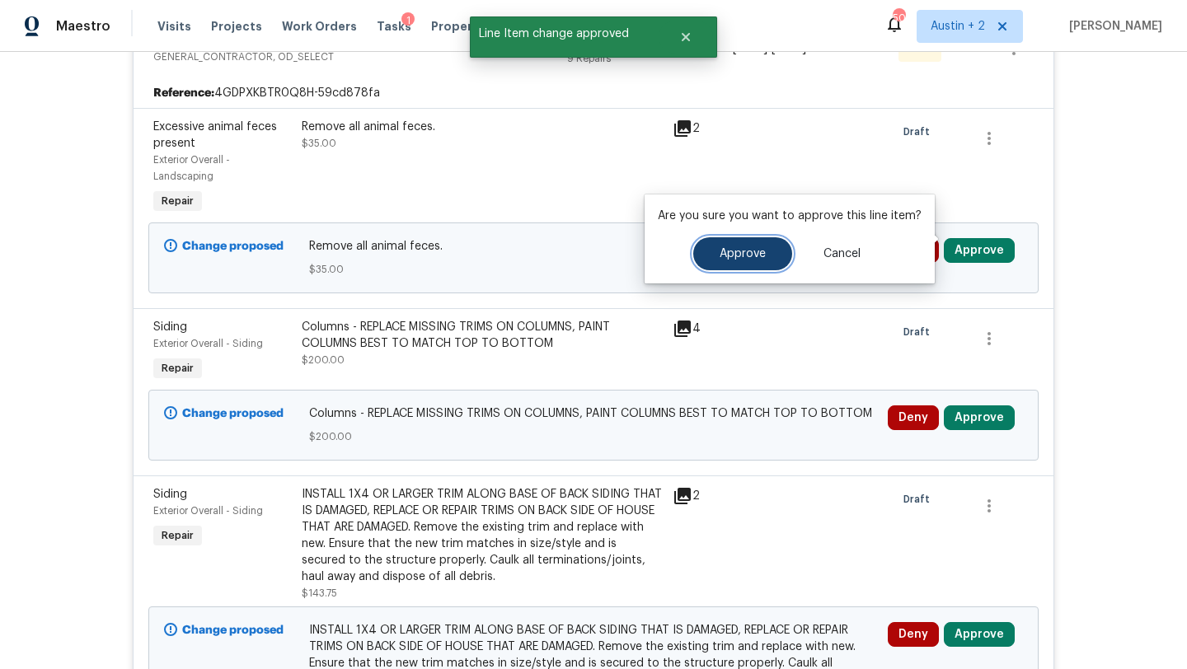
click at [765, 251] on button "Approve" at bounding box center [742, 253] width 99 height 33
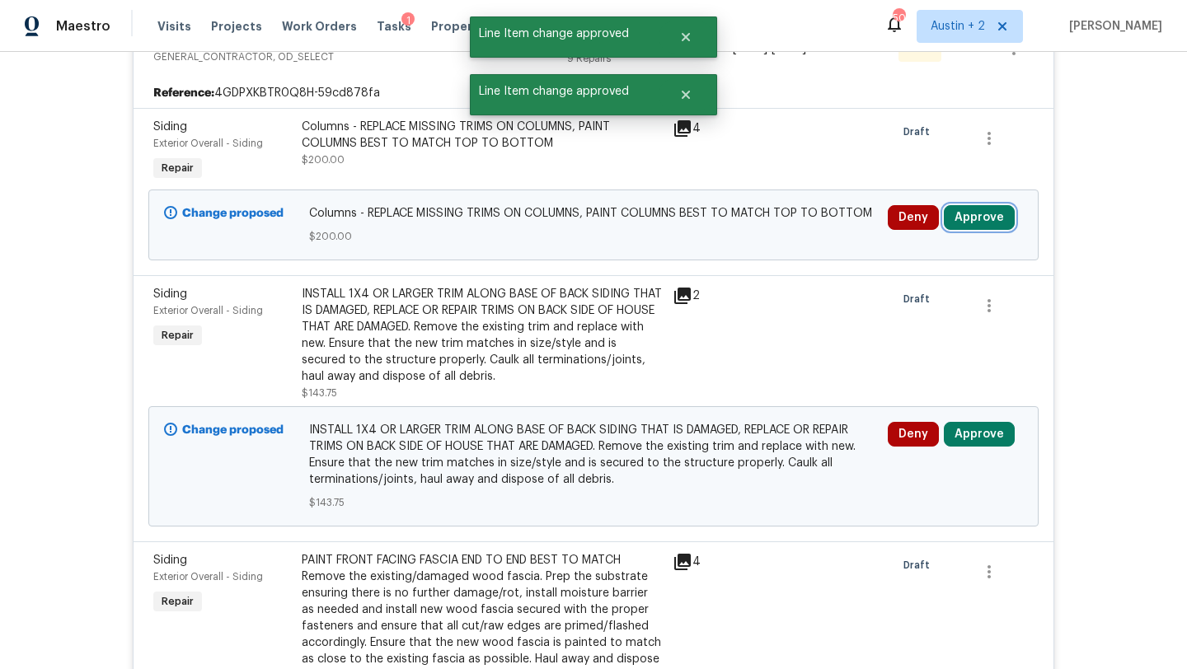
click at [958, 207] on button "Approve" at bounding box center [979, 217] width 71 height 25
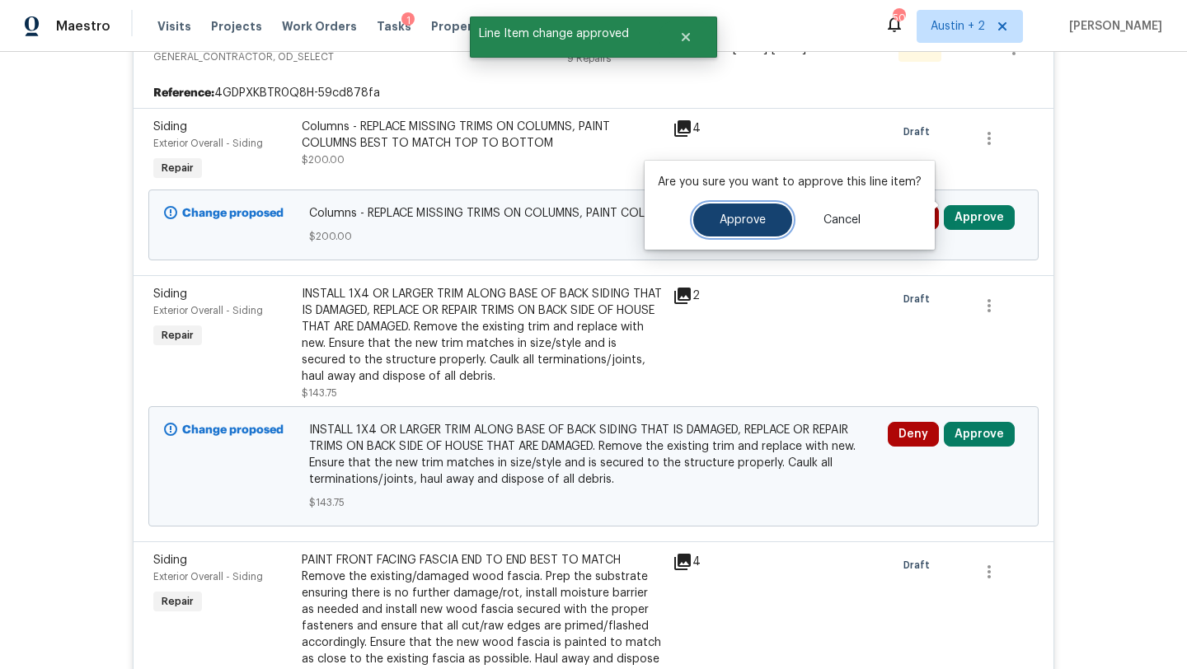
click at [764, 224] on button "Approve" at bounding box center [742, 220] width 99 height 33
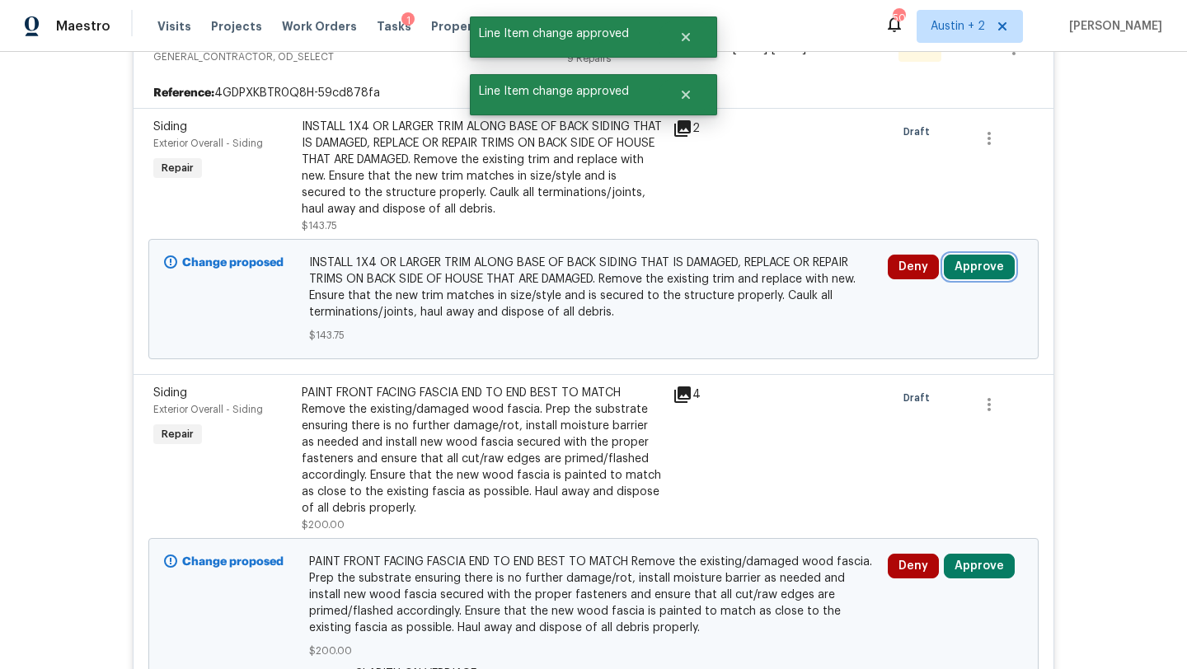
click at [963, 256] on button "Approve" at bounding box center [979, 267] width 71 height 25
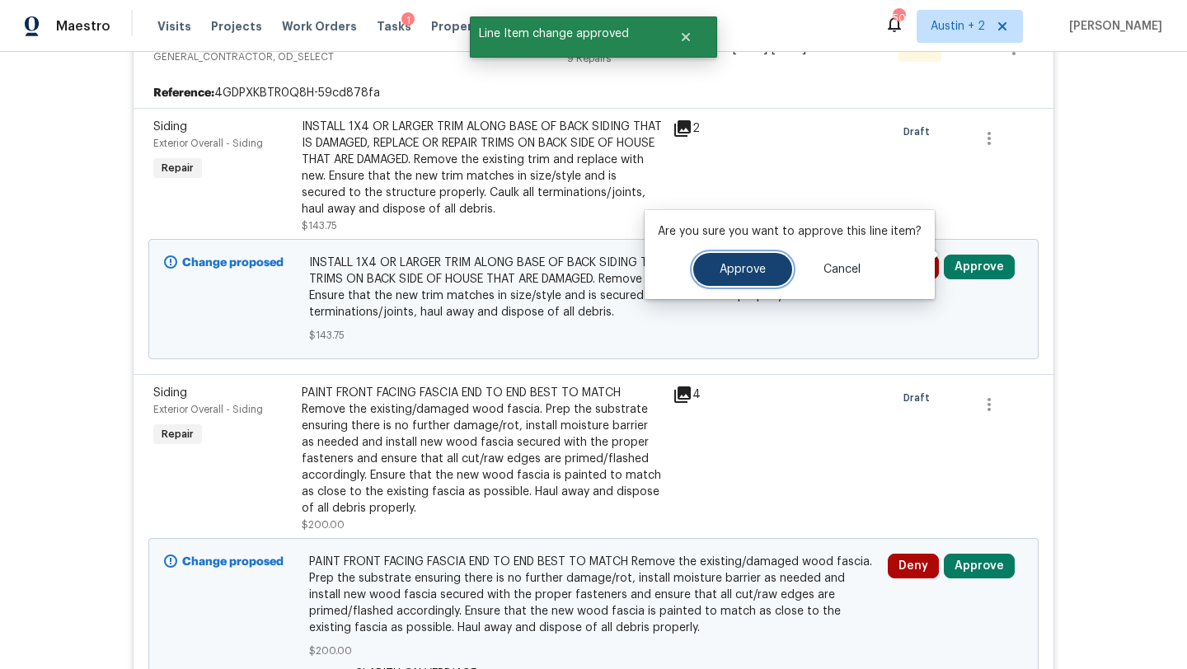
click at [729, 270] on span "Approve" at bounding box center [743, 270] width 46 height 12
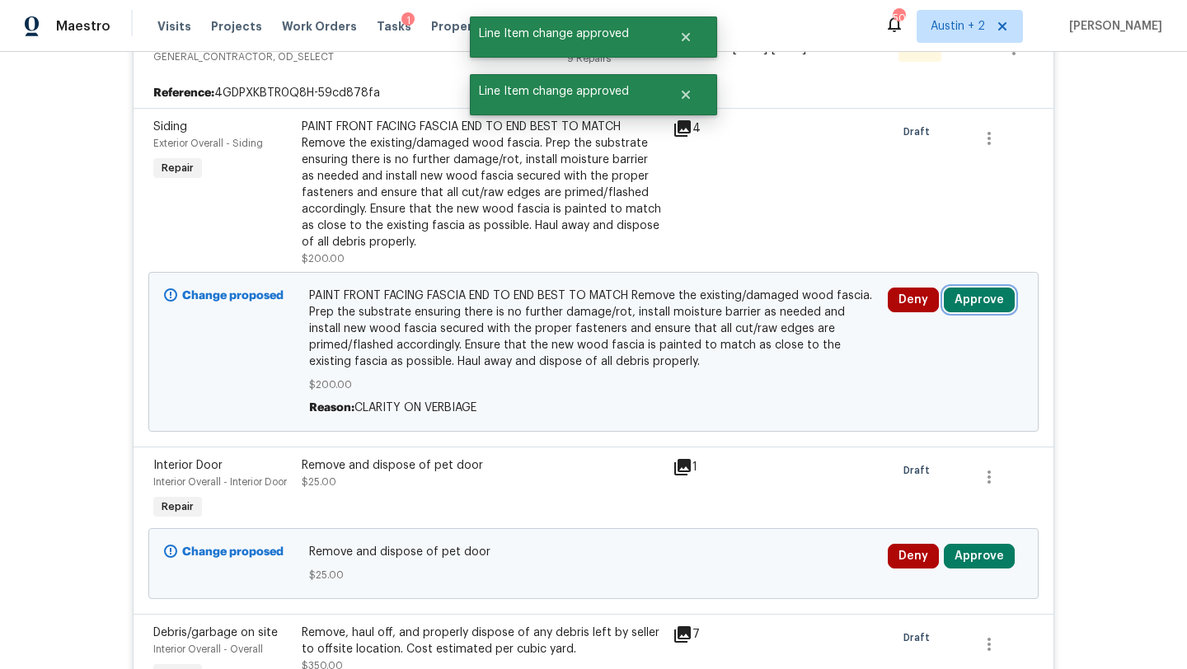
click at [962, 288] on button "Approve" at bounding box center [979, 300] width 71 height 25
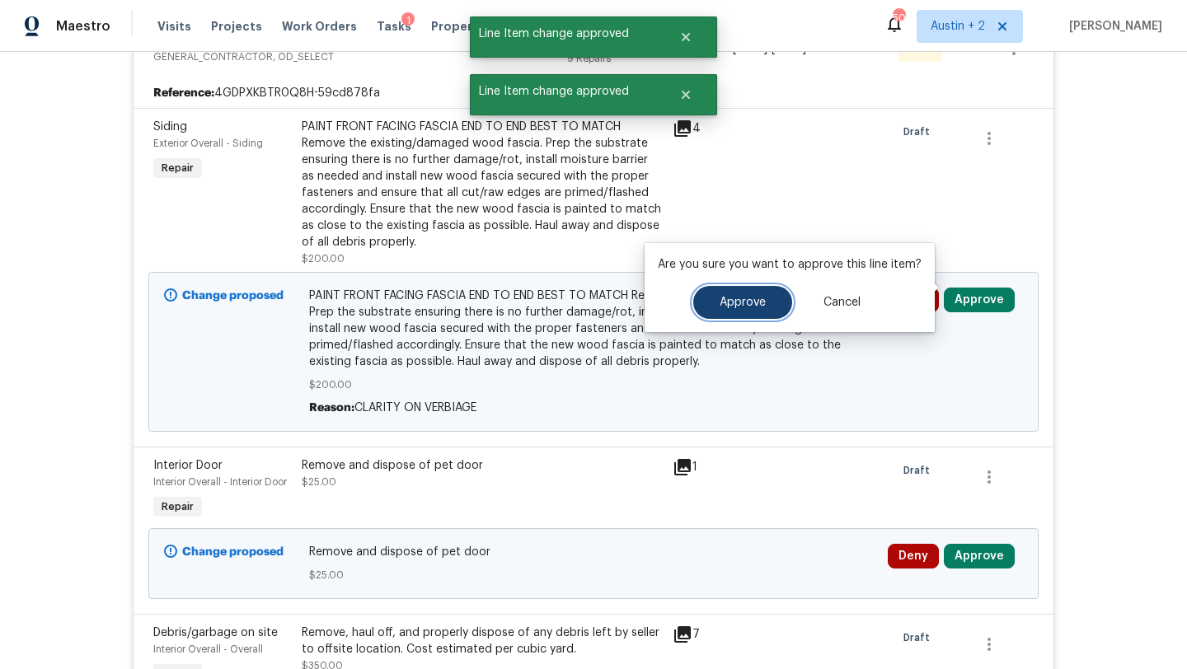
click at [766, 293] on button "Approve" at bounding box center [742, 302] width 99 height 33
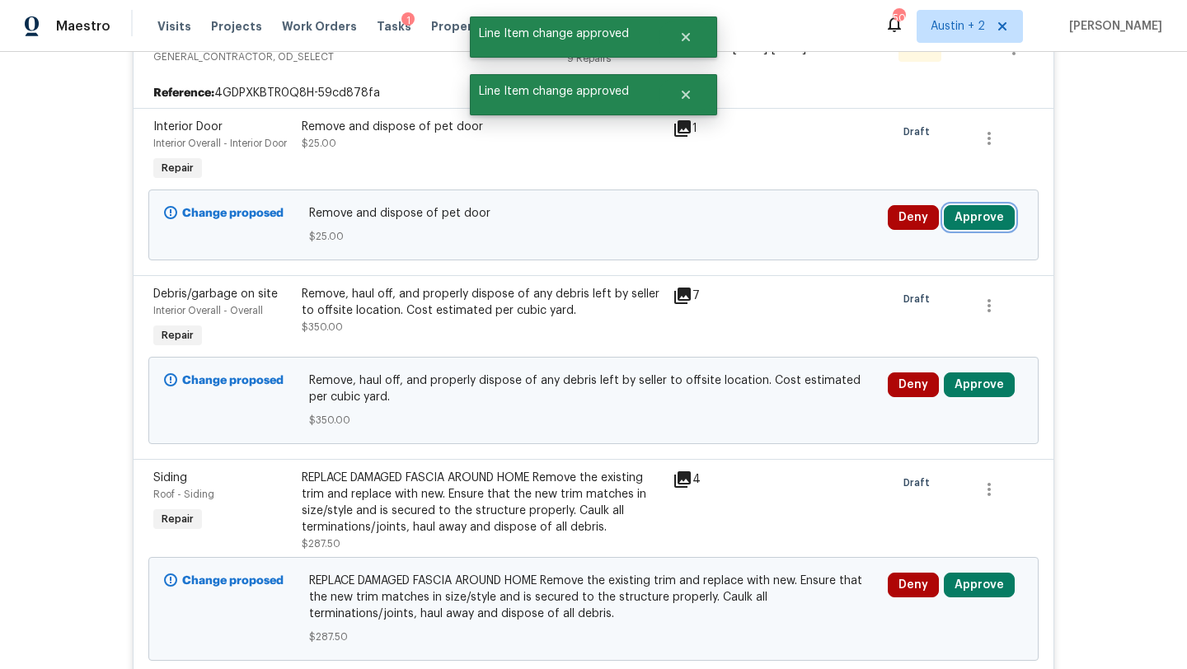
click at [964, 205] on button "Approve" at bounding box center [979, 217] width 71 height 25
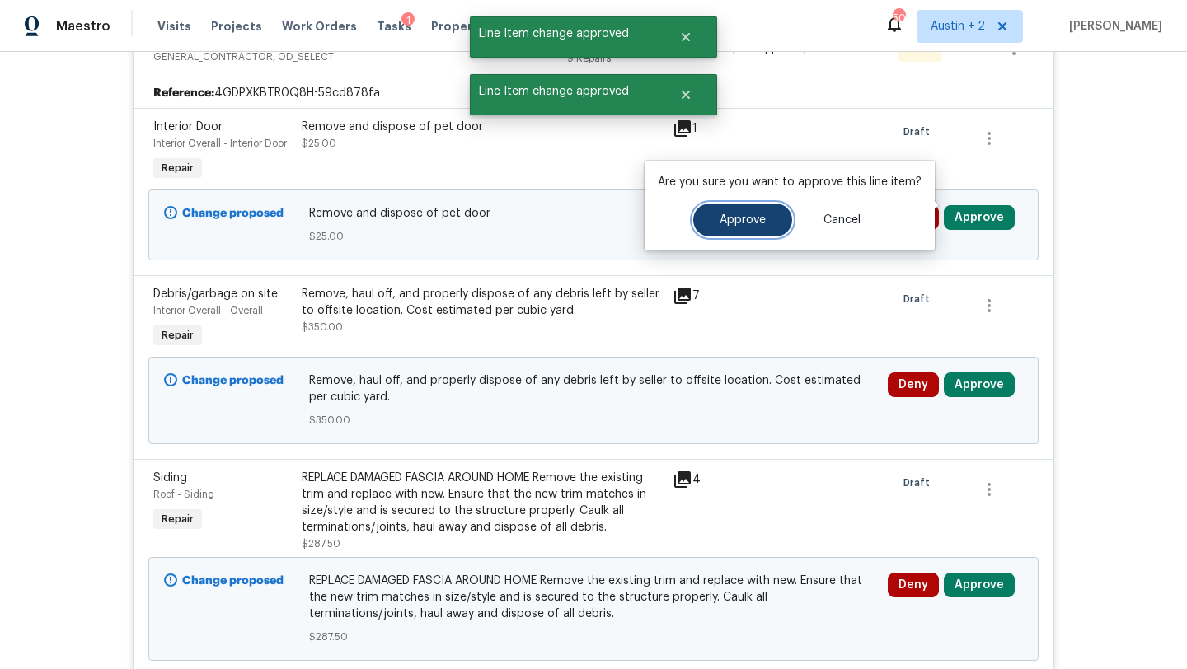
click at [763, 222] on button "Approve" at bounding box center [742, 220] width 99 height 33
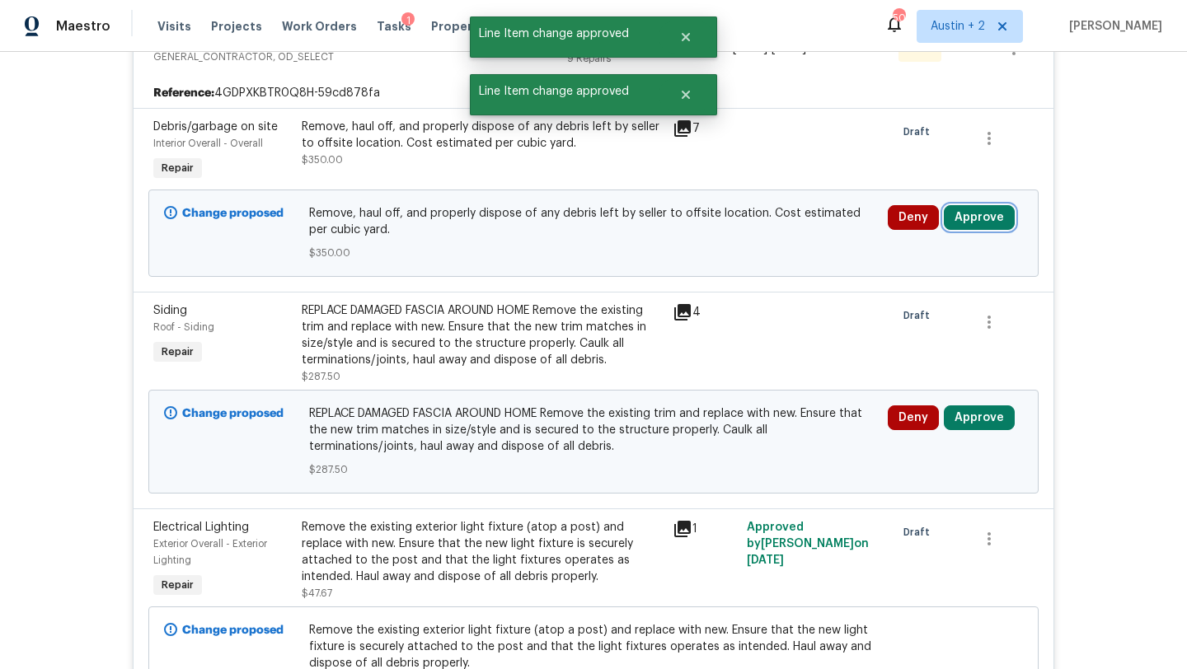
click at [969, 205] on button "Approve" at bounding box center [979, 217] width 71 height 25
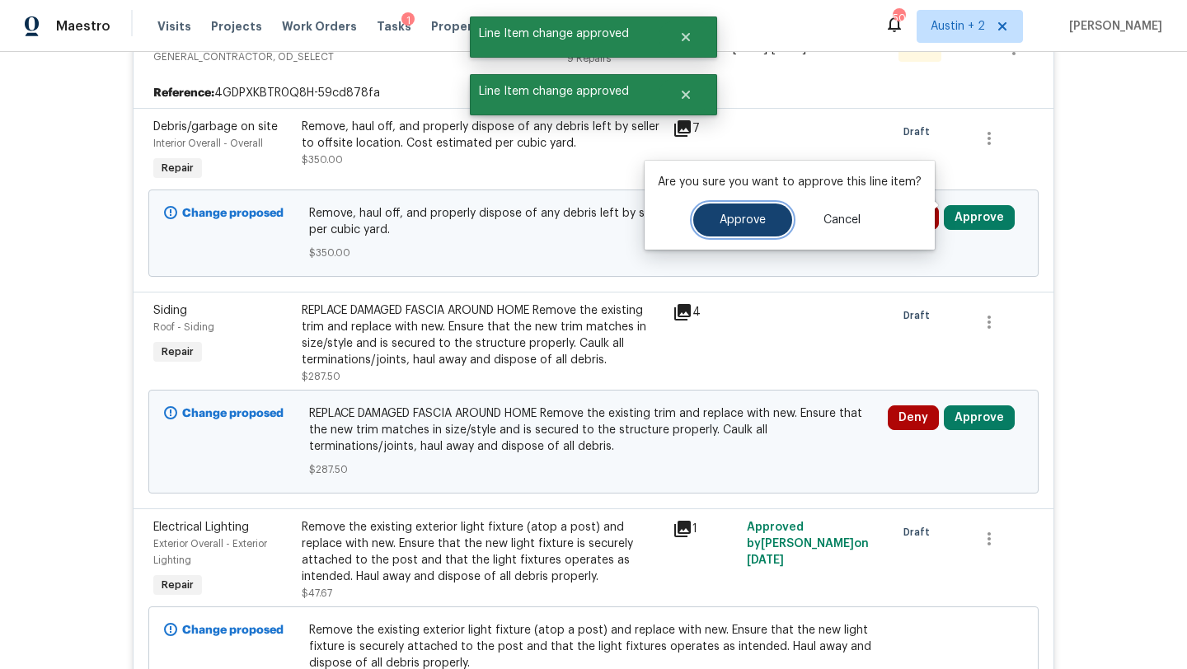
click at [751, 226] on button "Approve" at bounding box center [742, 220] width 99 height 33
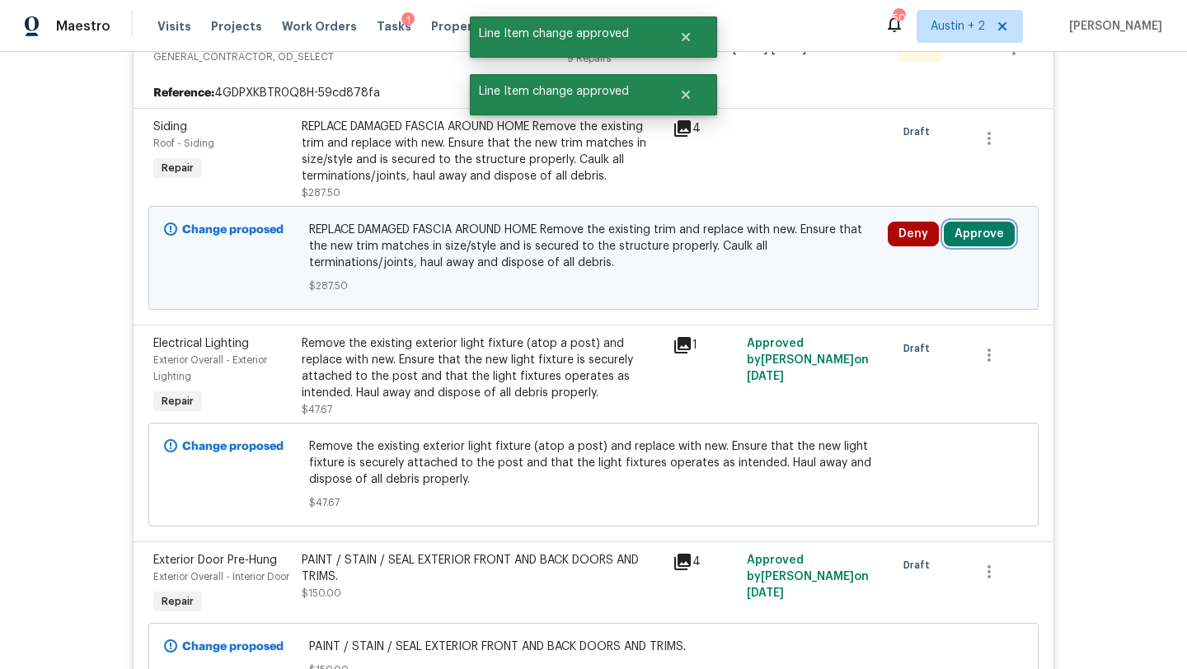
click at [966, 222] on button "Approve" at bounding box center [979, 234] width 71 height 25
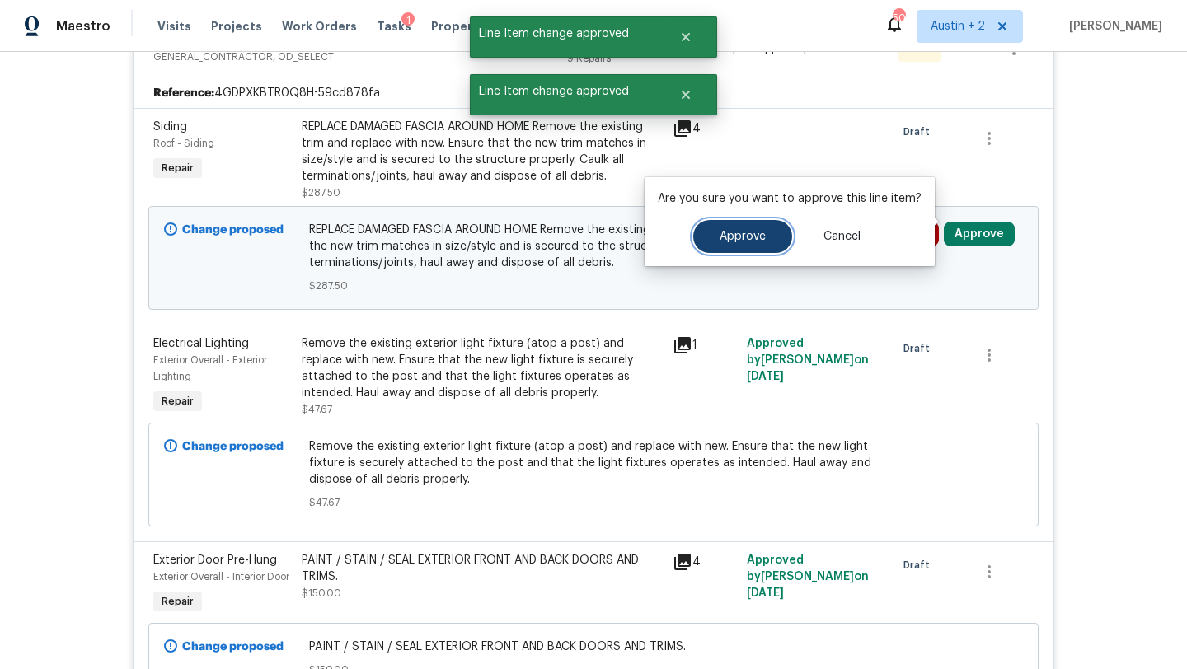
click at [739, 232] on span "Approve" at bounding box center [743, 237] width 46 height 12
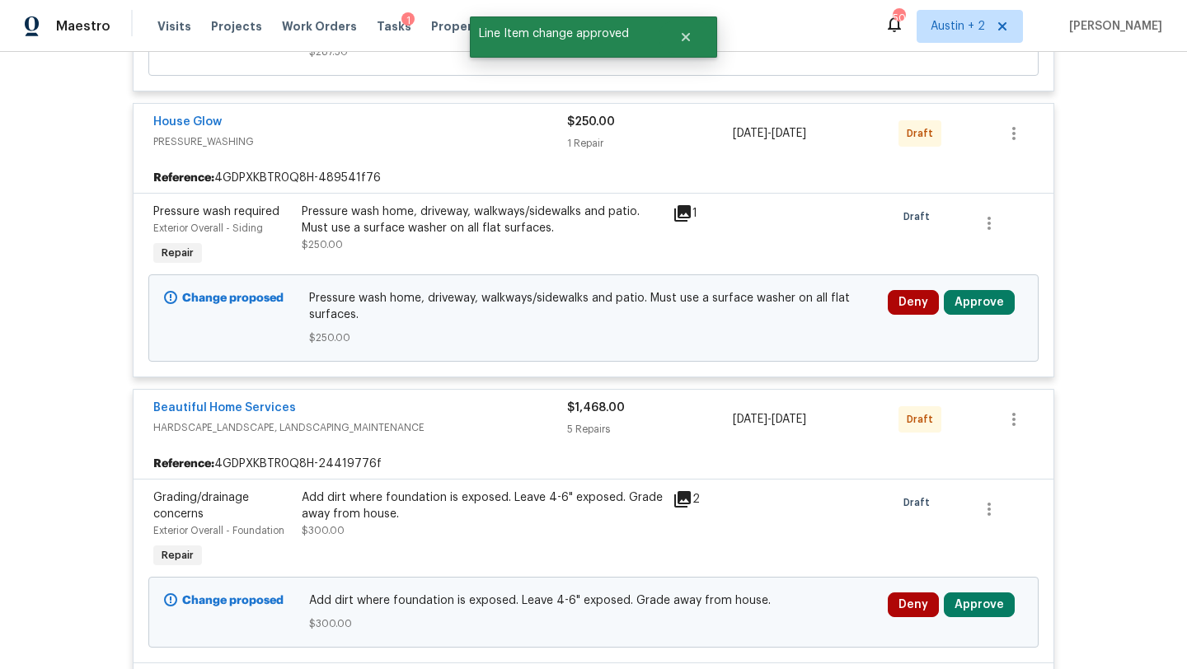
scroll to position [5108, 0]
click at [961, 314] on button "Approve" at bounding box center [979, 303] width 71 height 25
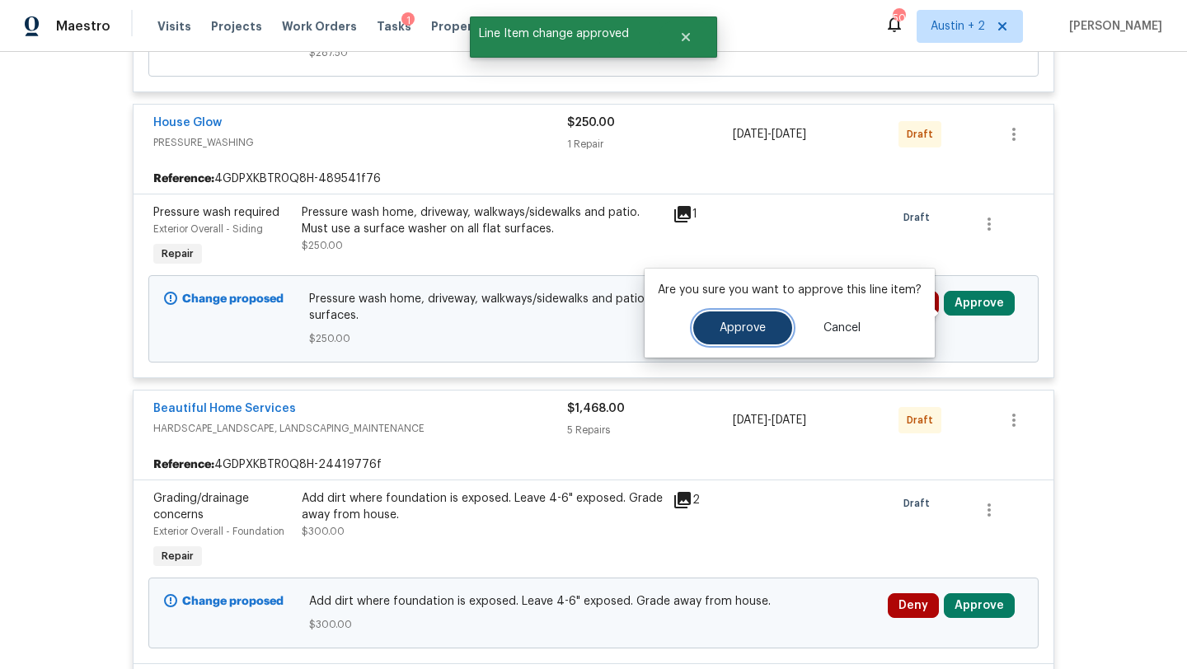
click at [764, 323] on button "Approve" at bounding box center [742, 328] width 99 height 33
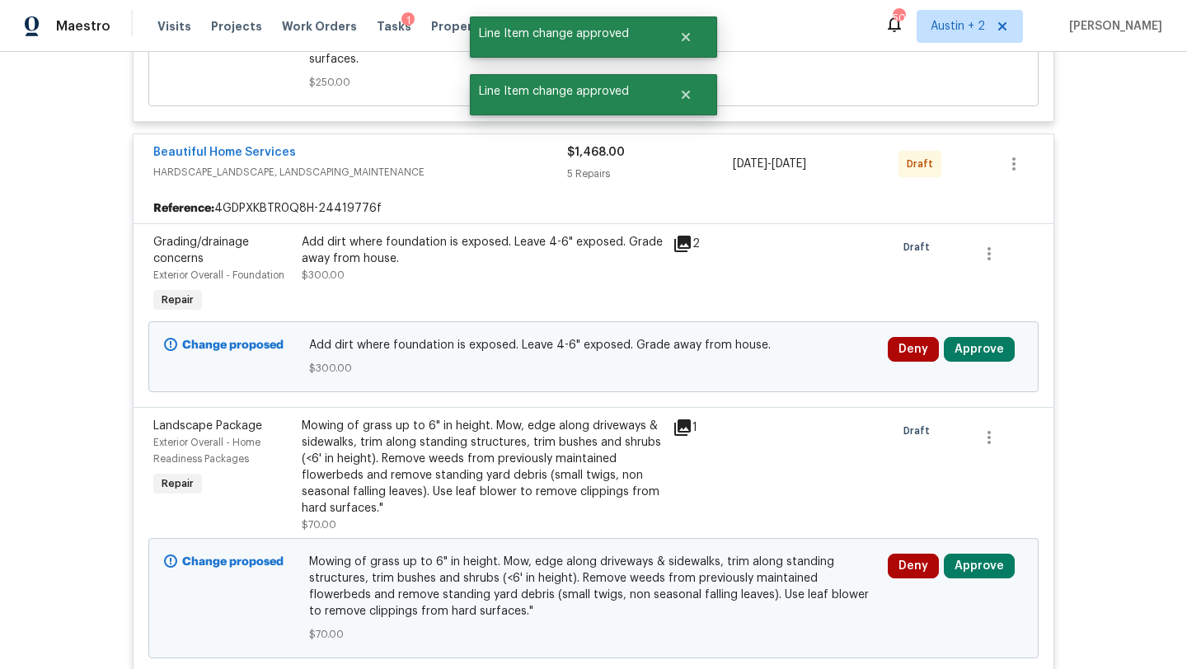
scroll to position [5390, 0]
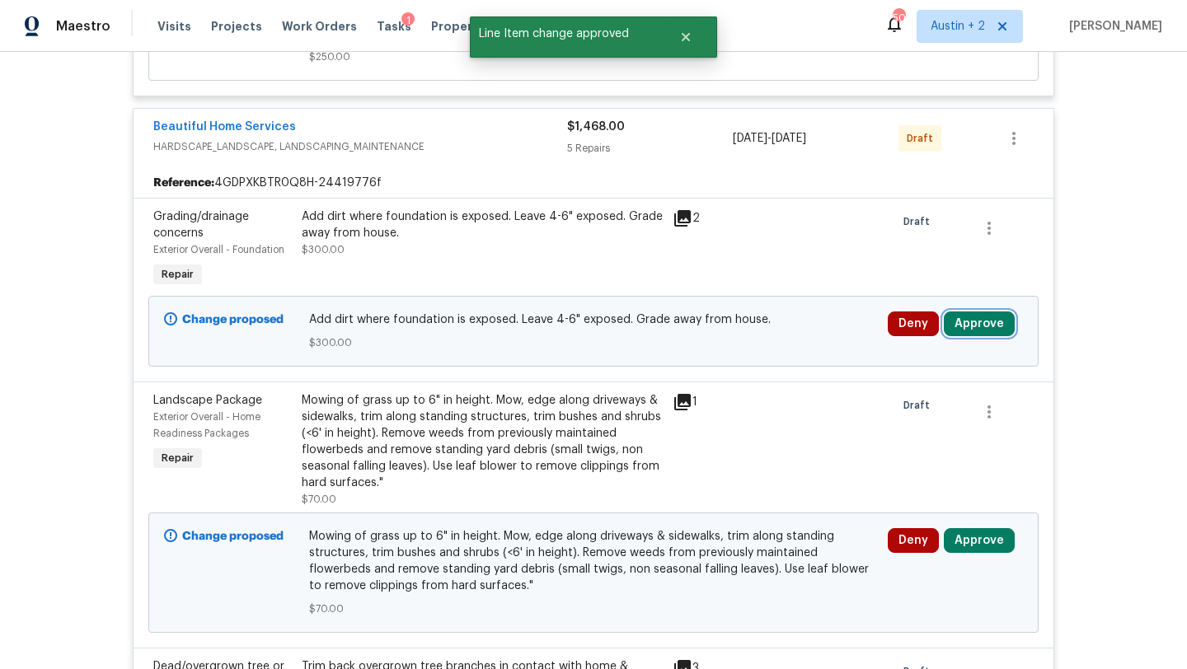
click at [963, 330] on button "Approve" at bounding box center [979, 324] width 71 height 25
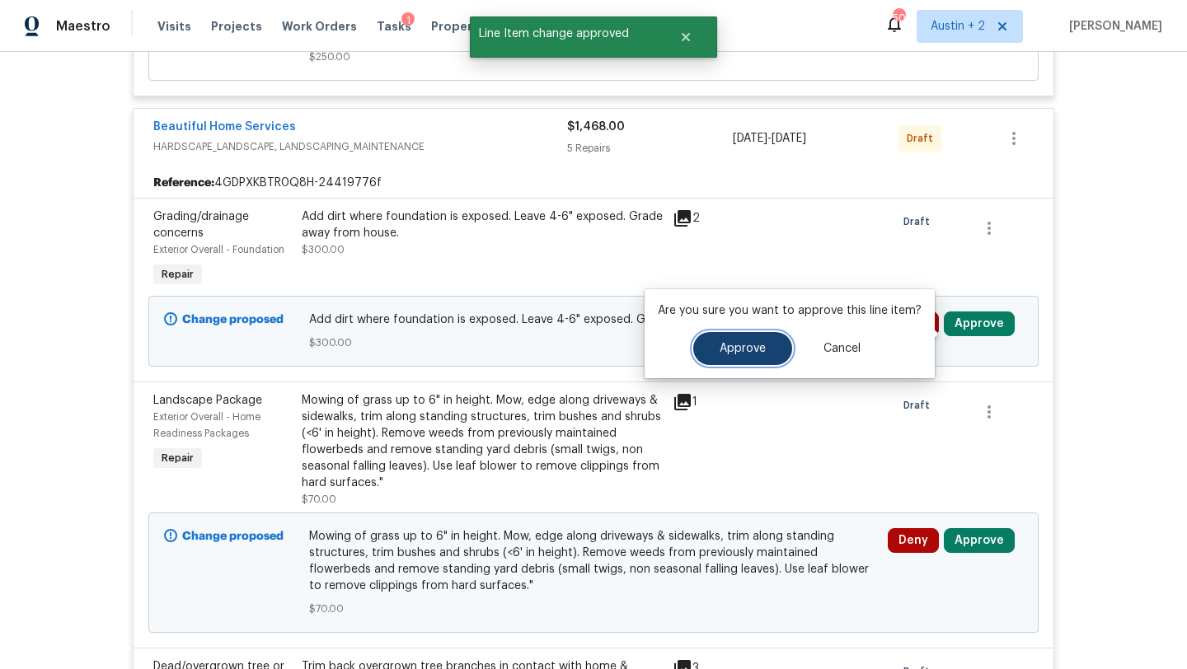
click at [730, 349] on span "Approve" at bounding box center [743, 349] width 46 height 12
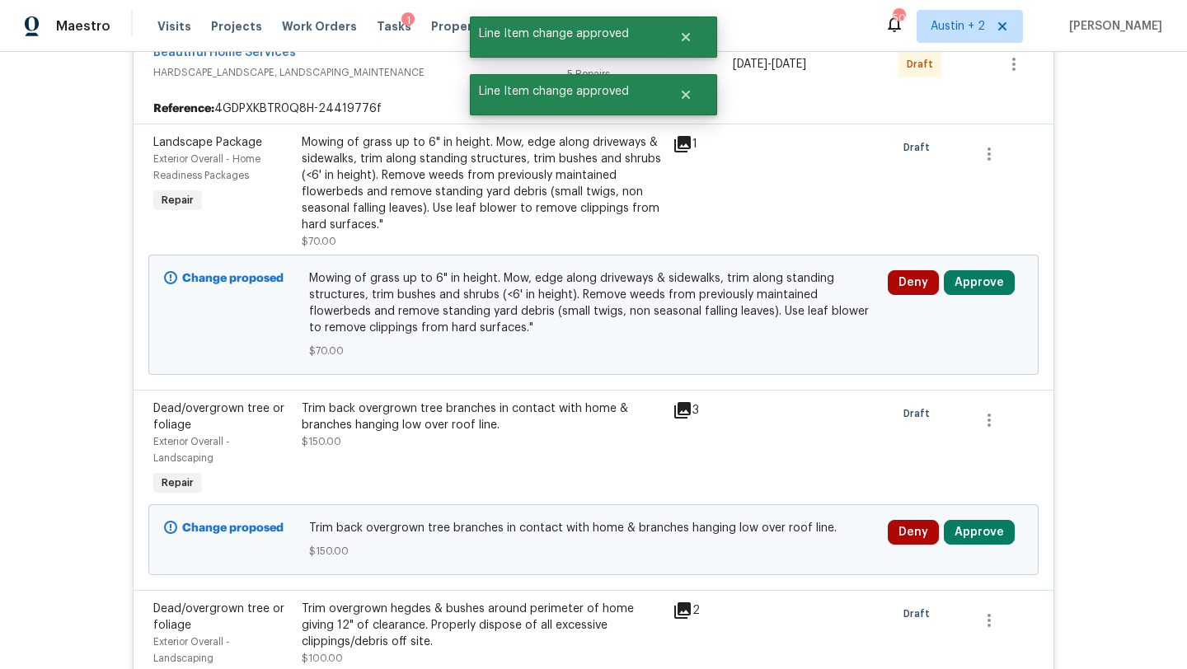
scroll to position [5464, 0]
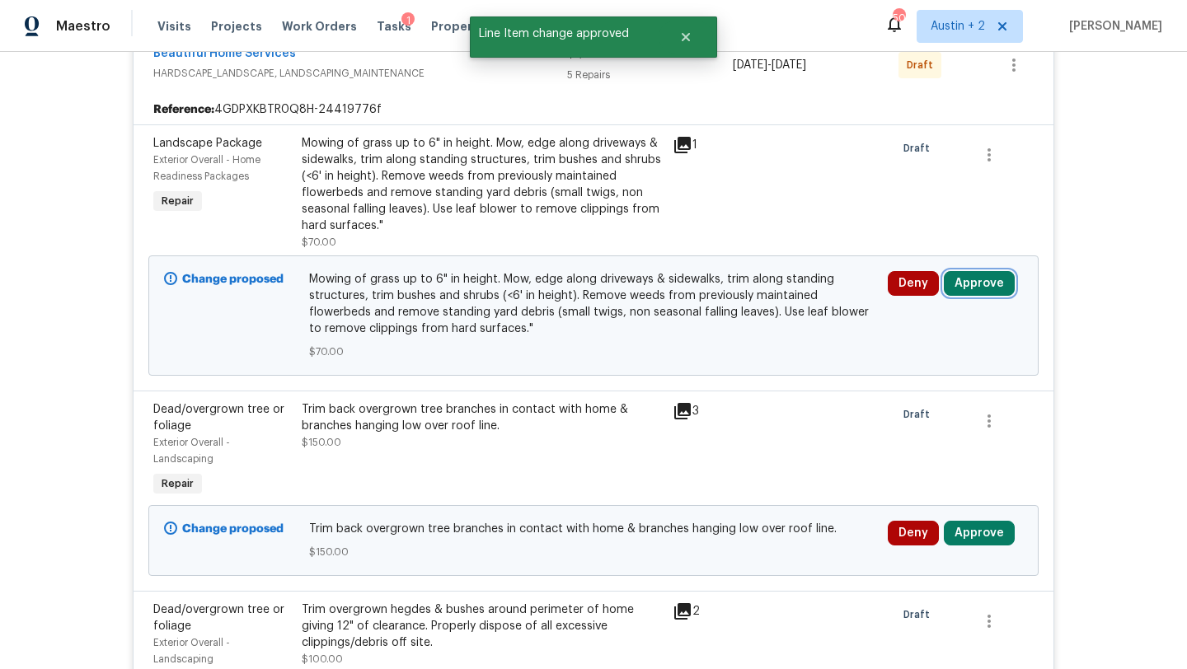
click at [969, 289] on button "Approve" at bounding box center [979, 283] width 71 height 25
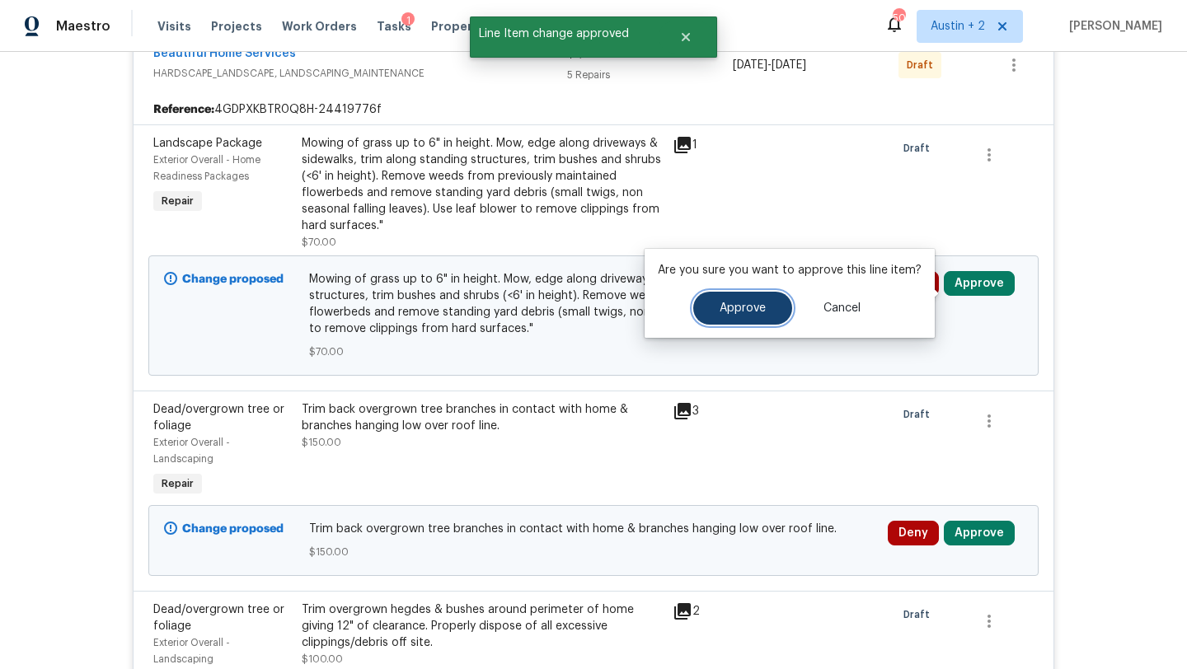
click at [725, 305] on span "Approve" at bounding box center [743, 309] width 46 height 12
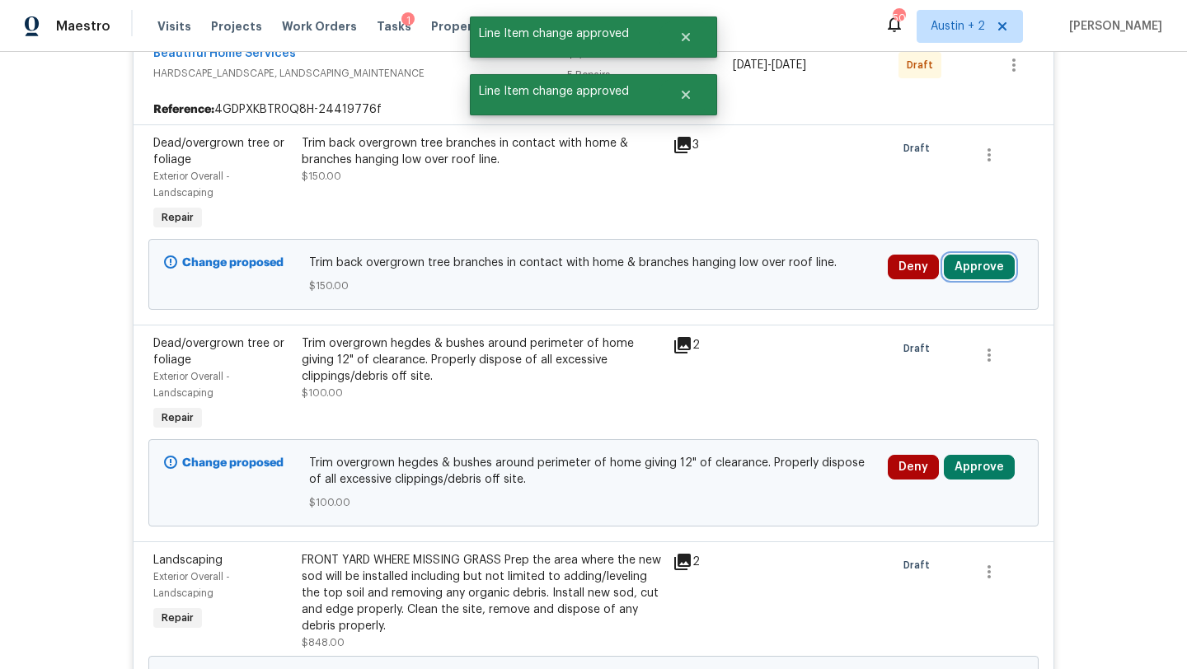
click at [973, 269] on button "Approve" at bounding box center [979, 267] width 71 height 25
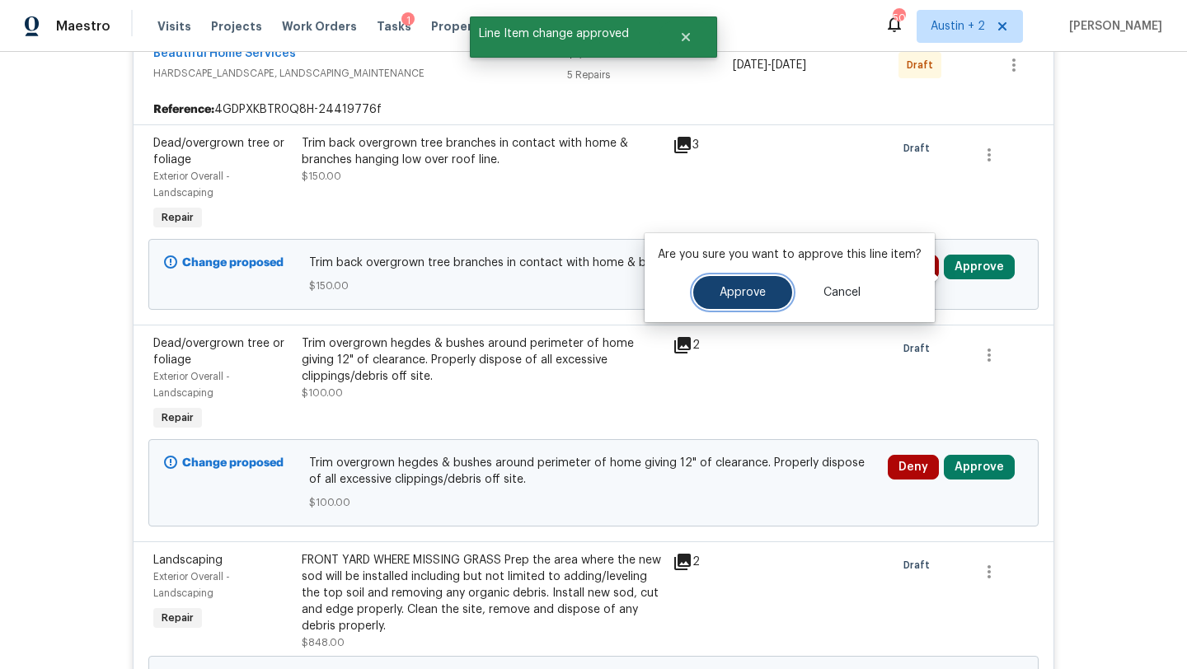
click at [752, 298] on span "Approve" at bounding box center [743, 293] width 46 height 12
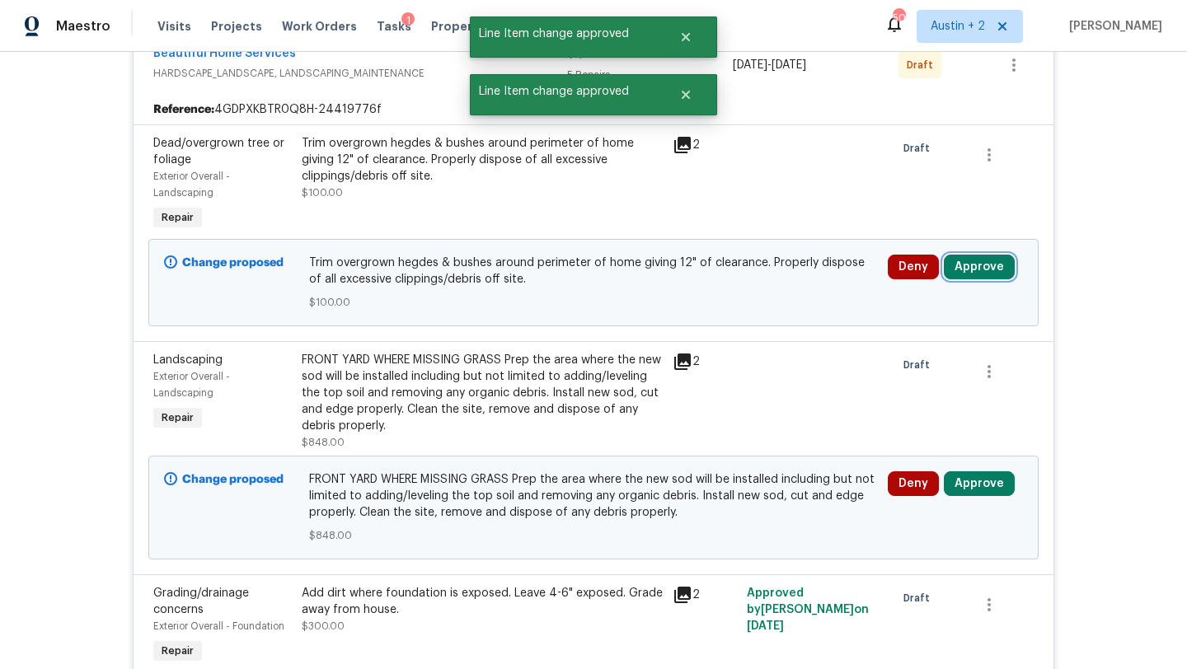
click at [982, 275] on button "Approve" at bounding box center [979, 267] width 71 height 25
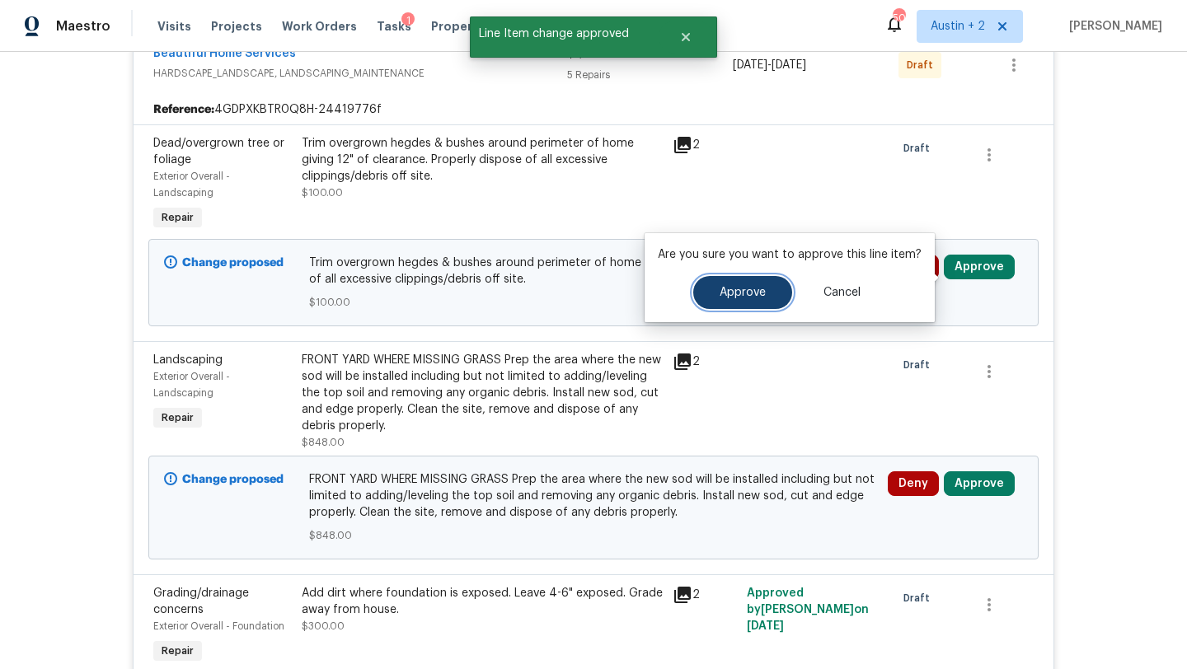
click at [743, 304] on button "Approve" at bounding box center [742, 292] width 99 height 33
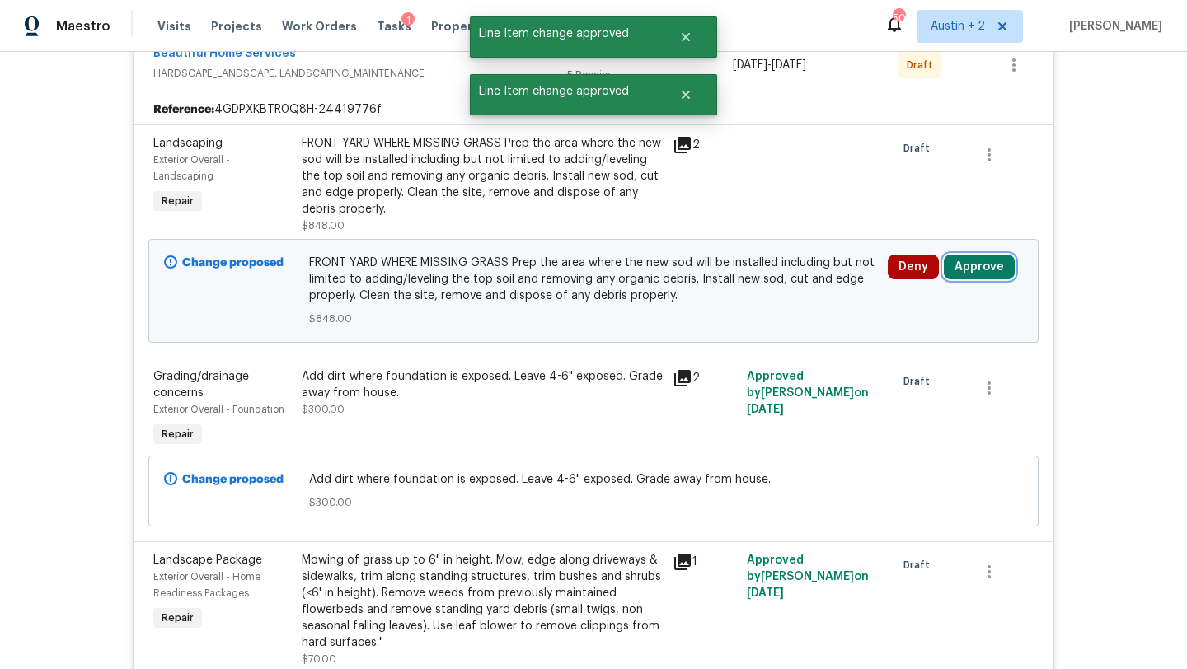
click at [967, 279] on button "Approve" at bounding box center [979, 267] width 71 height 25
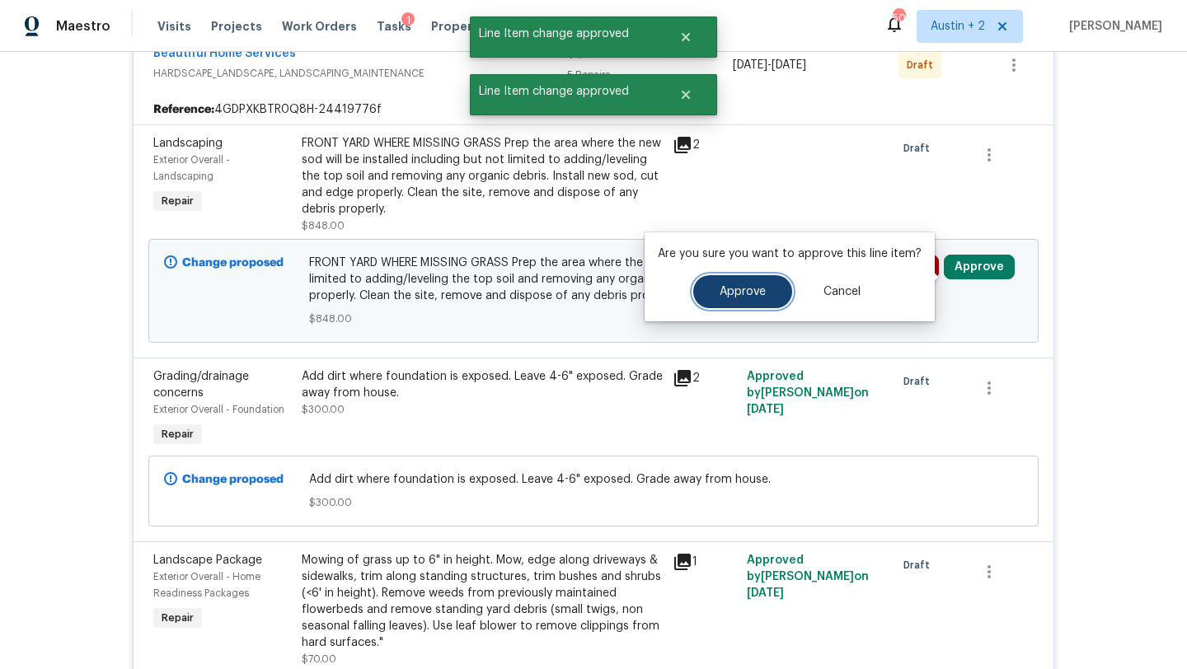
click at [725, 288] on span "Approve" at bounding box center [743, 292] width 46 height 12
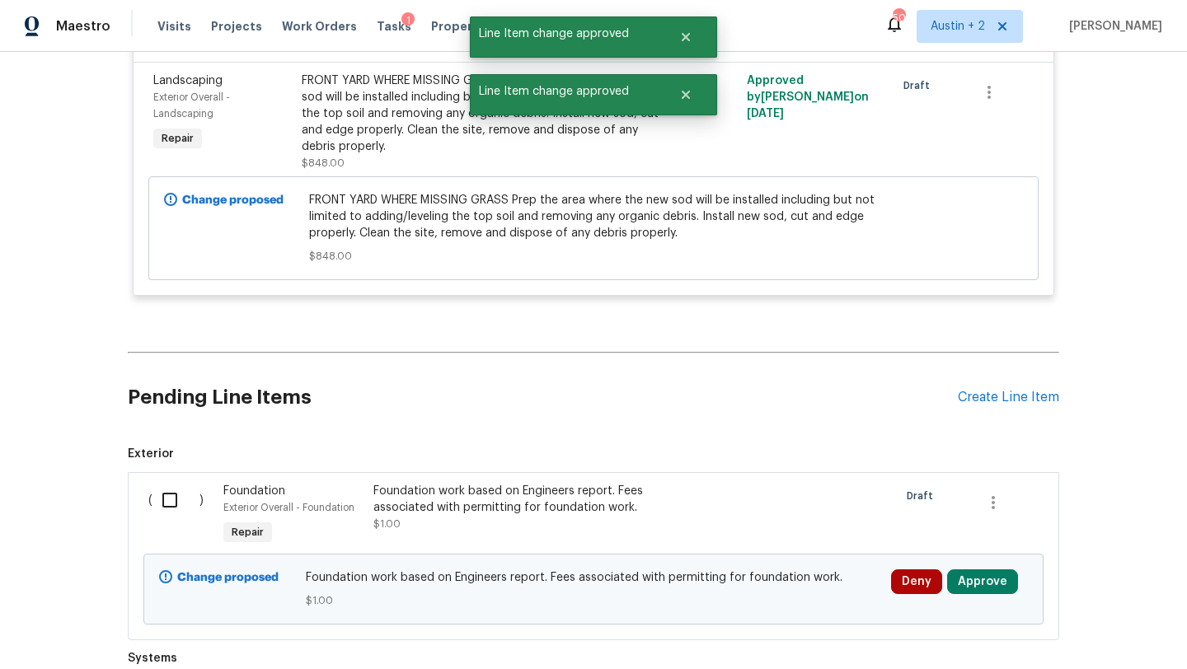
scroll to position [6694, 0]
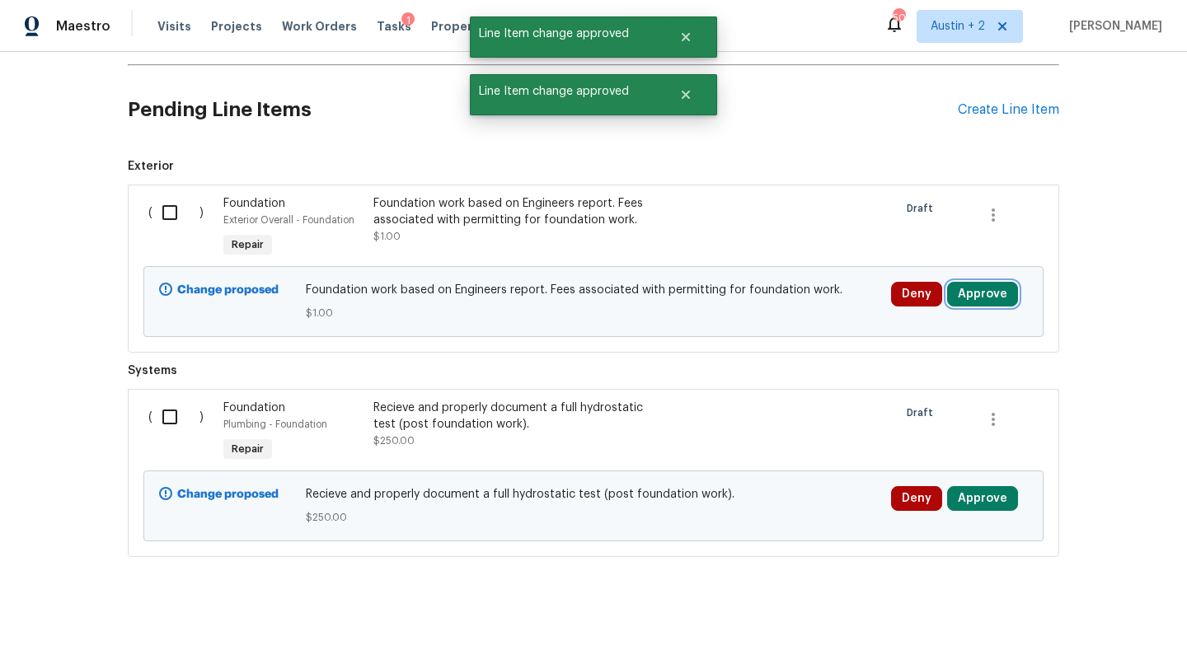
click at [989, 297] on button "Approve" at bounding box center [982, 294] width 71 height 25
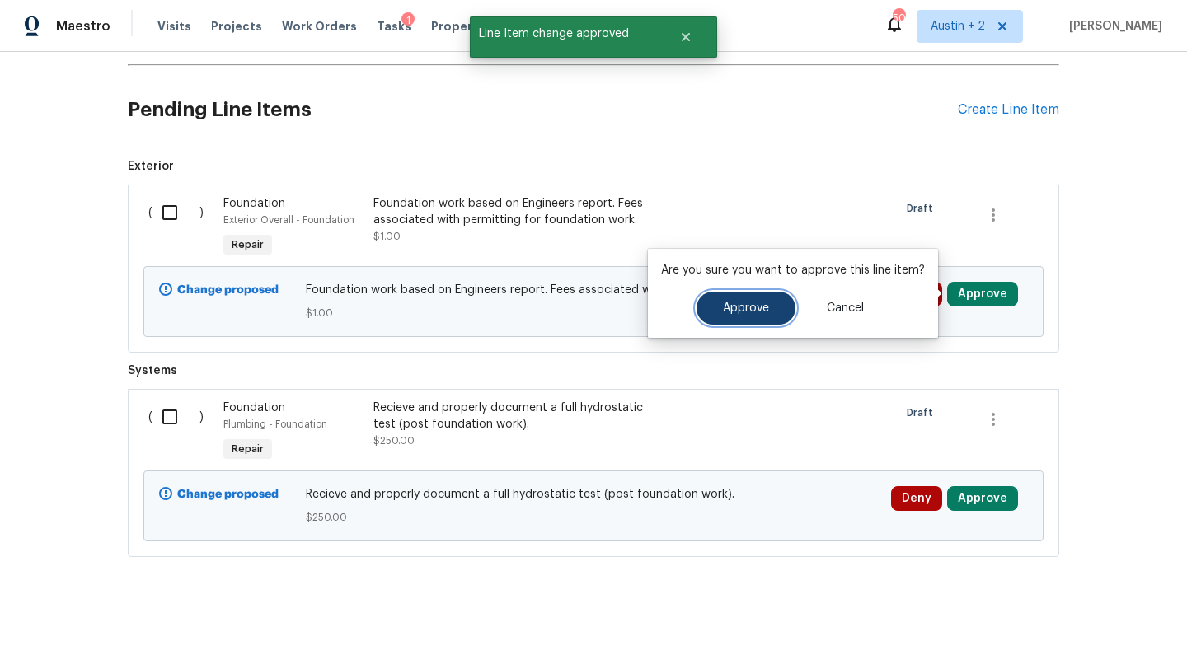
click at [749, 306] on span "Approve" at bounding box center [746, 309] width 46 height 12
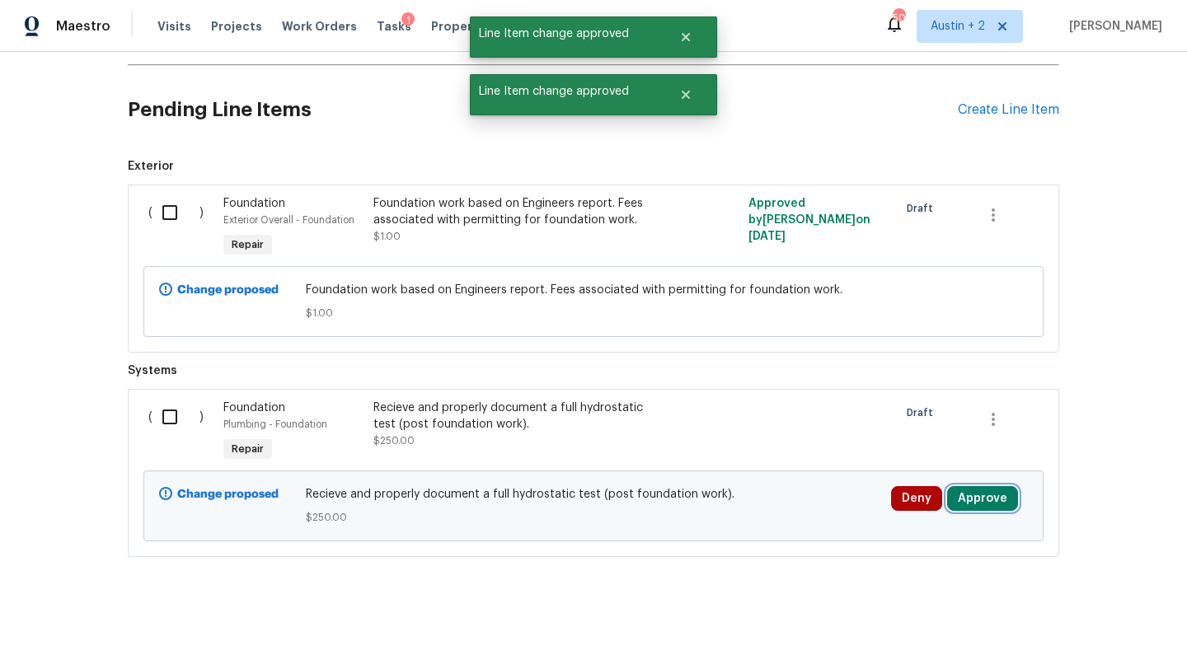
click at [993, 500] on button "Approve" at bounding box center [982, 498] width 71 height 25
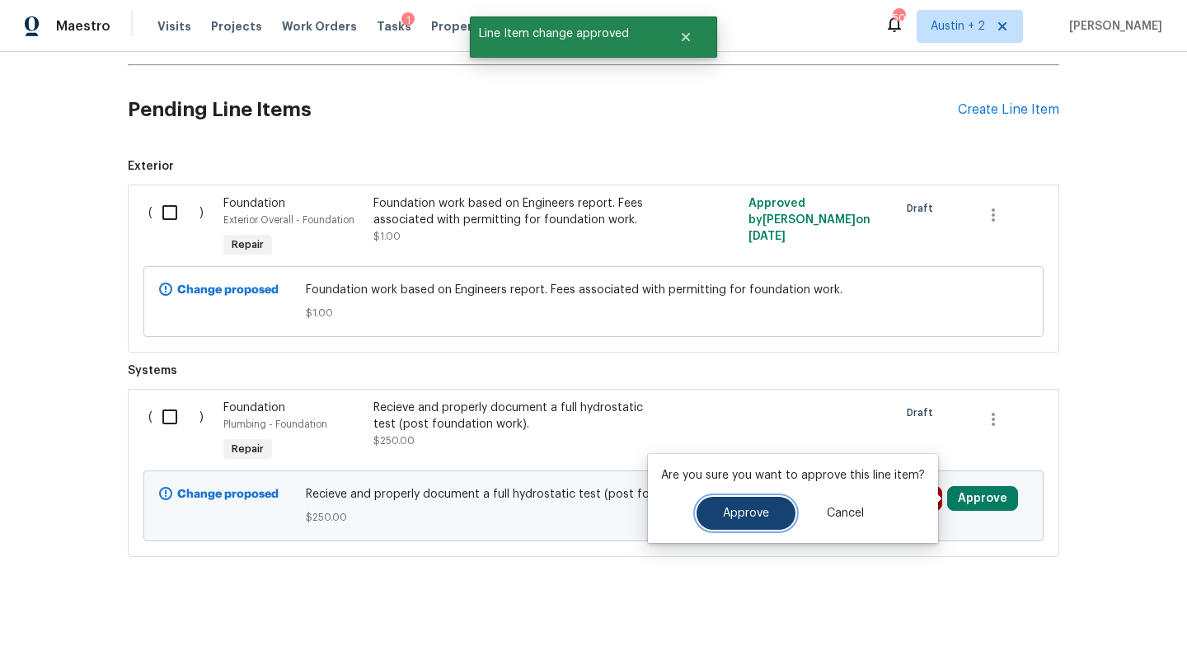
click at [773, 508] on button "Approve" at bounding box center [746, 513] width 99 height 33
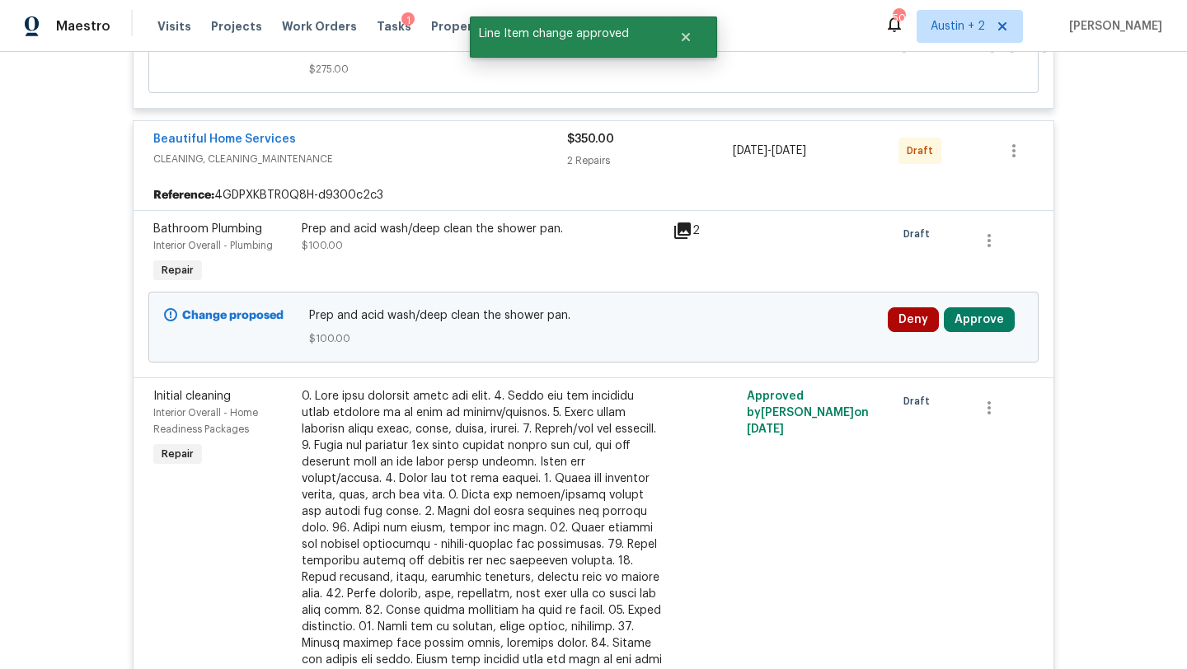
scroll to position [542, 0]
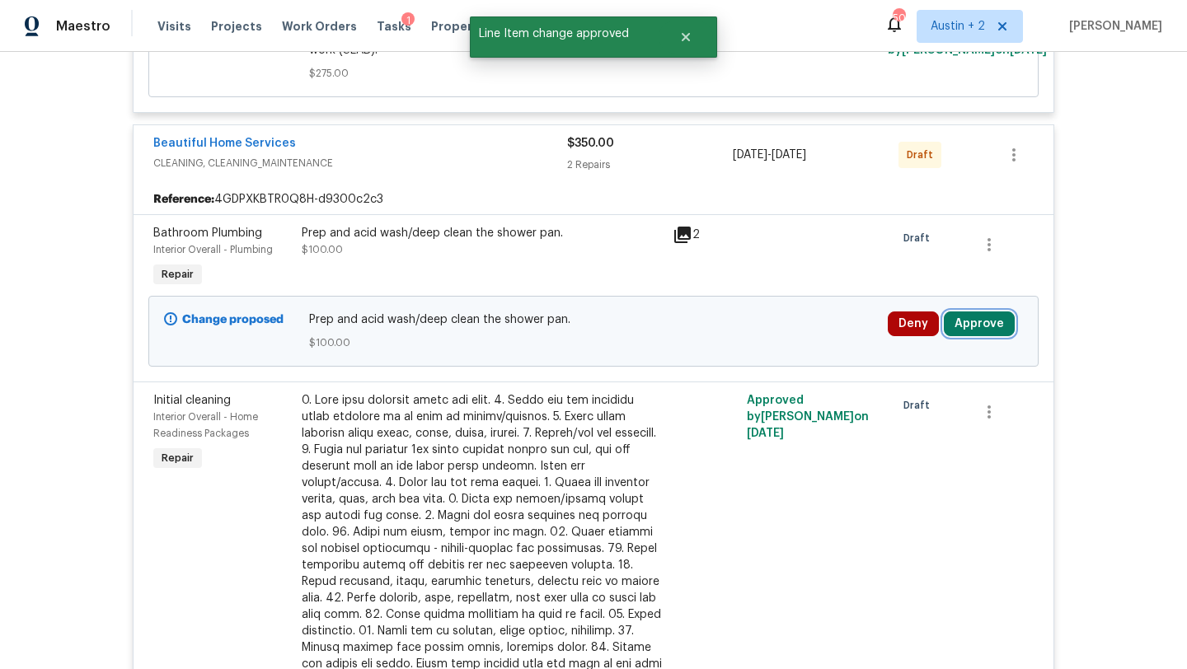
click at [1005, 325] on button "Approve" at bounding box center [979, 324] width 71 height 25
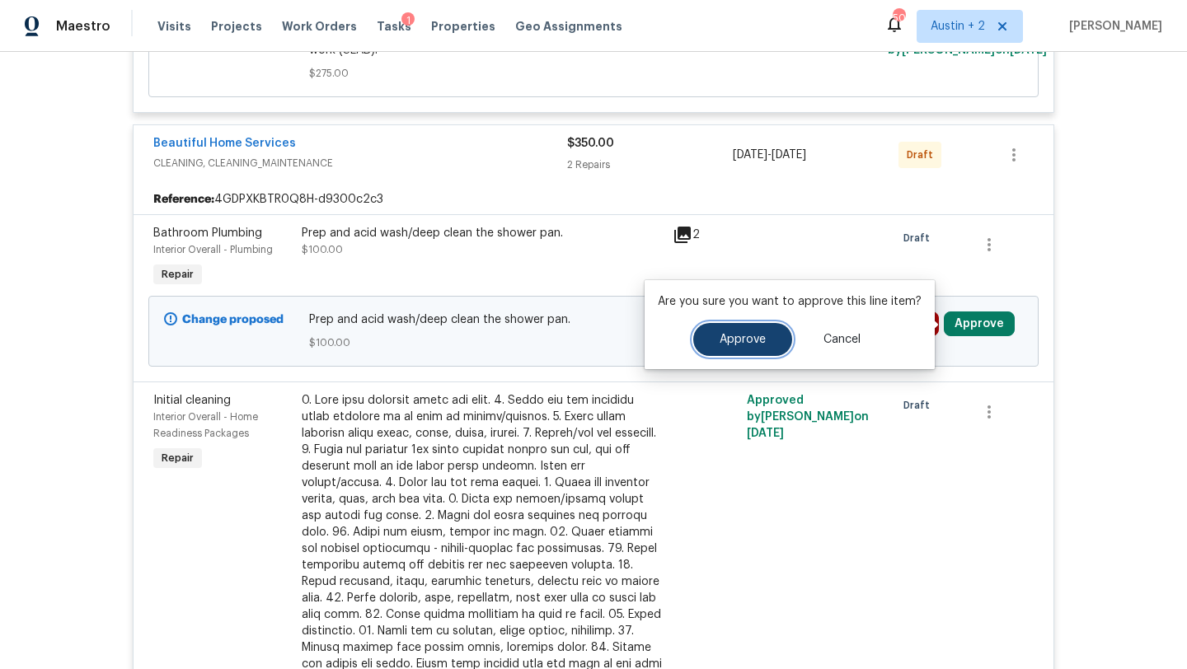
click at [753, 349] on button "Approve" at bounding box center [742, 339] width 99 height 33
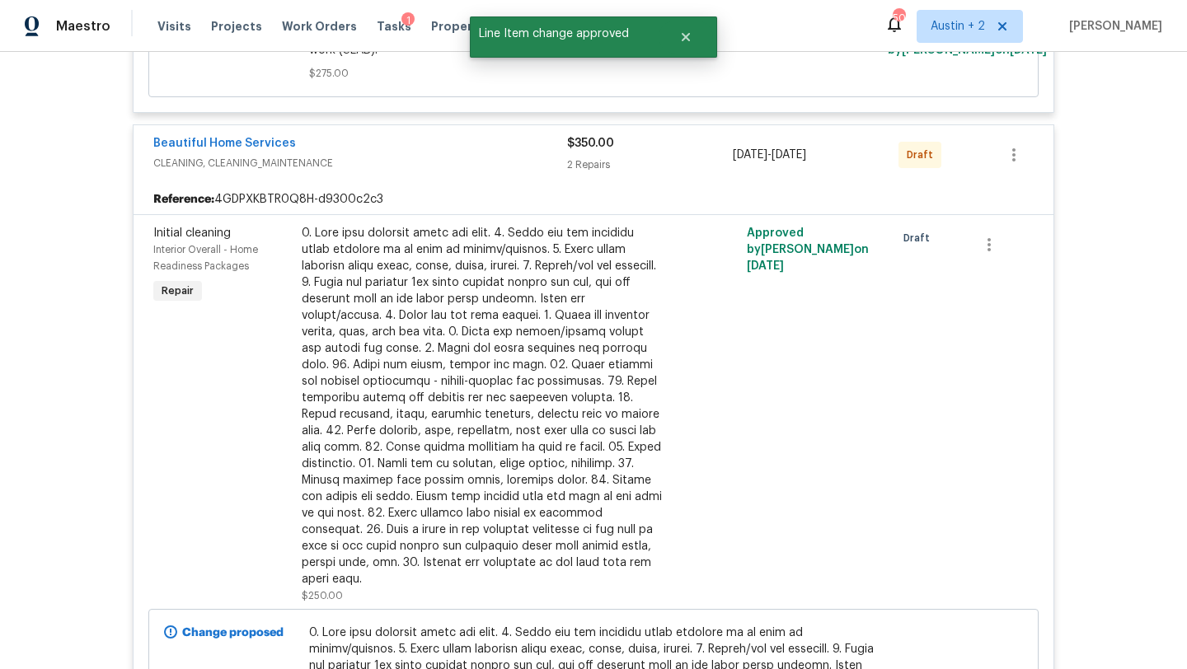
scroll to position [0, 0]
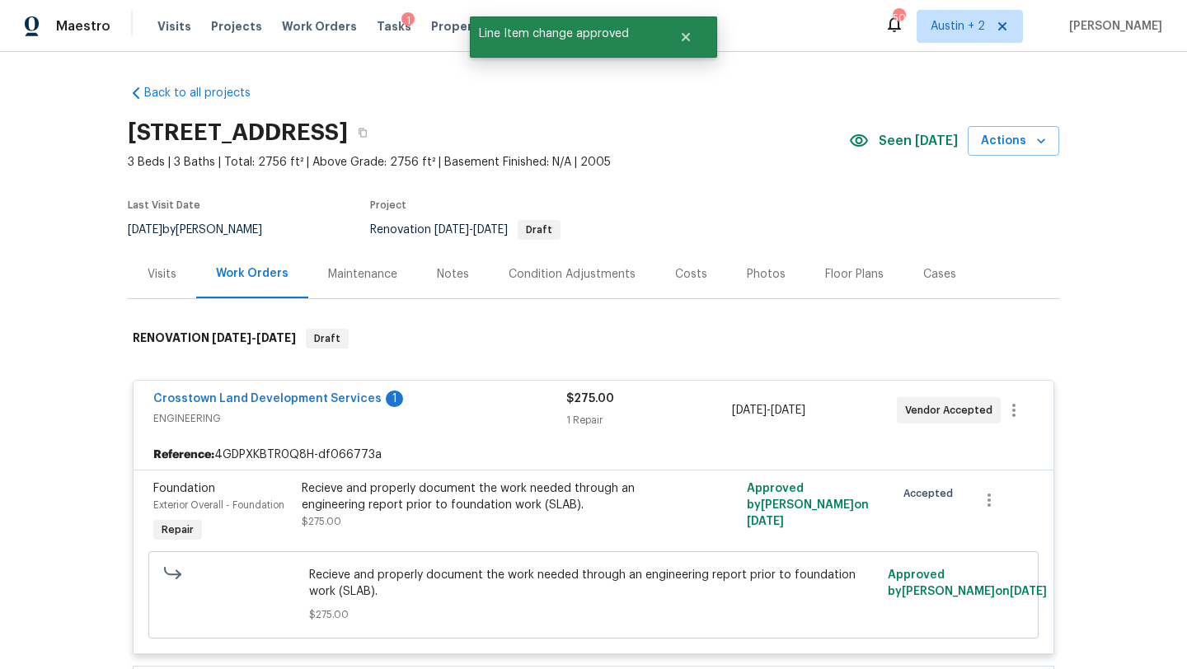
click at [677, 282] on div "Costs" at bounding box center [691, 274] width 72 height 49
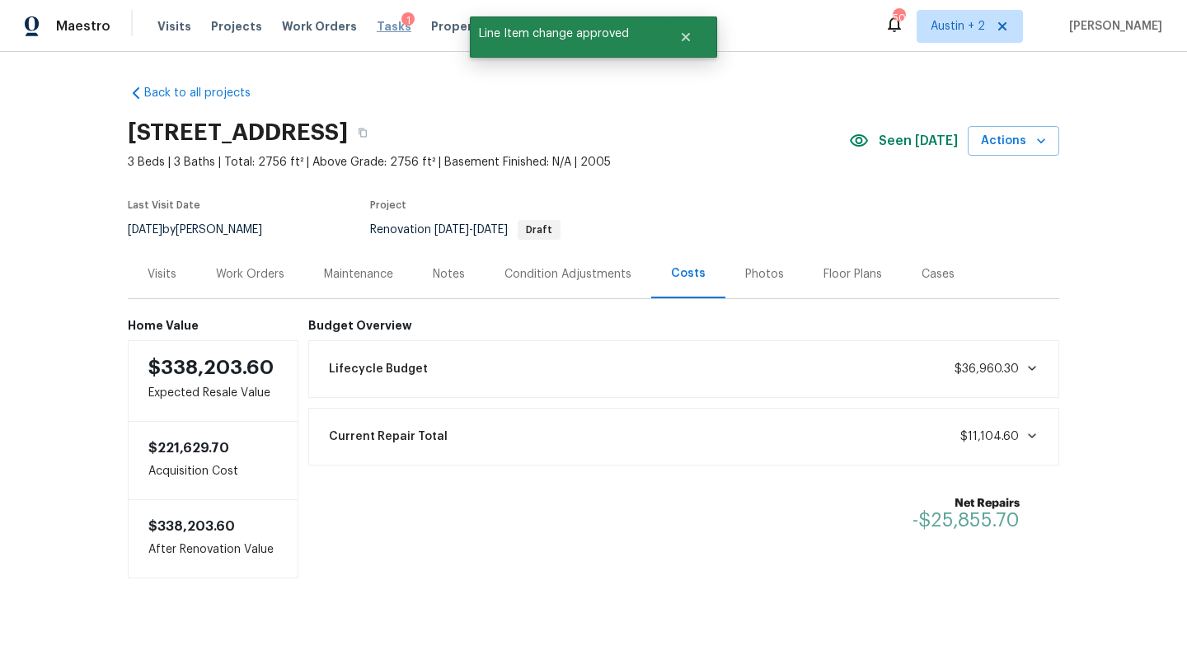
click at [377, 26] on span "Tasks" at bounding box center [394, 27] width 35 height 12
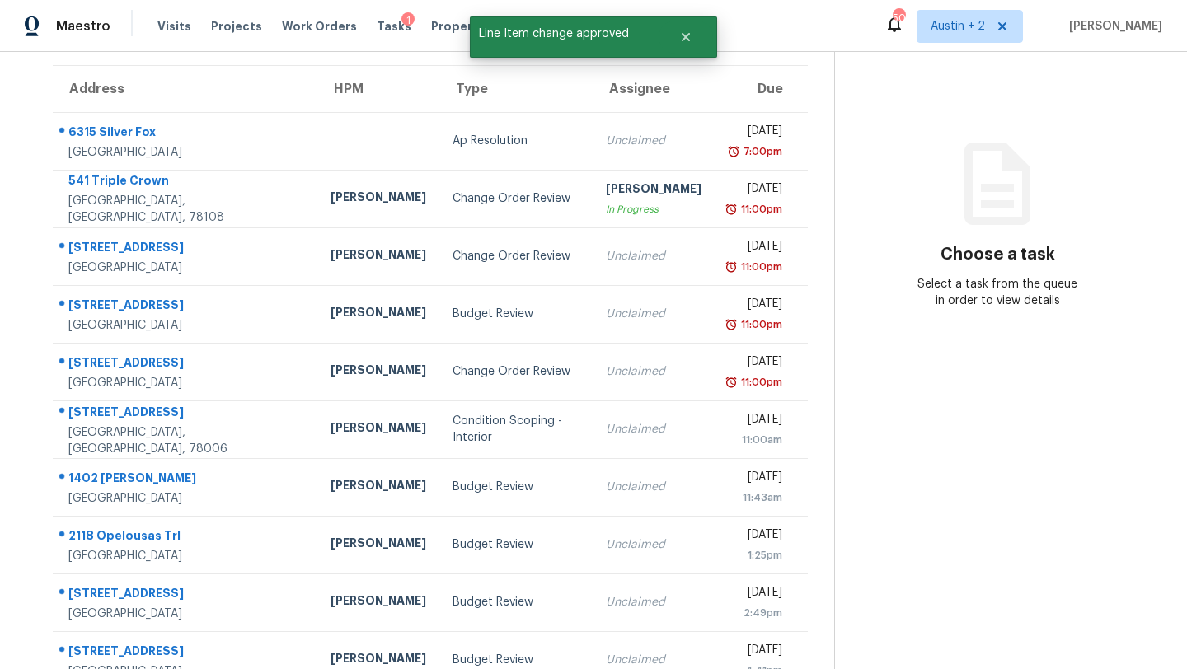
scroll to position [129, 0]
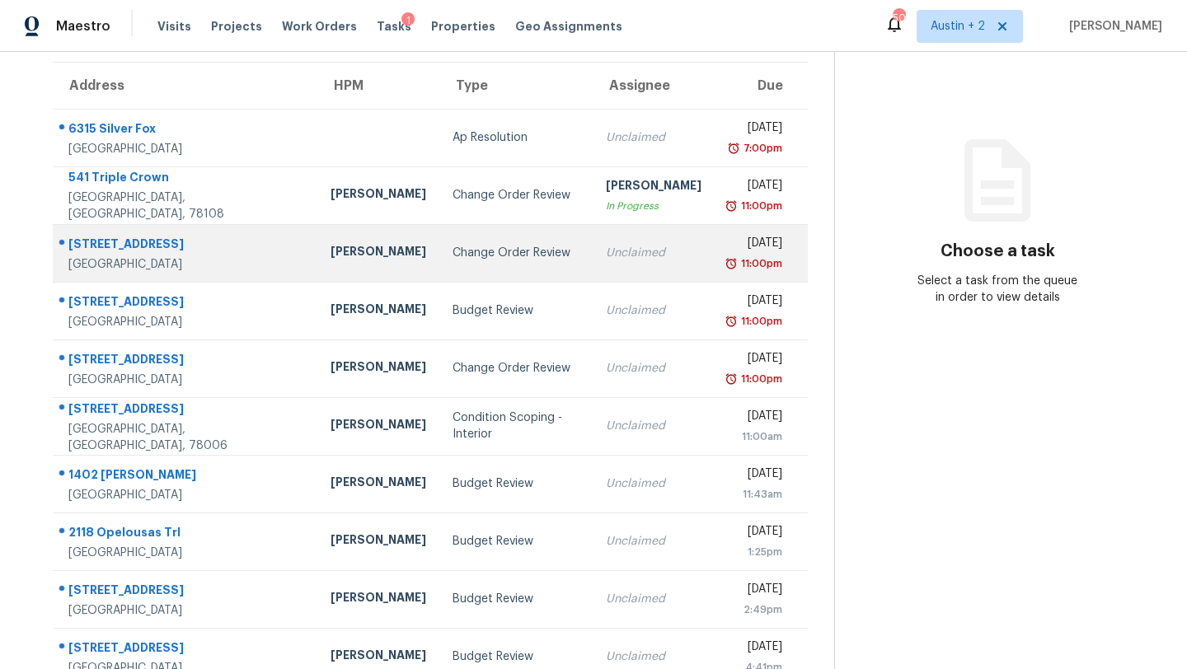
click at [453, 258] on div "Change Order Review" at bounding box center [516, 253] width 127 height 16
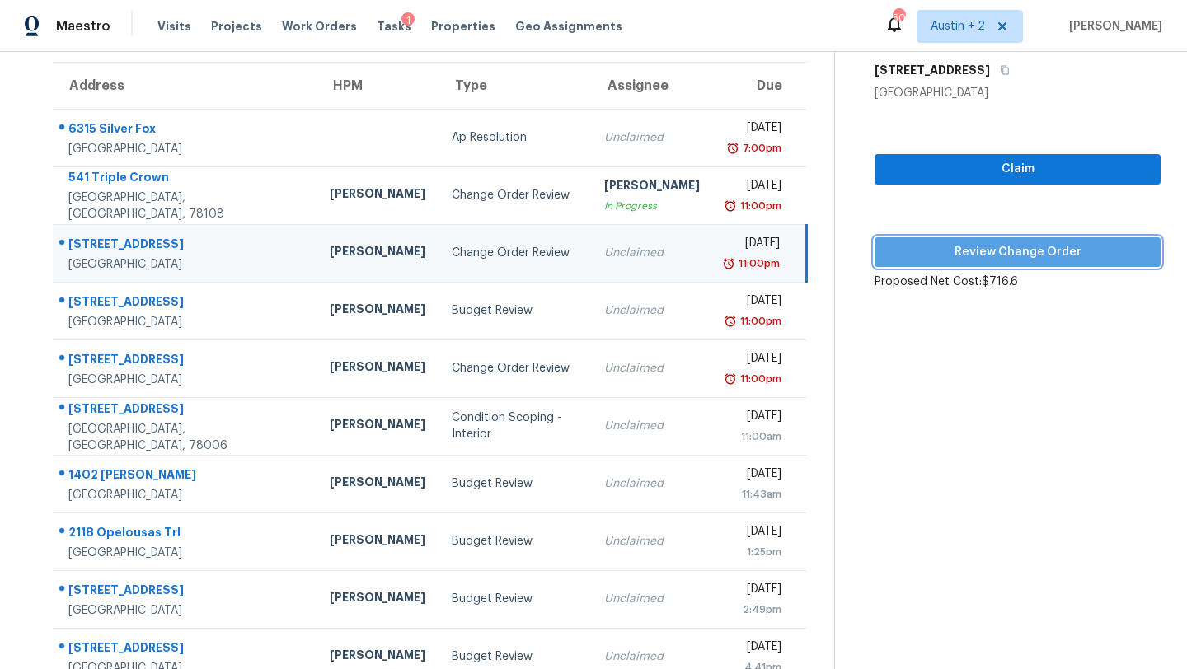
click at [888, 260] on span "Review Change Order" at bounding box center [1018, 252] width 260 height 21
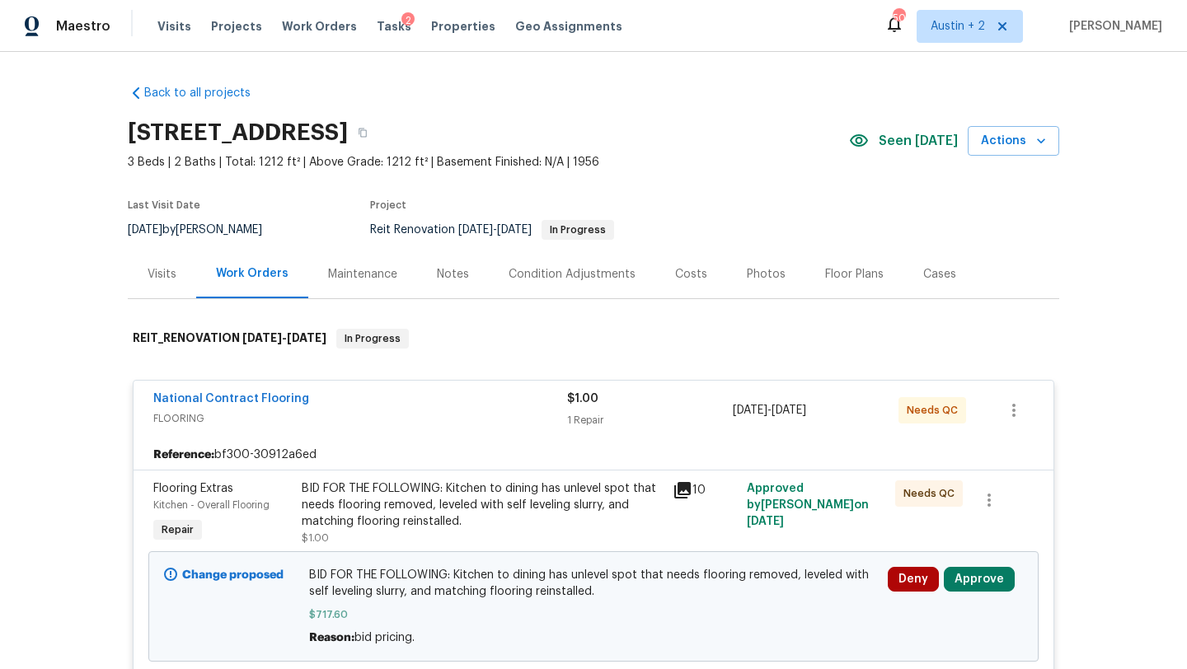
scroll to position [246, 0]
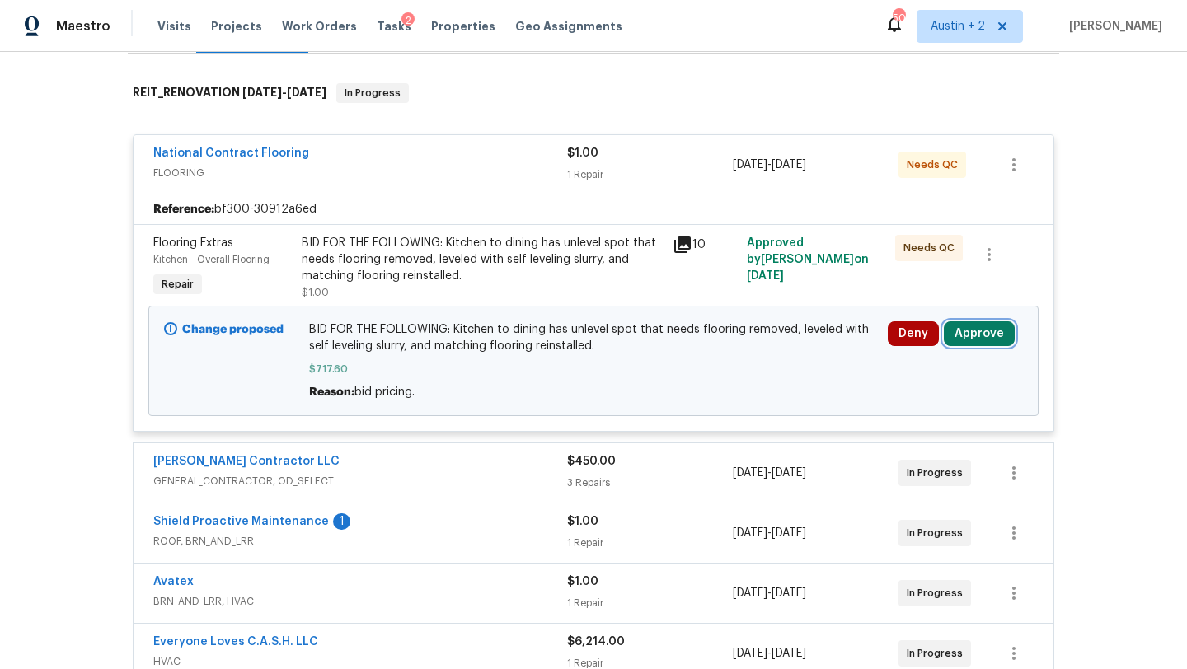
click at [971, 338] on button "Approve" at bounding box center [979, 333] width 71 height 25
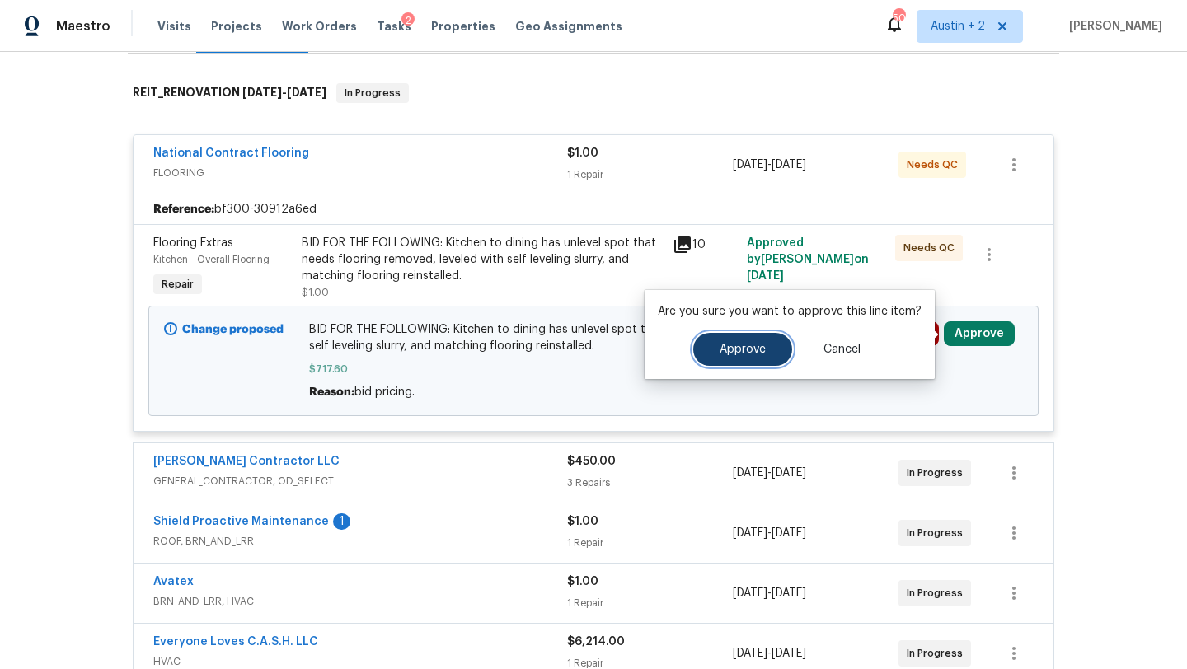
click at [723, 355] on span "Approve" at bounding box center [743, 350] width 46 height 12
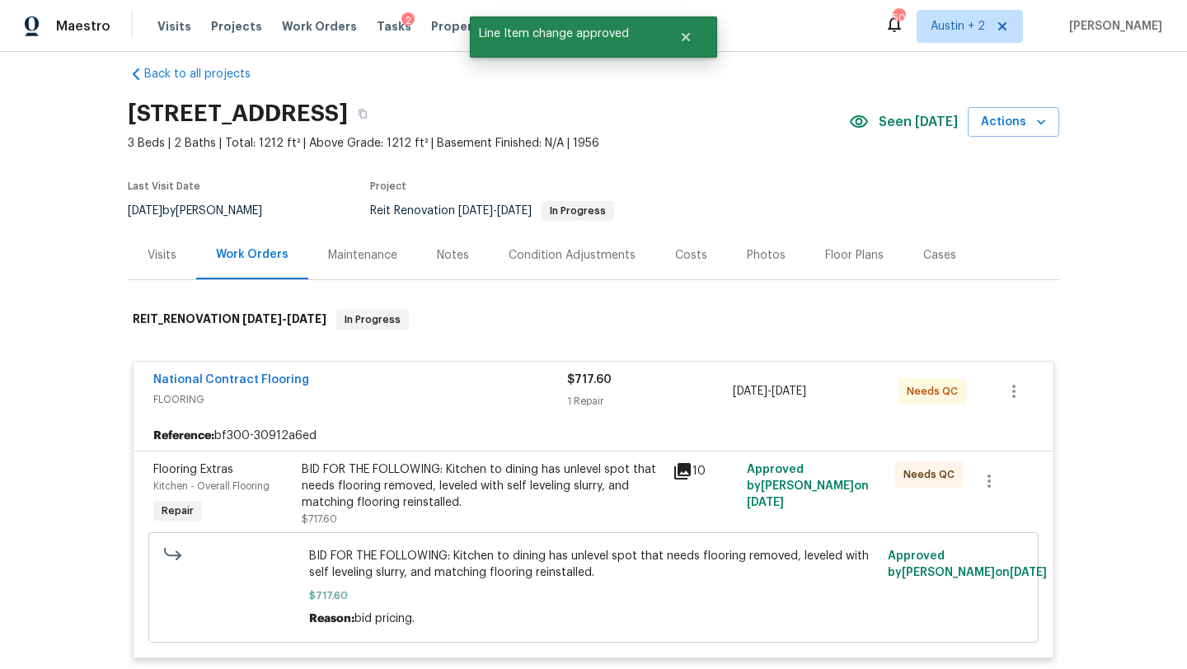
scroll to position [0, 0]
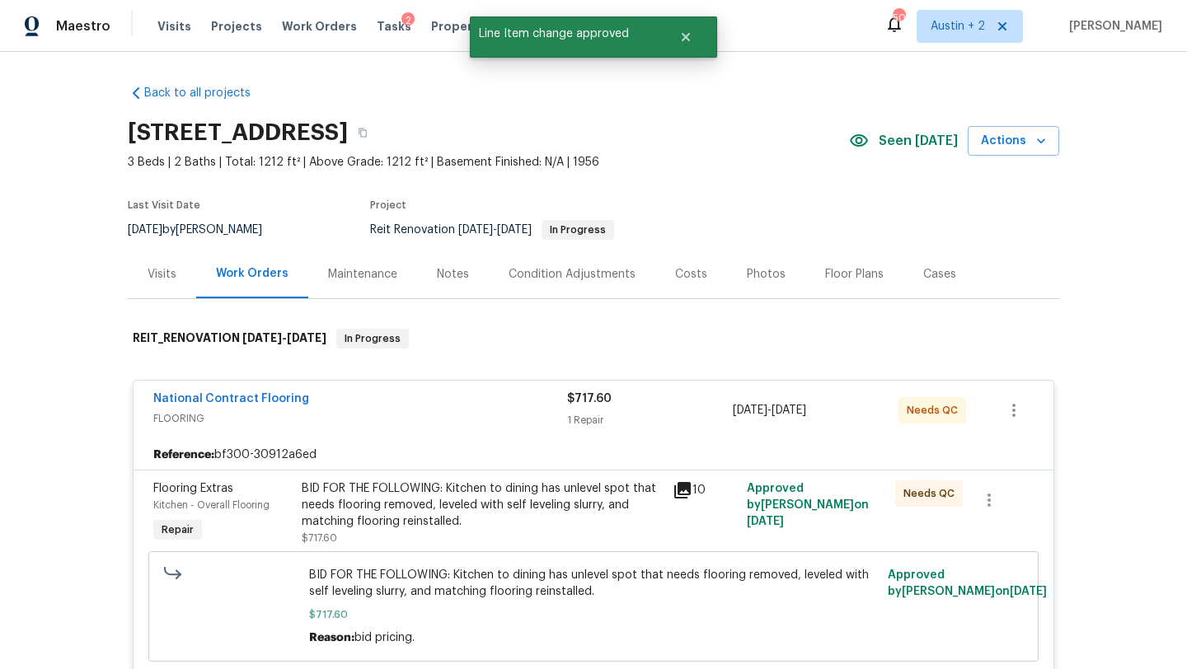
click at [683, 273] on div "Costs" at bounding box center [691, 274] width 32 height 16
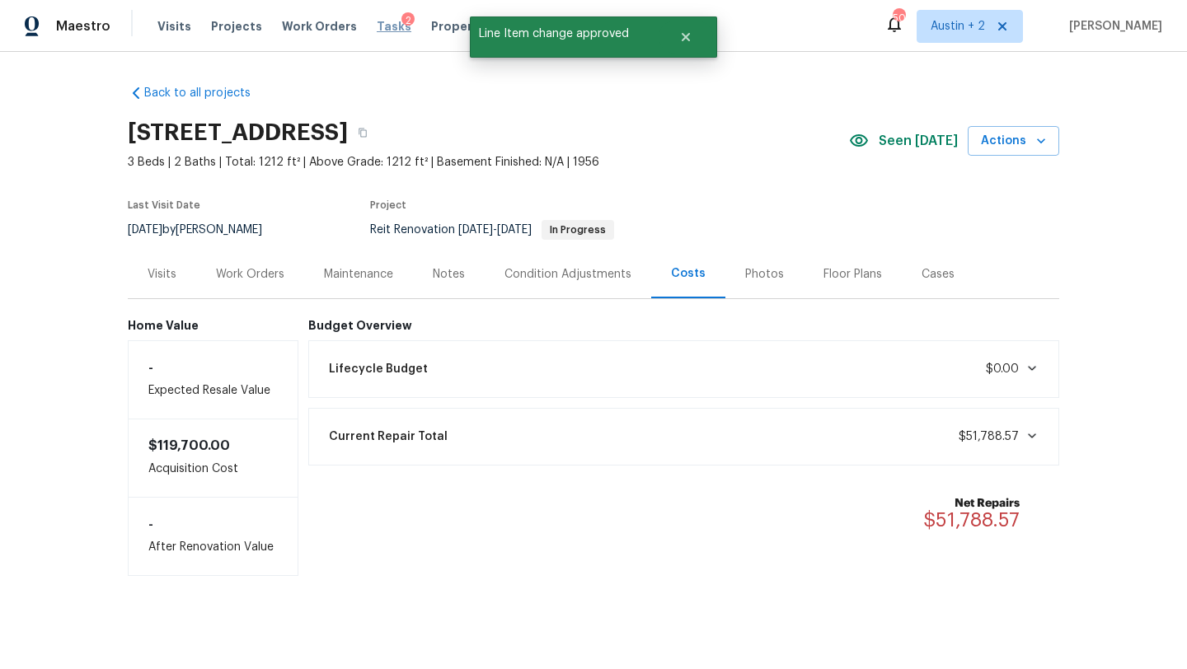
click at [378, 29] on span "Tasks" at bounding box center [394, 27] width 35 height 12
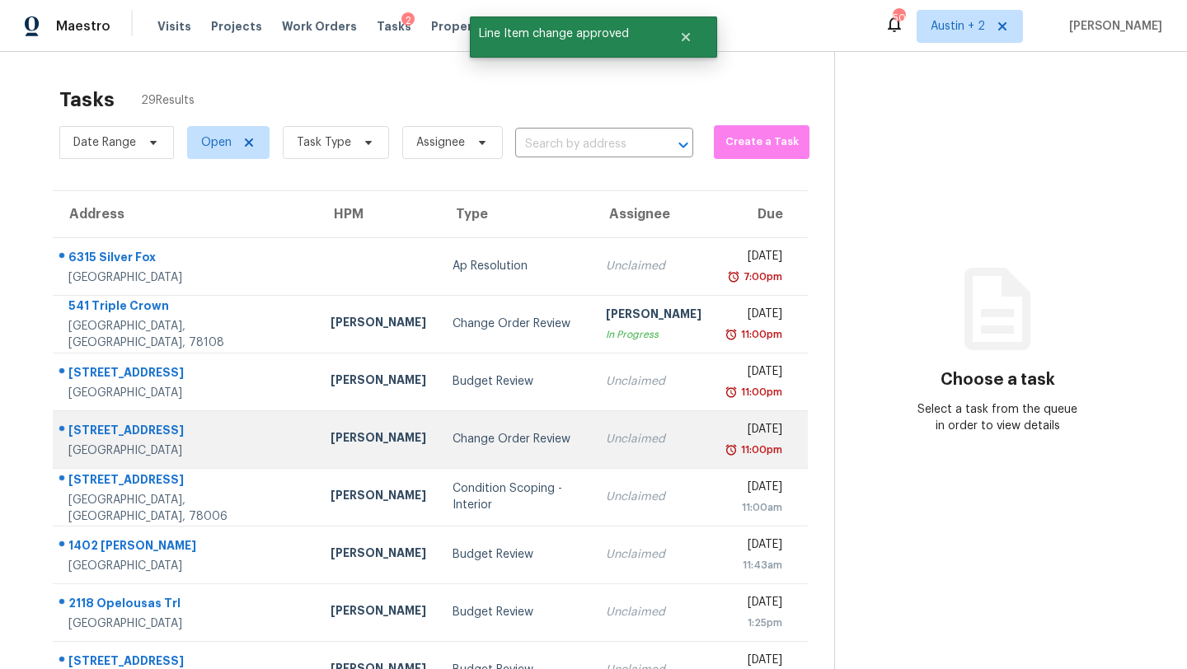
click at [439, 428] on td "Change Order Review" at bounding box center [515, 440] width 153 height 58
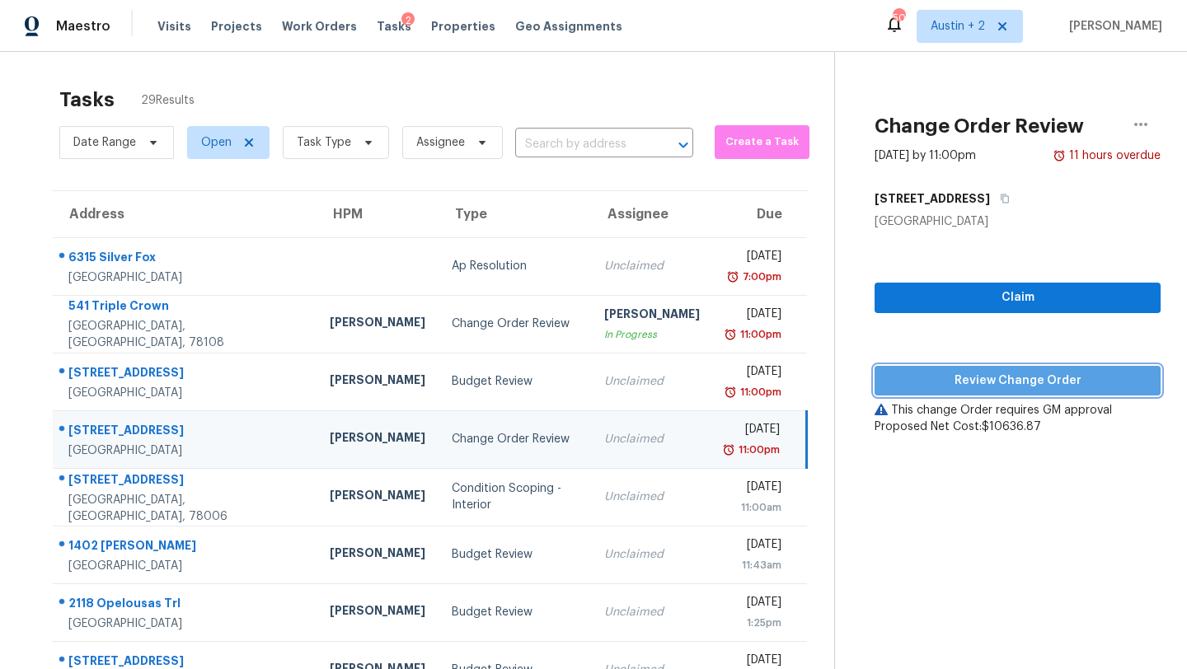
click at [972, 386] on span "Review Change Order" at bounding box center [1018, 381] width 260 height 21
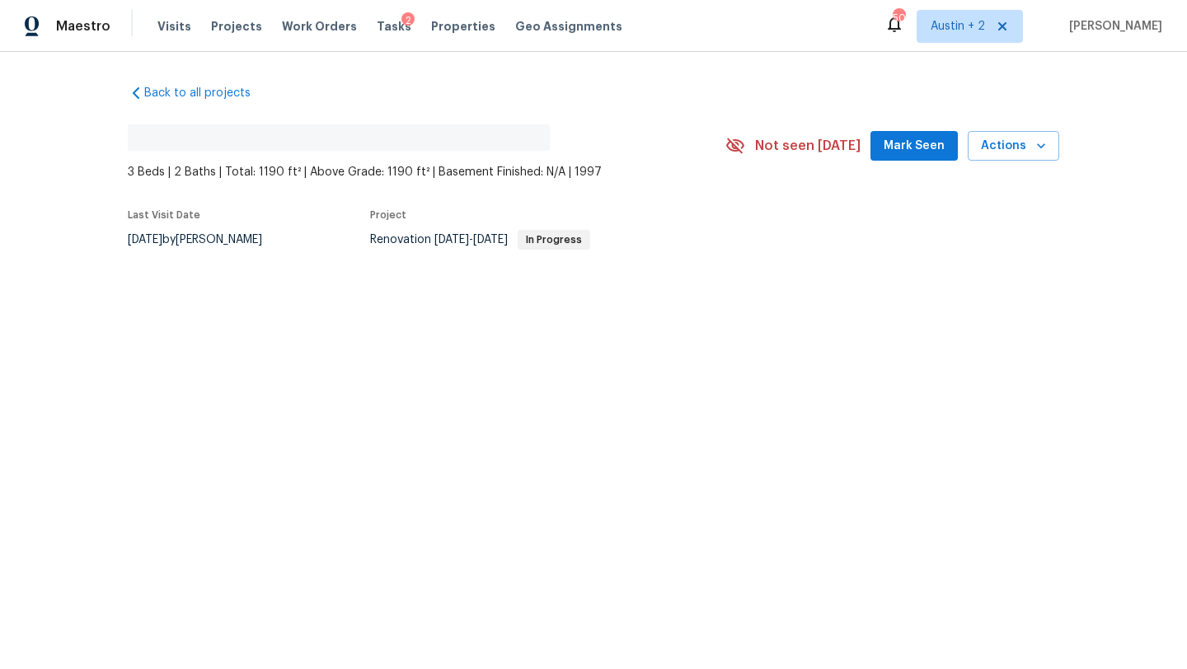
click at [903, 147] on span "Mark Seen" at bounding box center [914, 146] width 61 height 21
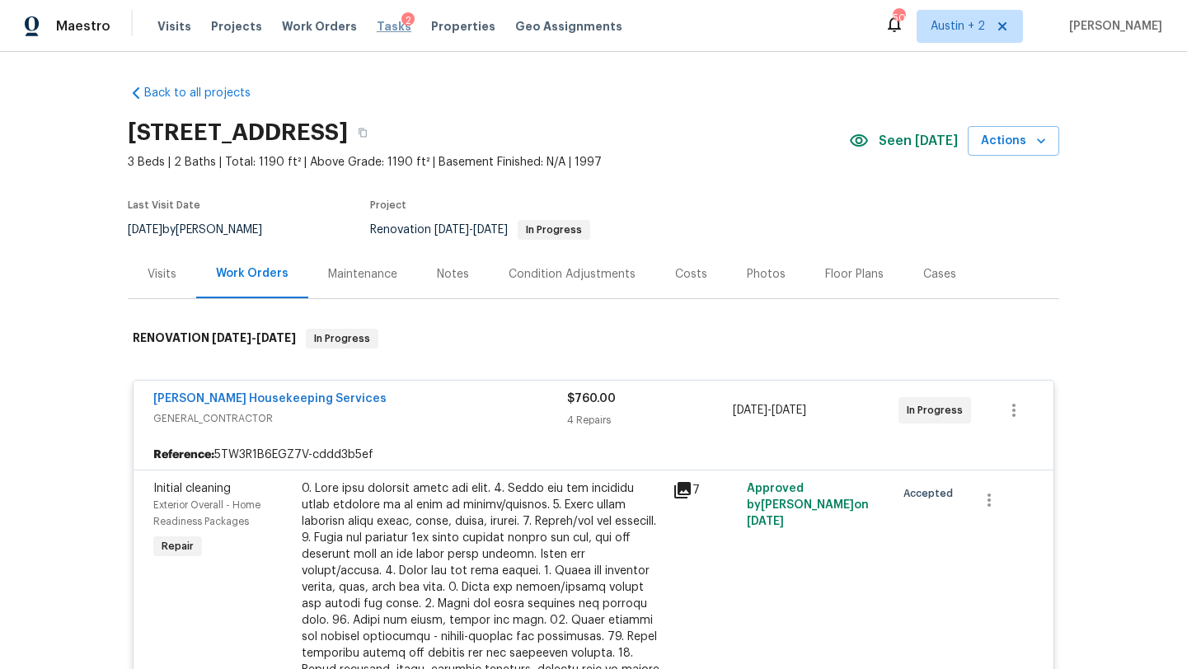
click at [377, 24] on span "Tasks" at bounding box center [394, 27] width 35 height 12
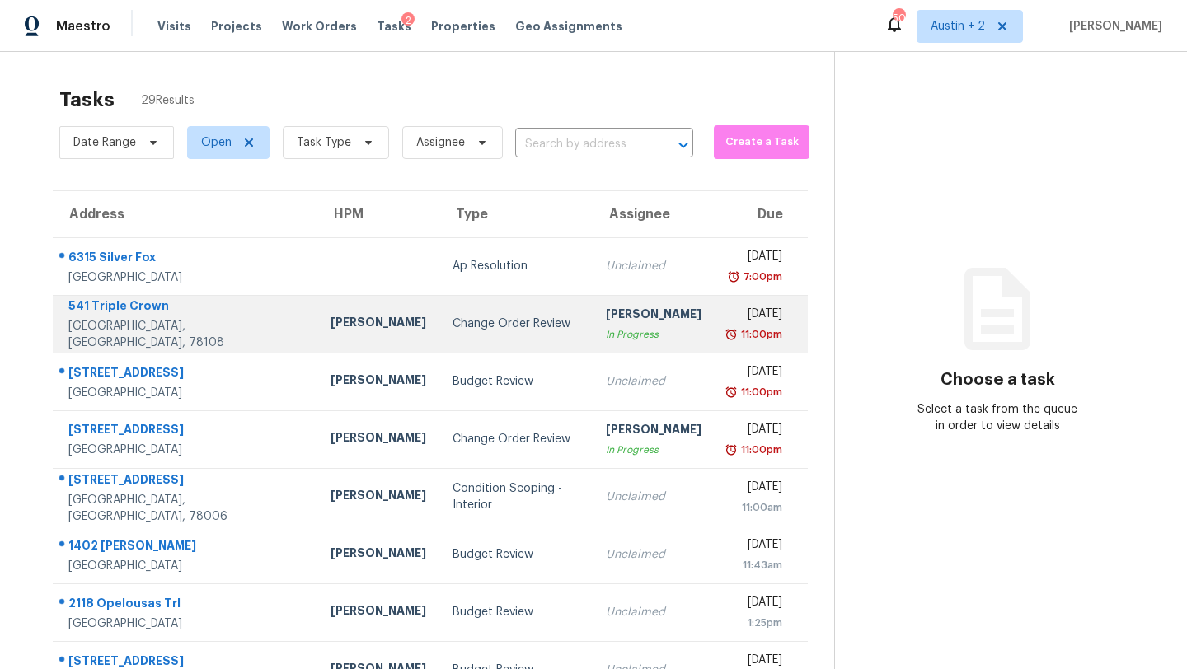
click at [495, 331] on div "Change Order Review" at bounding box center [516, 324] width 127 height 16
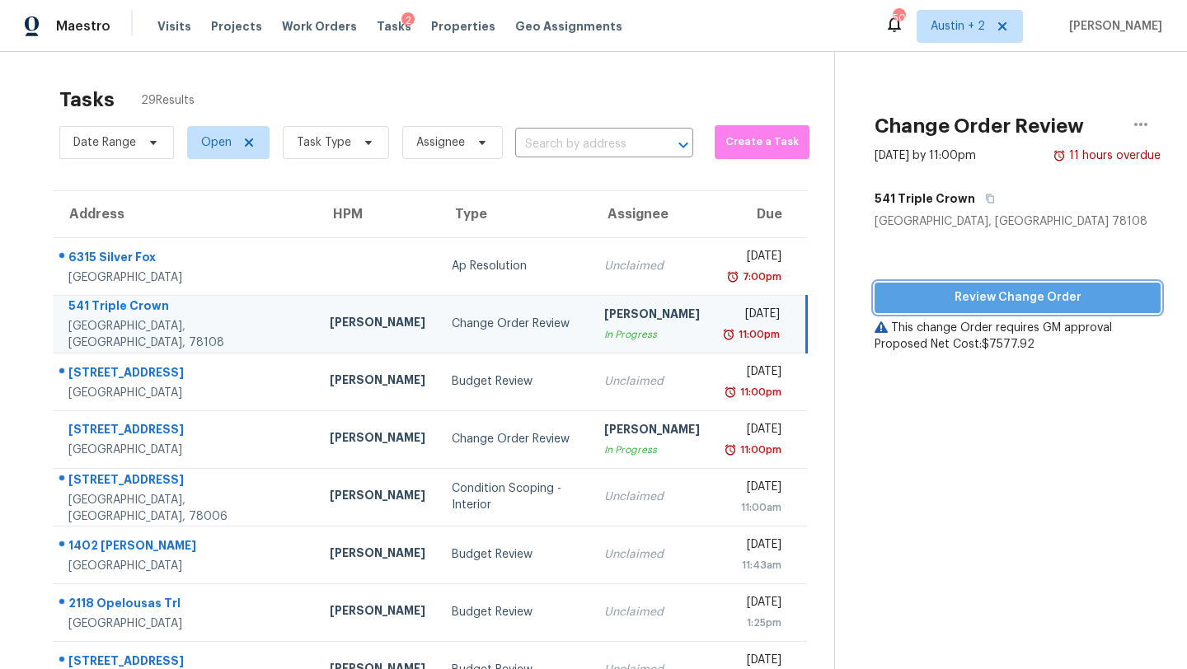
click at [945, 302] on span "Review Change Order" at bounding box center [1018, 298] width 260 height 21
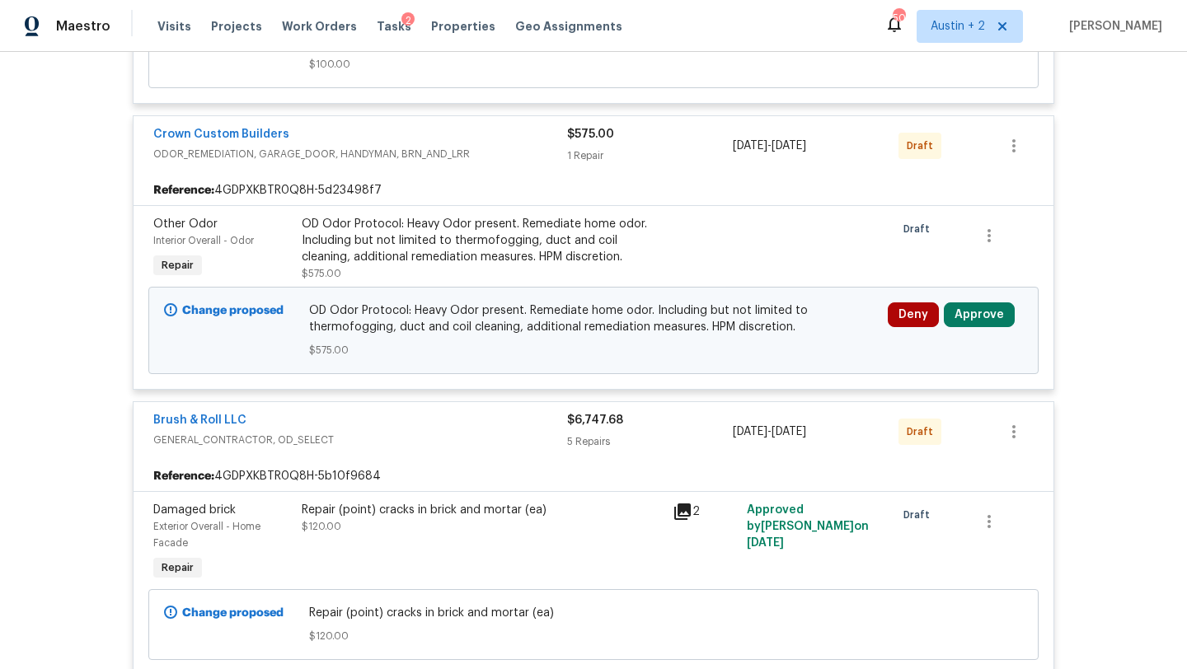
scroll to position [1508, 0]
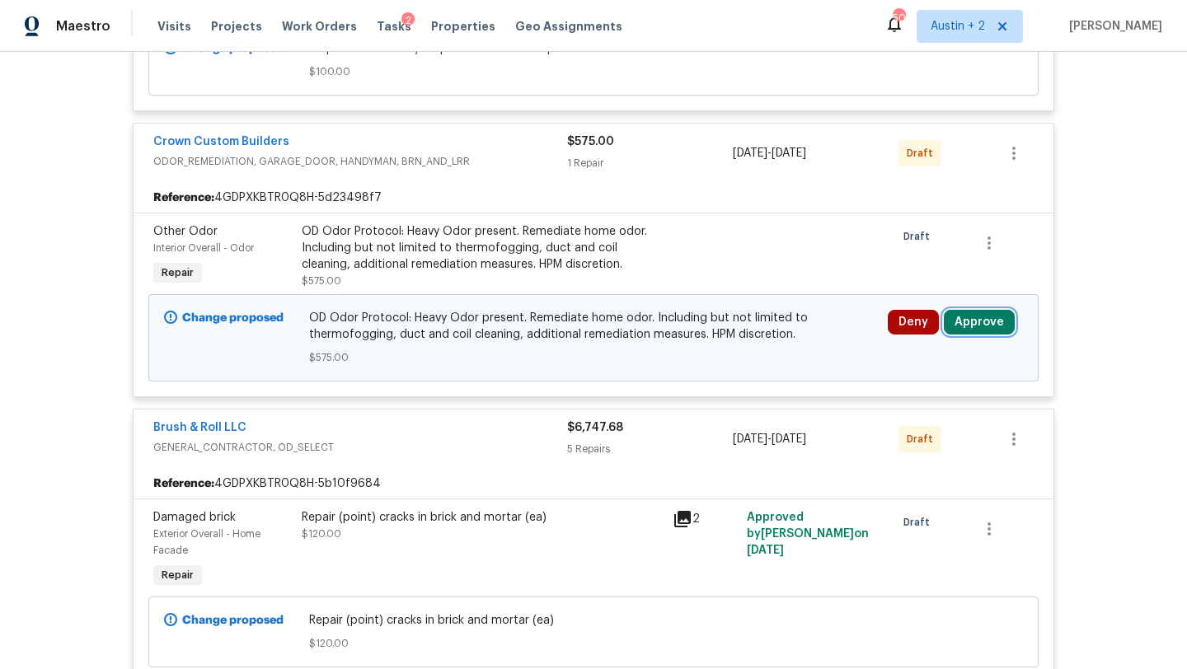
click at [961, 310] on button "Approve" at bounding box center [979, 322] width 71 height 25
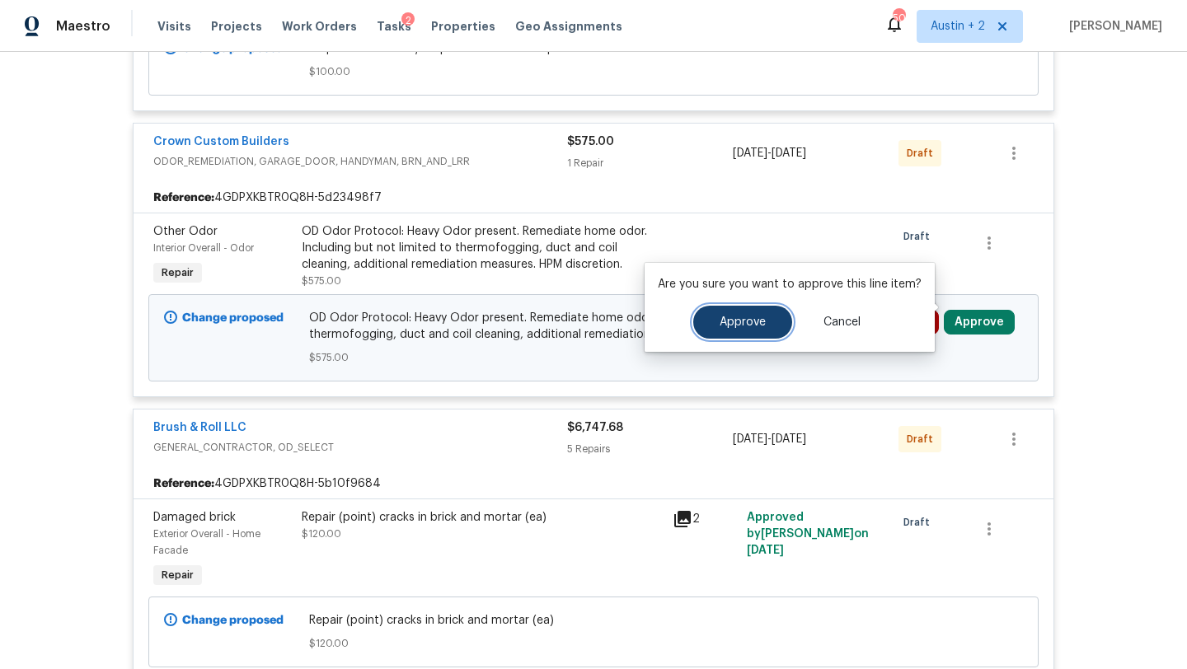
click at [734, 320] on span "Approve" at bounding box center [743, 323] width 46 height 12
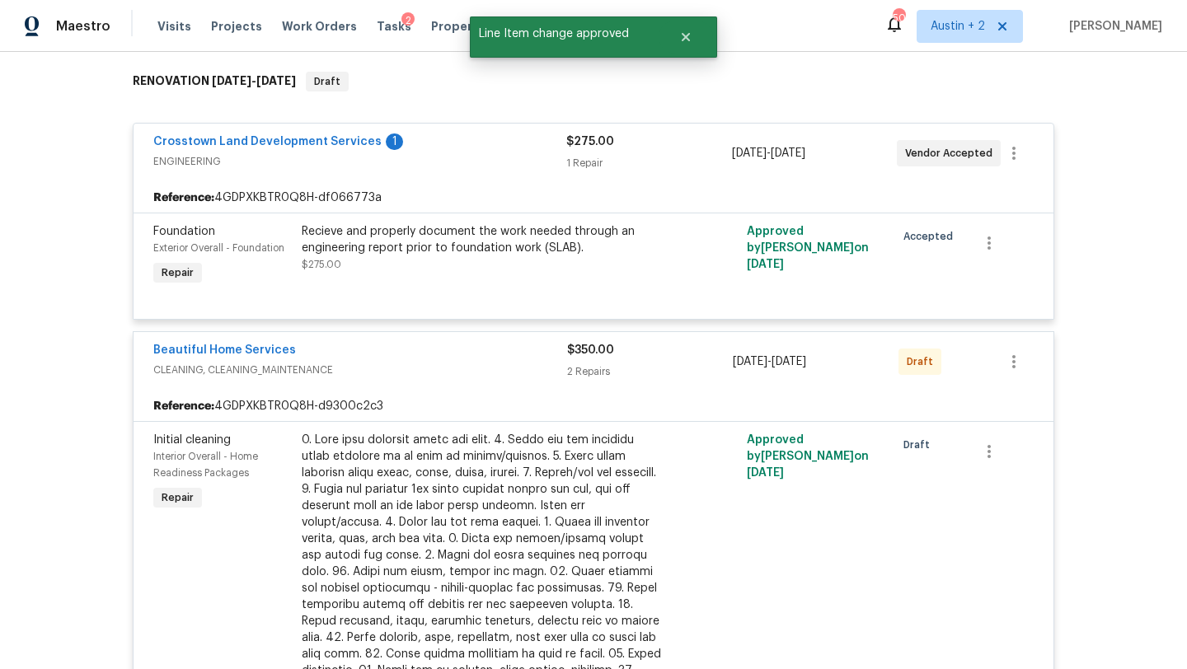
scroll to position [0, 0]
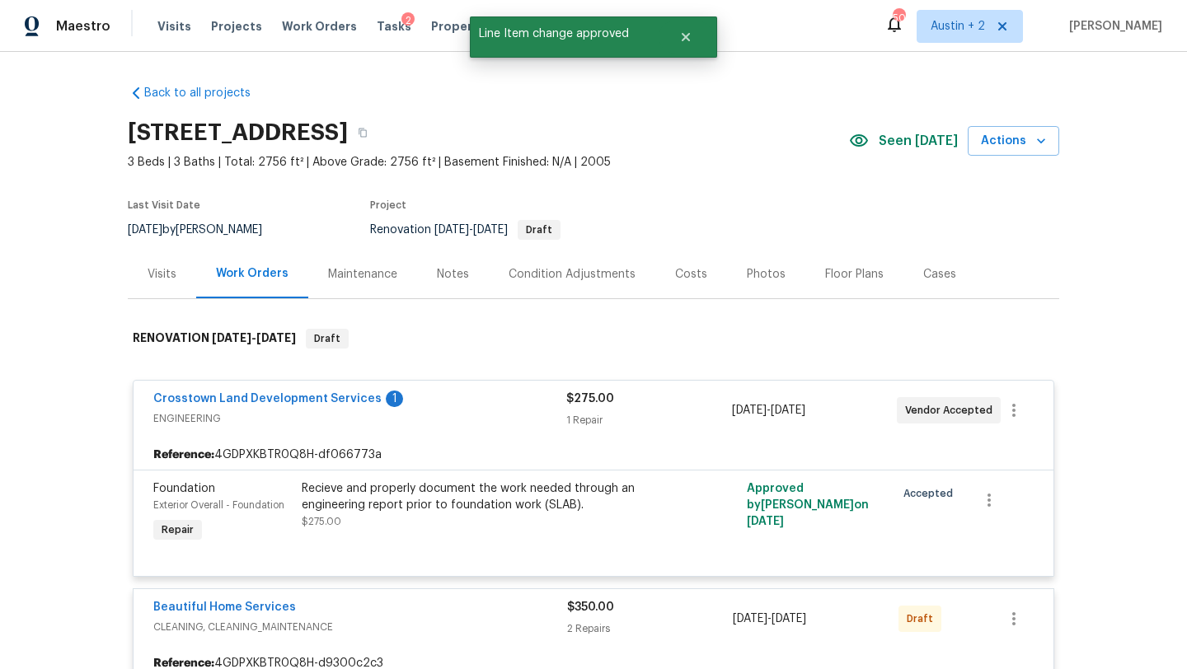
click at [365, 13] on div "Visits Projects Work Orders Tasks 2 Properties Geo Assignments" at bounding box center [399, 26] width 485 height 33
click at [377, 19] on div "Tasks 2" at bounding box center [394, 26] width 35 height 17
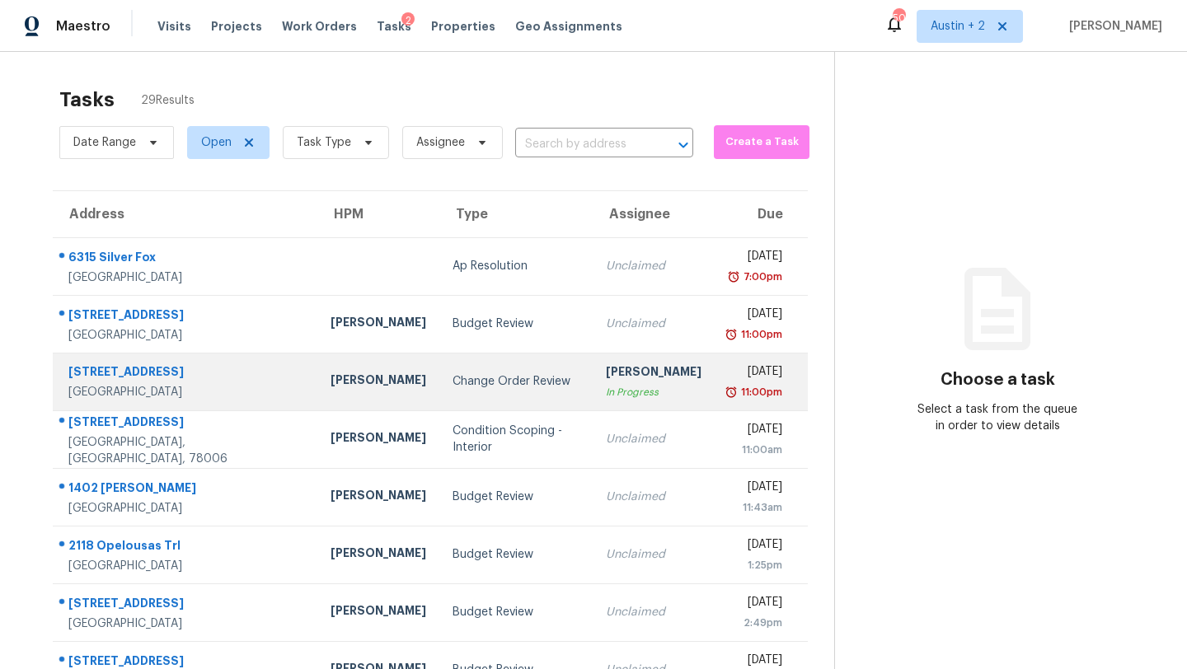
click at [458, 388] on div "Change Order Review" at bounding box center [516, 381] width 127 height 16
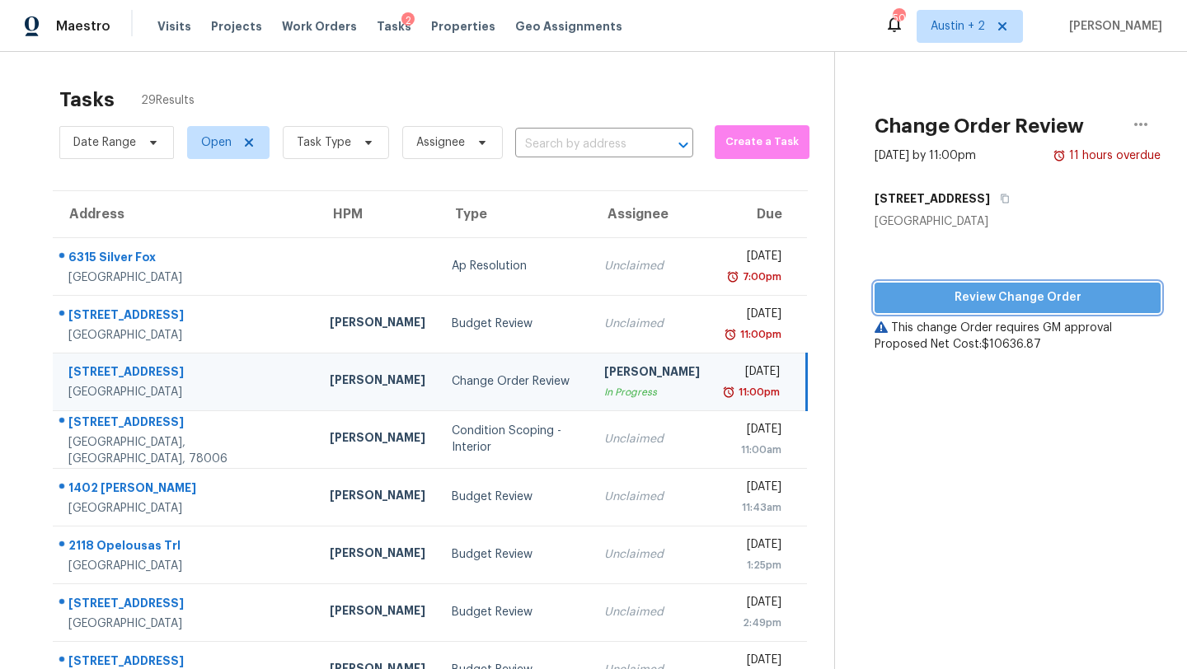
click at [984, 301] on span "Review Change Order" at bounding box center [1018, 298] width 260 height 21
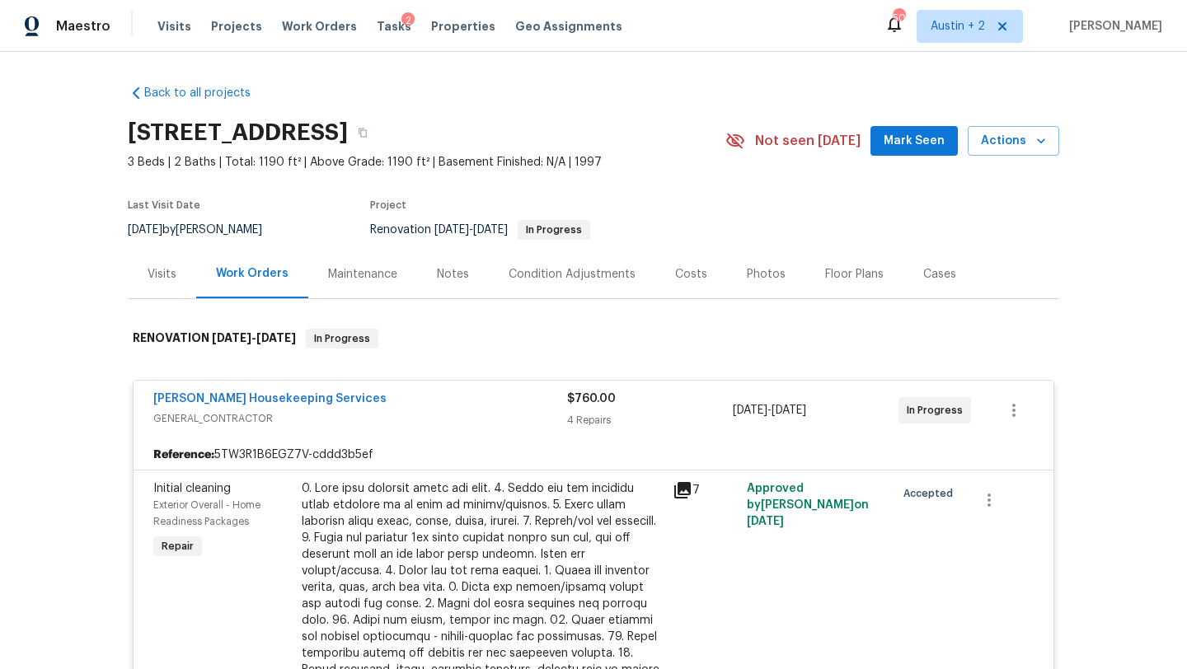
click at [678, 266] on div "Costs" at bounding box center [691, 274] width 32 height 16
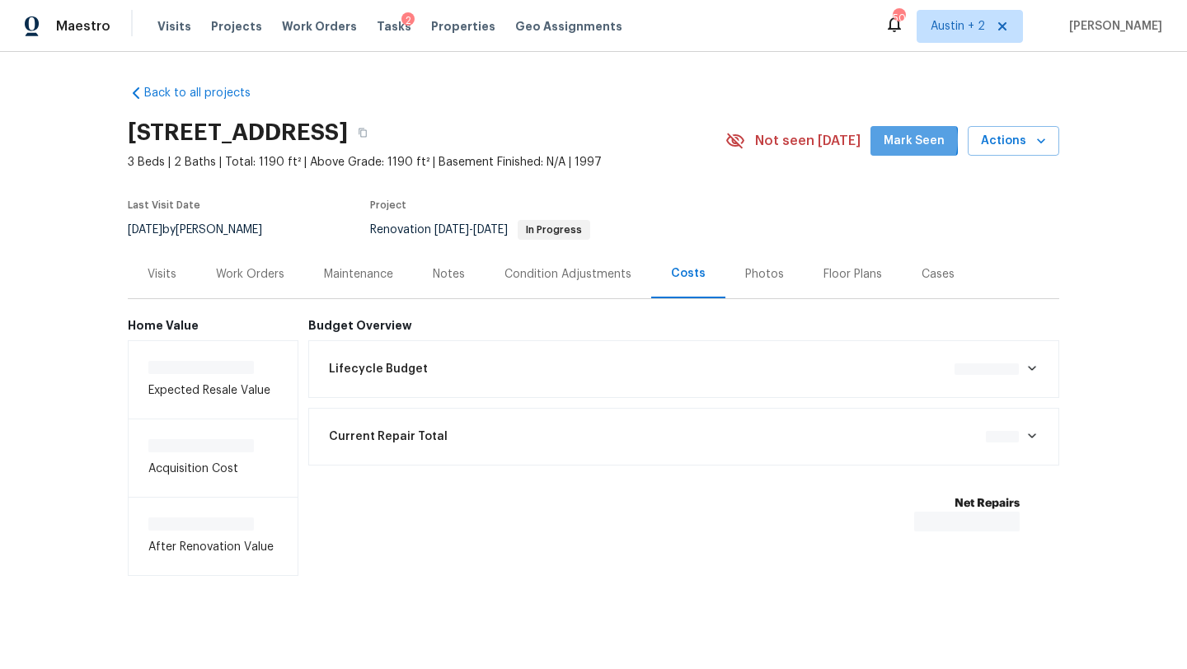
click at [902, 140] on span "Mark Seen" at bounding box center [914, 141] width 61 height 21
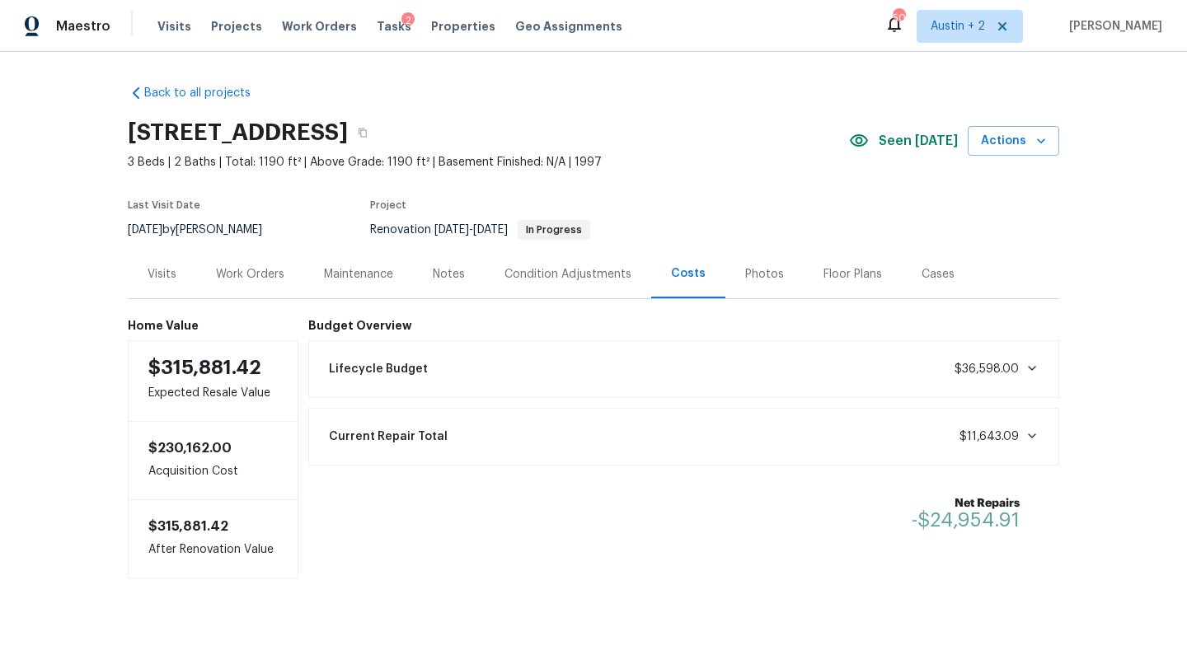
click at [247, 277] on div "Work Orders" at bounding box center [250, 274] width 68 height 16
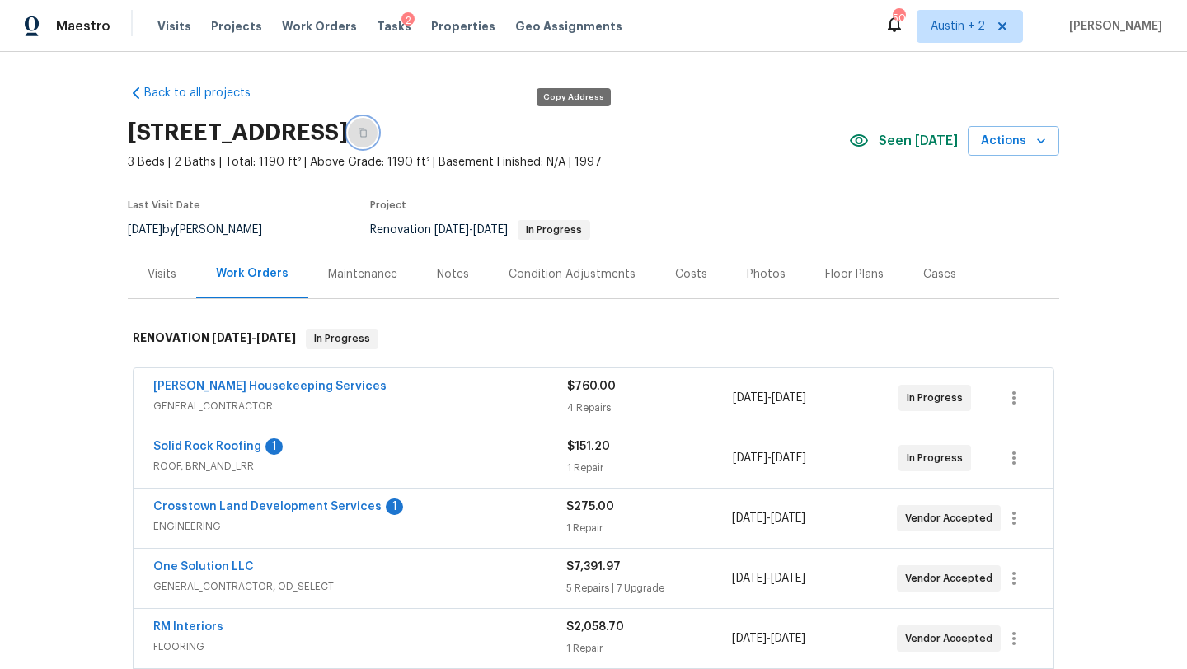
click at [368, 132] on icon "button" at bounding box center [363, 133] width 10 height 10
click at [451, 266] on div "Notes" at bounding box center [453, 274] width 32 height 16
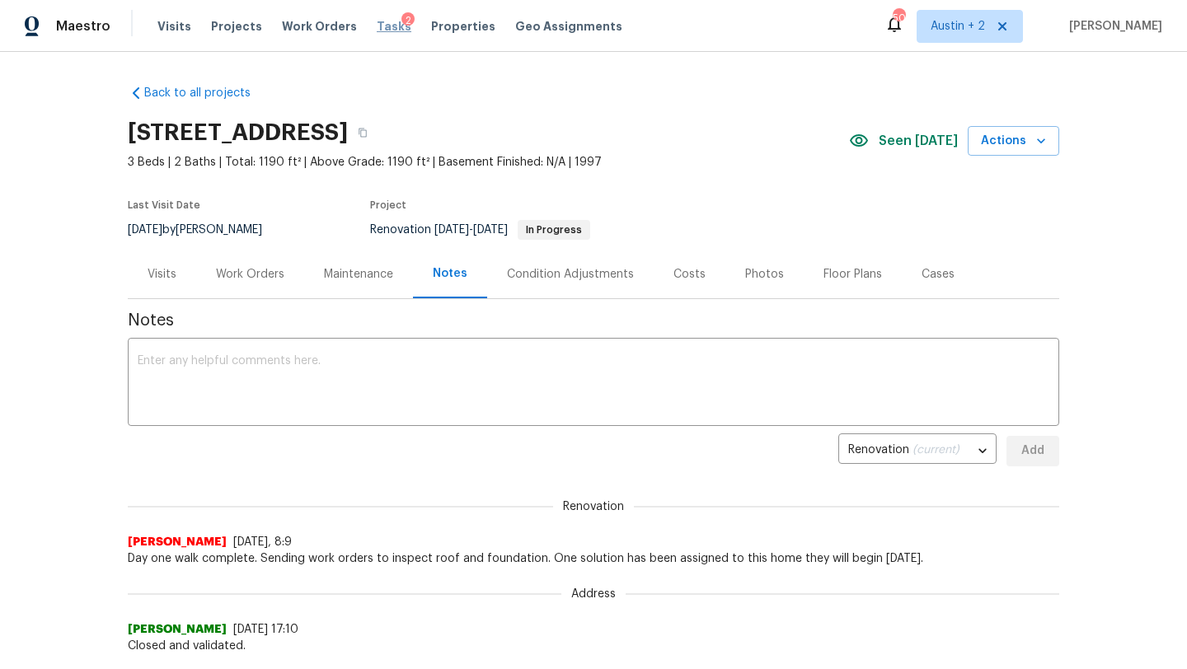
click at [381, 23] on span "Tasks" at bounding box center [394, 27] width 35 height 12
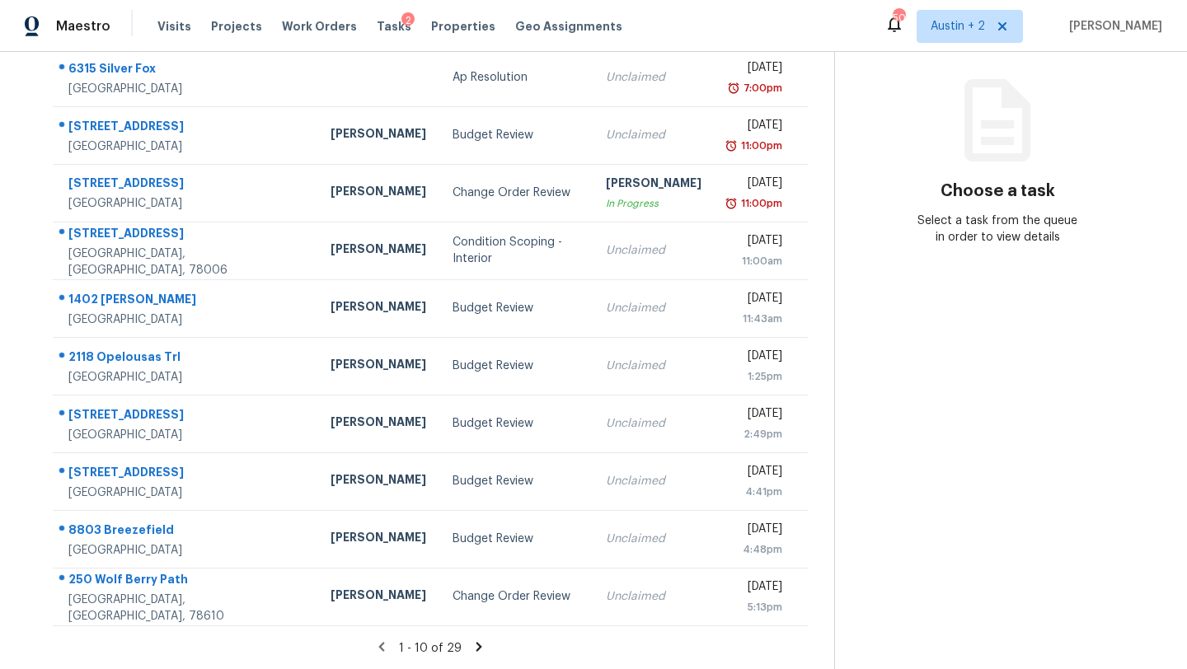
scroll to position [189, 0]
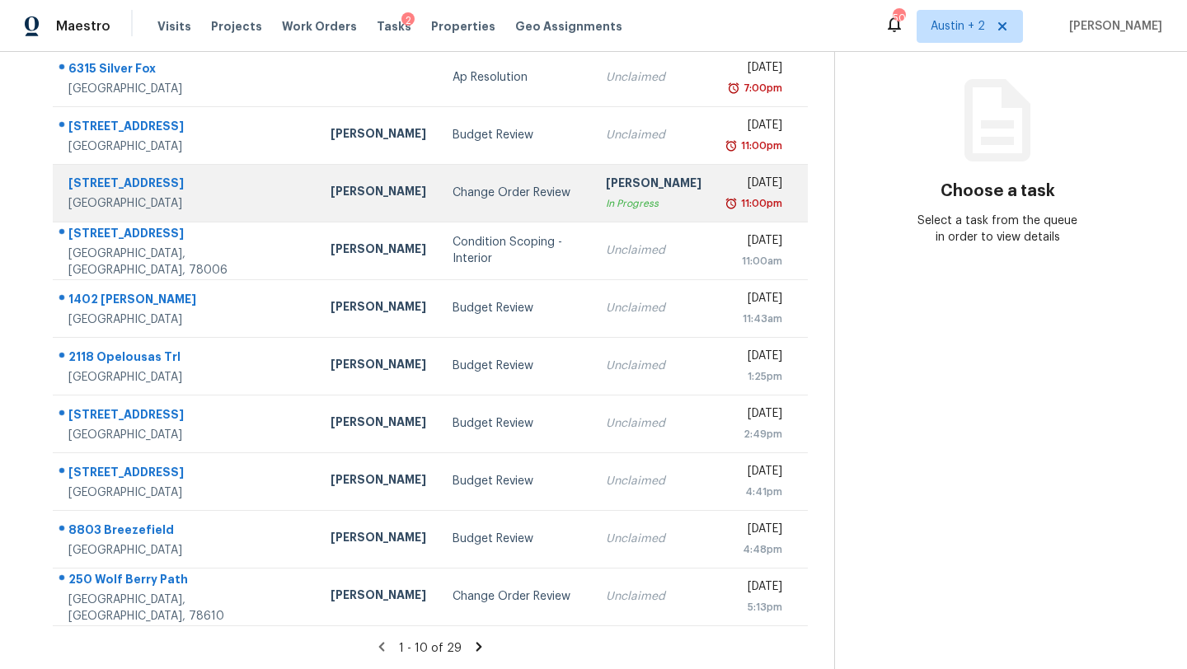
click at [453, 196] on div "Change Order Review" at bounding box center [516, 193] width 127 height 16
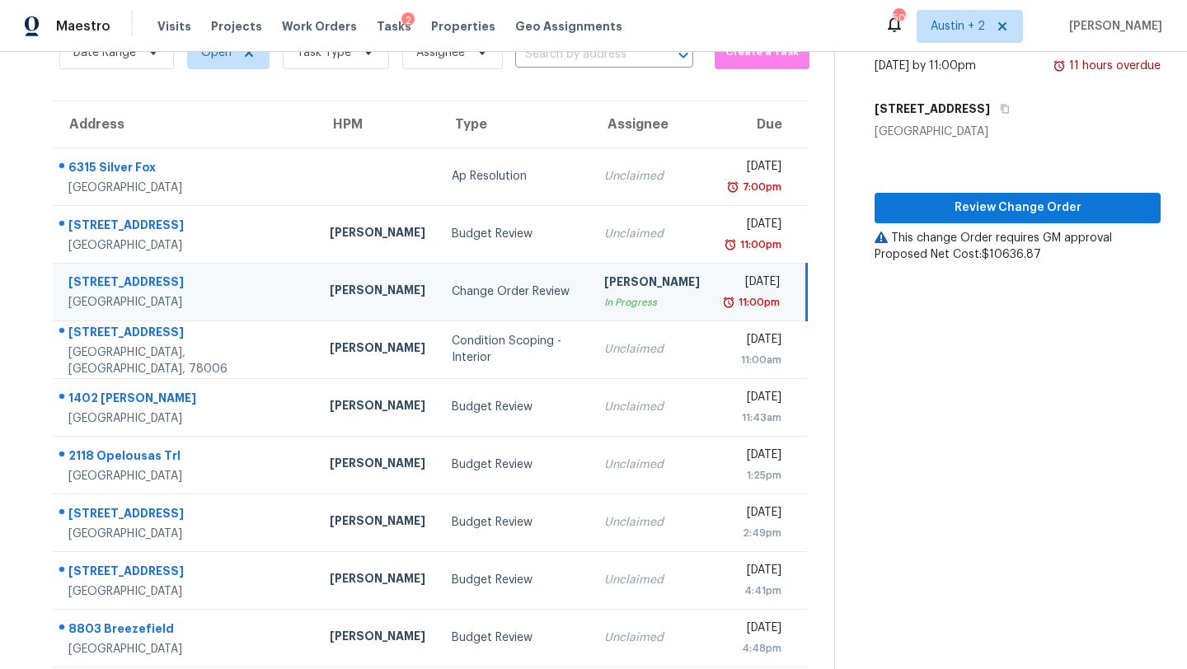
scroll to position [0, 0]
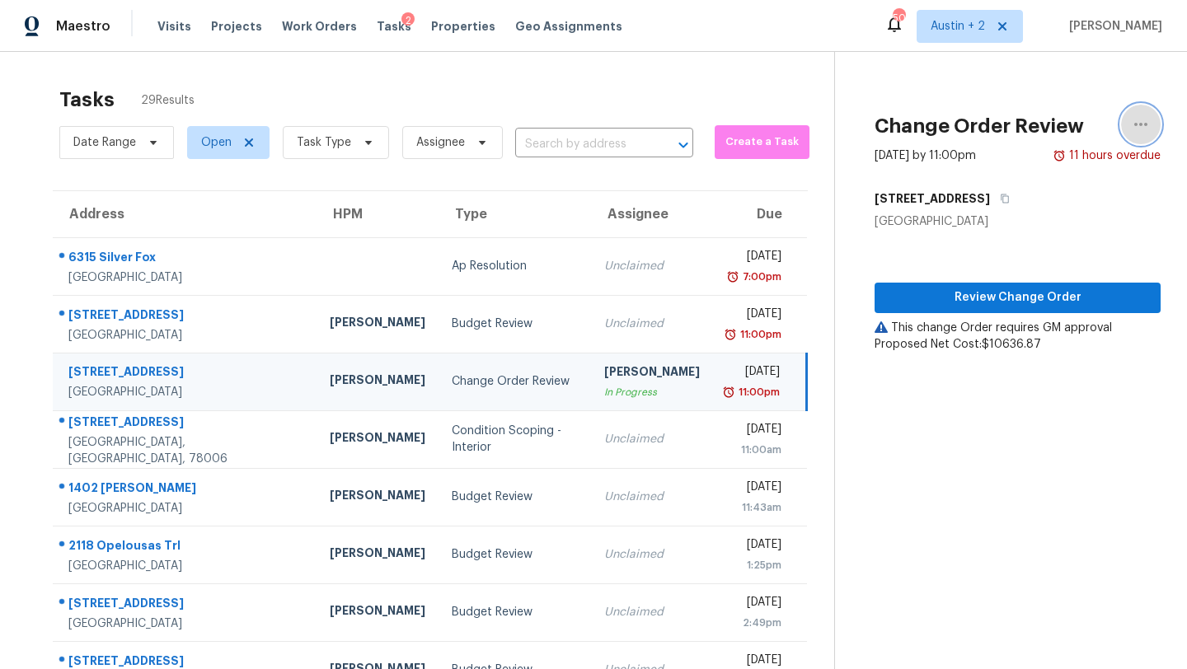
click at [1146, 131] on icon "button" at bounding box center [1141, 125] width 20 height 20
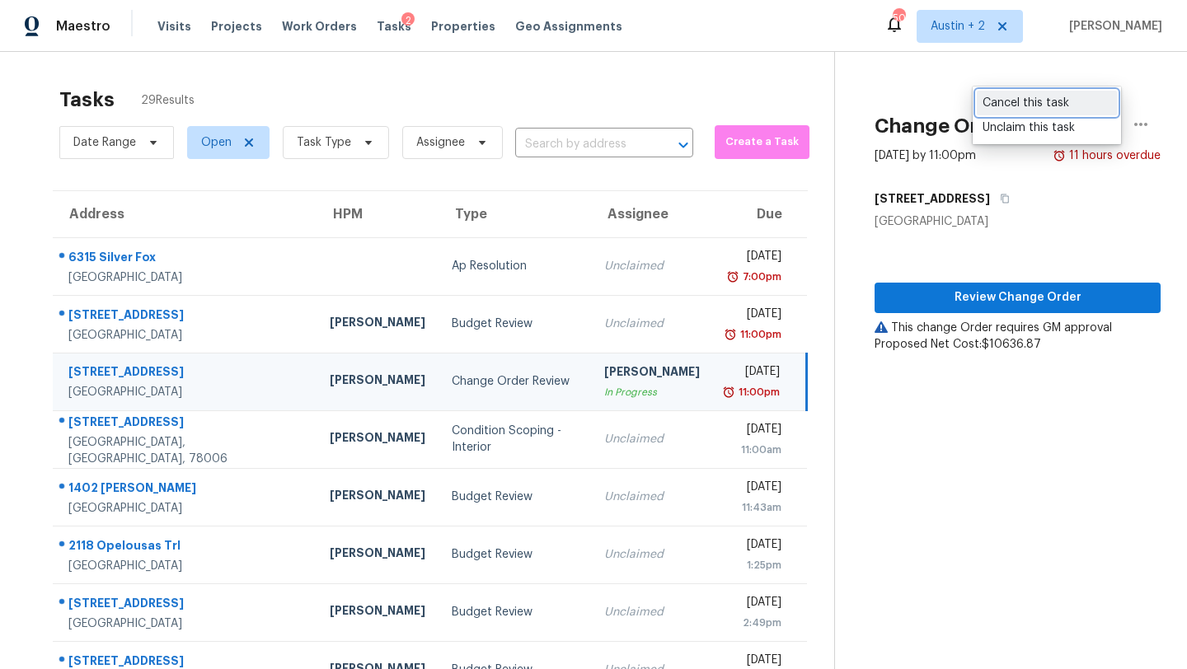
click at [1051, 101] on div "Cancel this task" at bounding box center [1047, 103] width 129 height 16
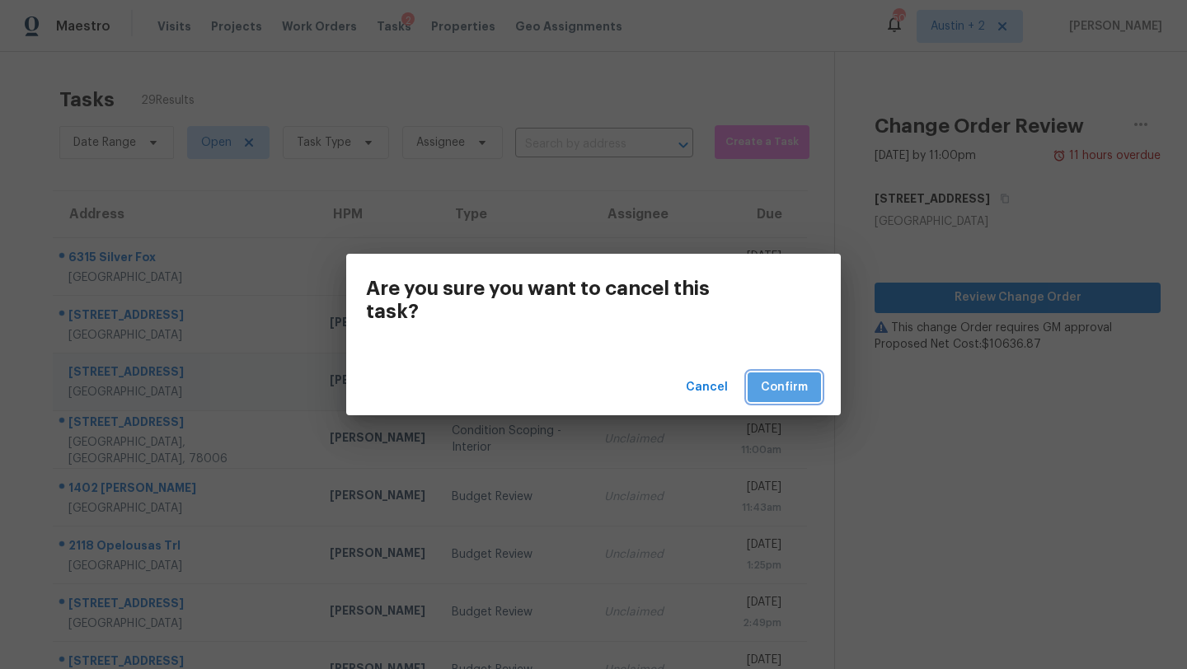
click at [772, 395] on span "Confirm" at bounding box center [784, 388] width 47 height 21
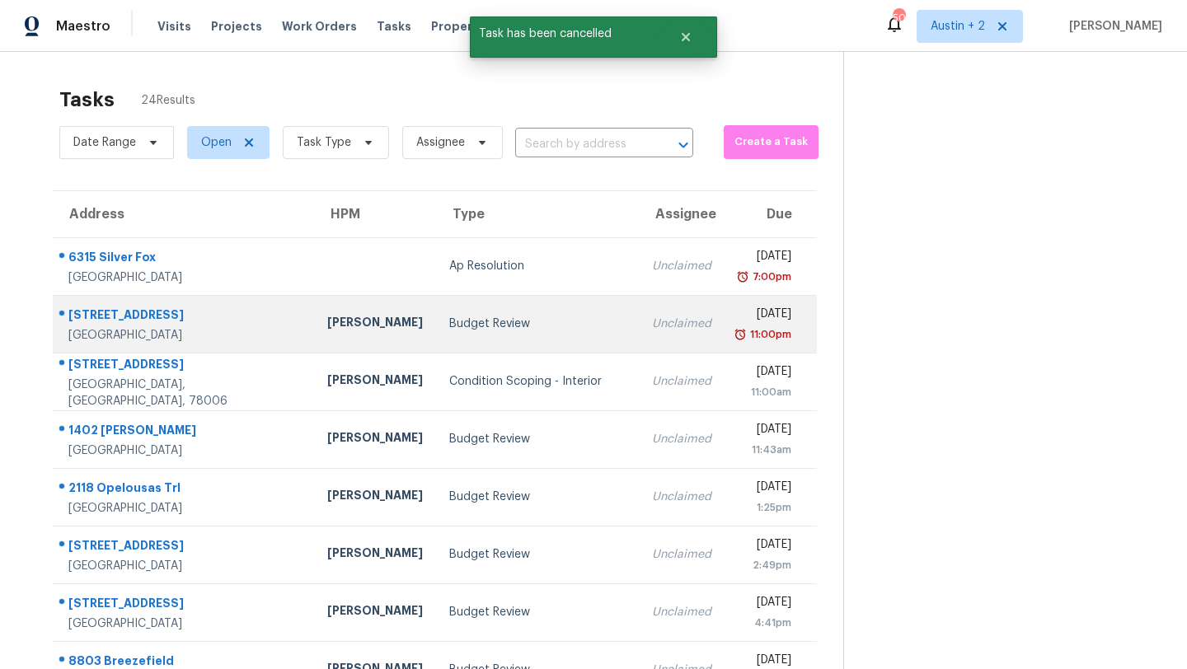
click at [459, 324] on div "Budget Review" at bounding box center [537, 324] width 176 height 16
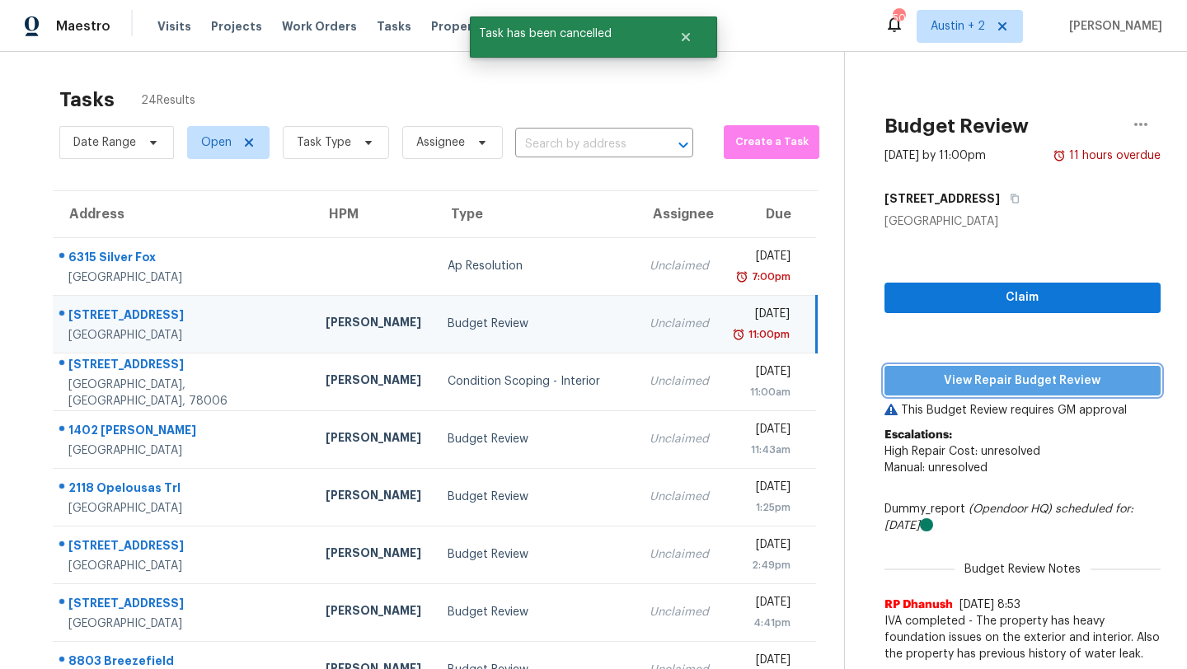
click at [956, 375] on span "View Repair Budget Review" at bounding box center [1023, 381] width 250 height 21
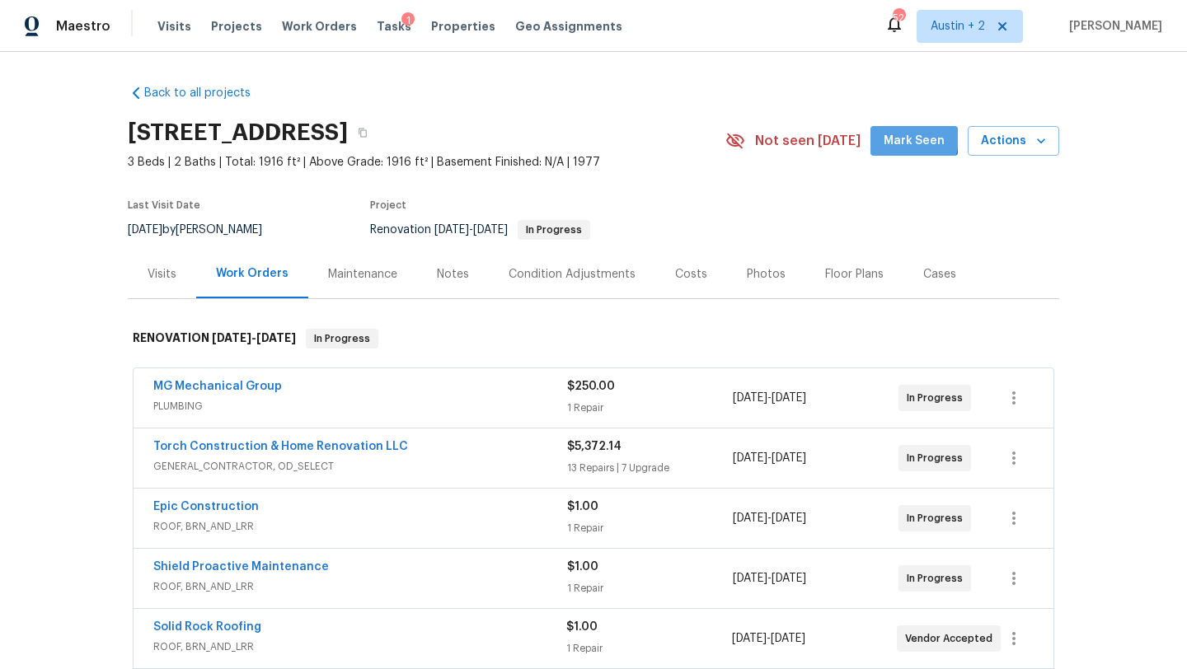
click at [905, 138] on span "Mark Seen" at bounding box center [914, 141] width 61 height 21
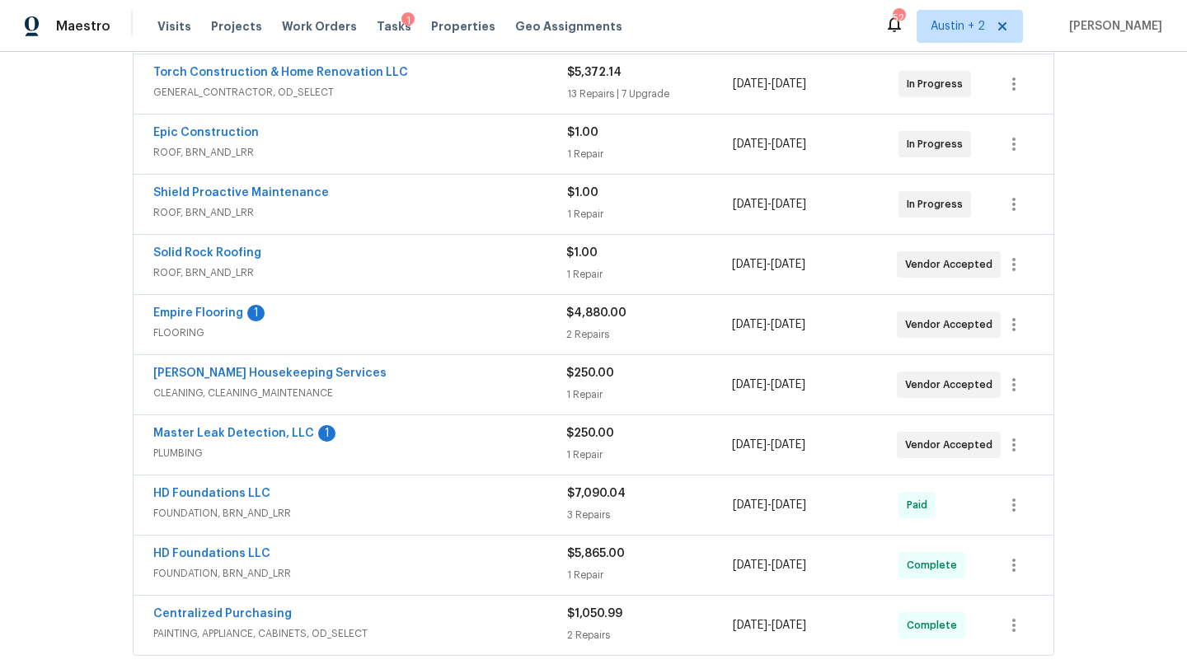
scroll to position [392, 0]
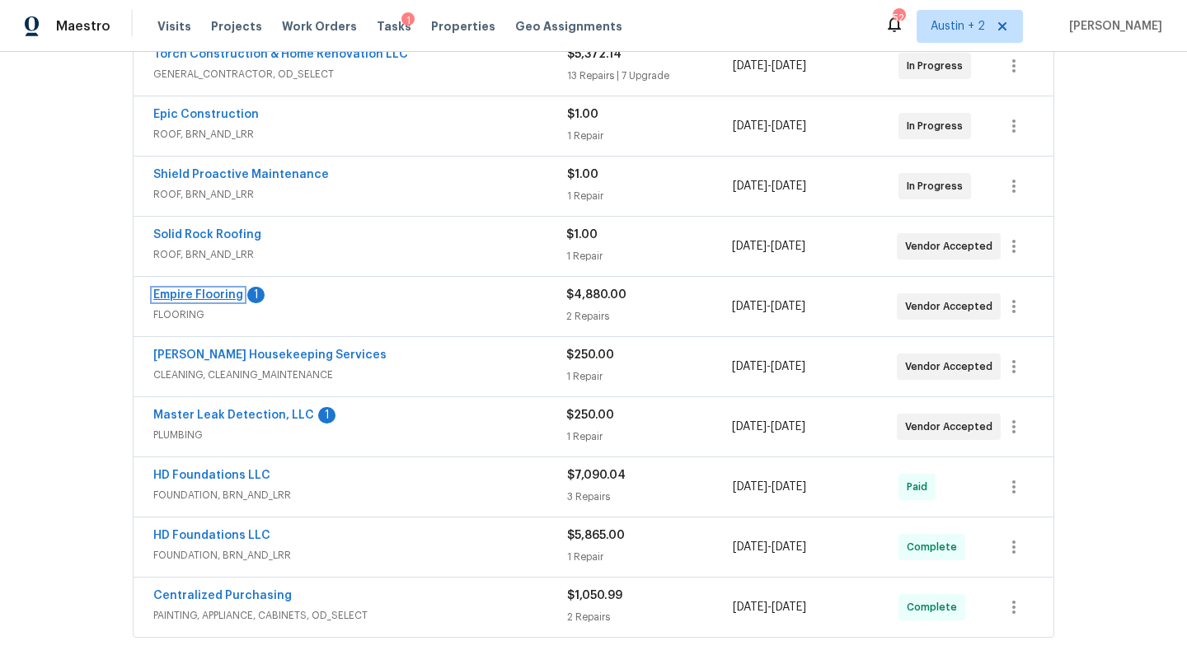
click at [212, 290] on link "Empire Flooring" at bounding box center [198, 295] width 90 height 12
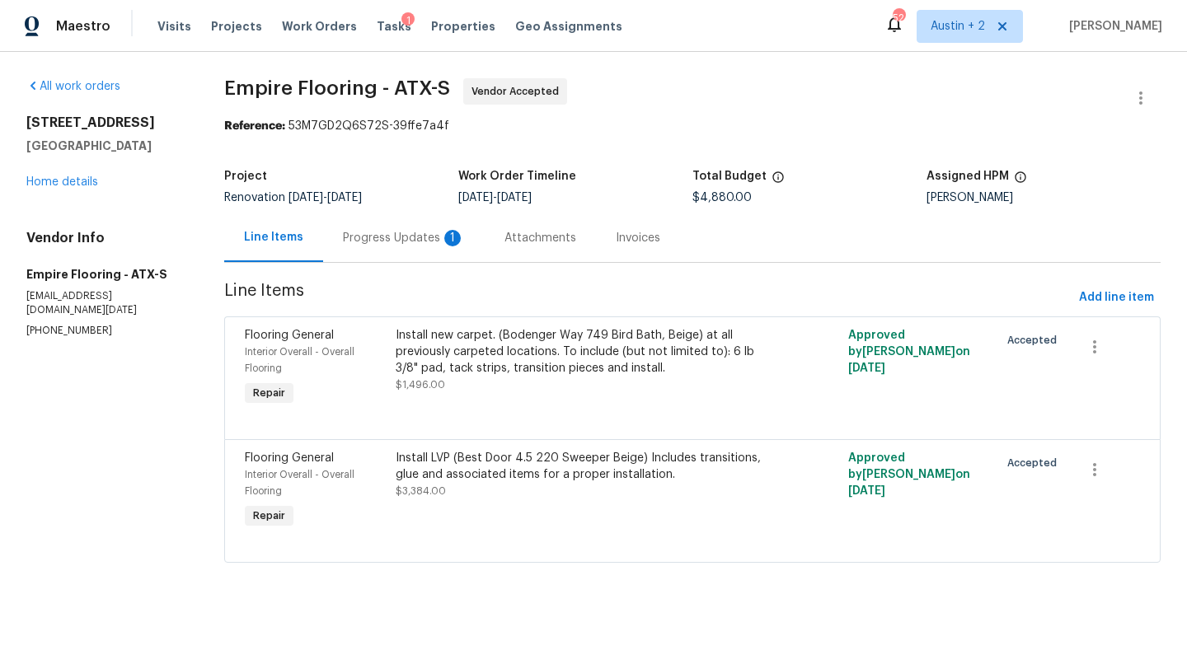
click at [425, 236] on div "Progress Updates 1" at bounding box center [404, 238] width 122 height 16
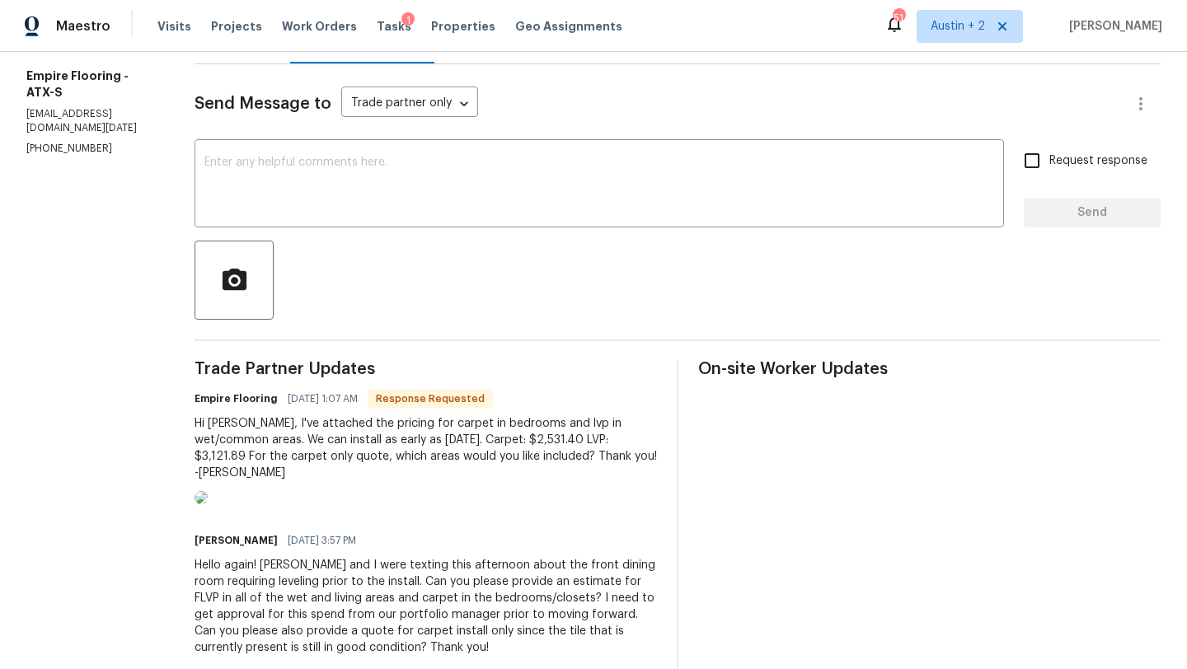
scroll to position [197, 0]
click at [397, 197] on textarea at bounding box center [599, 187] width 790 height 58
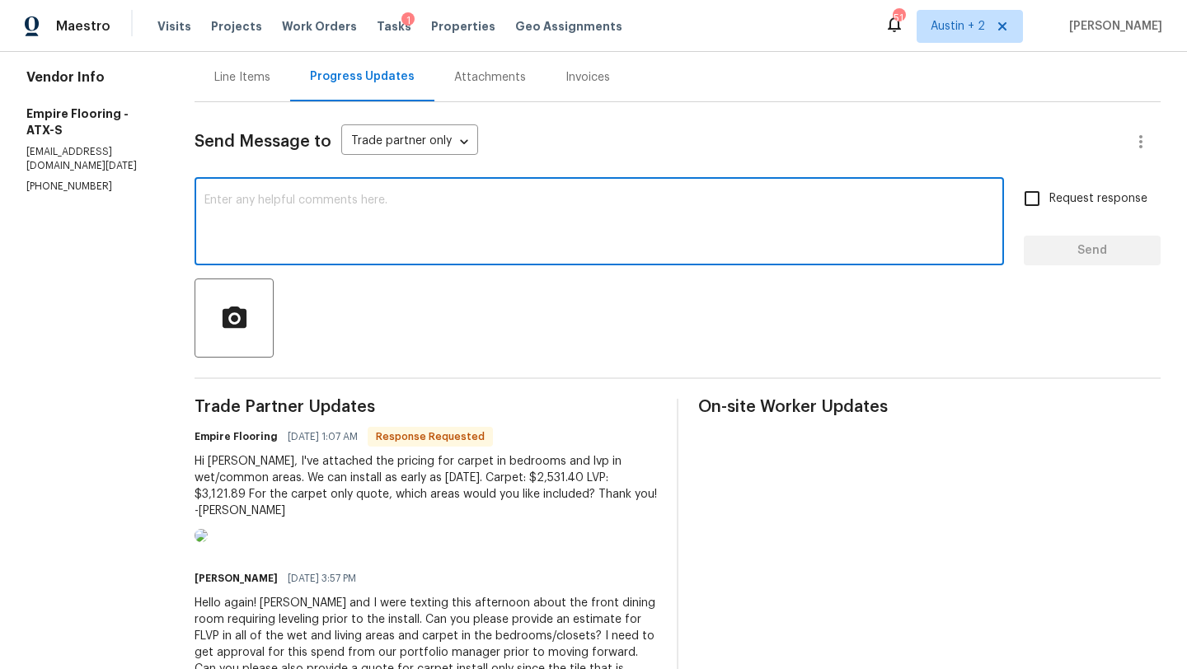
scroll to position [159, 0]
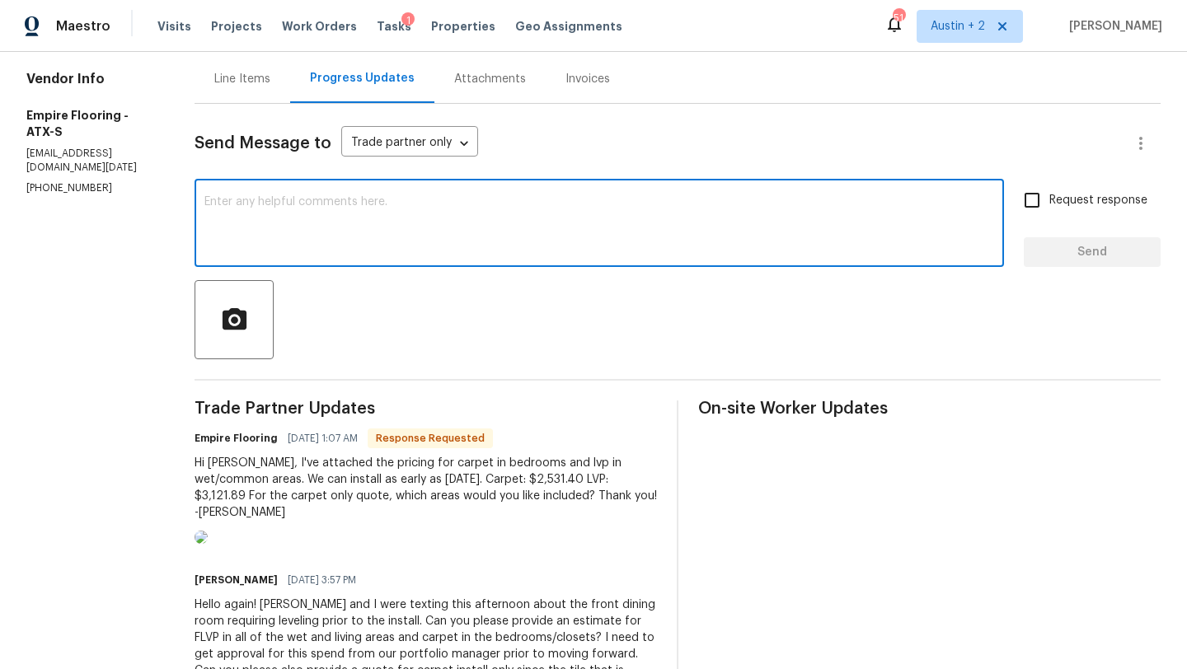
click at [411, 213] on textarea at bounding box center [599, 225] width 790 height 58
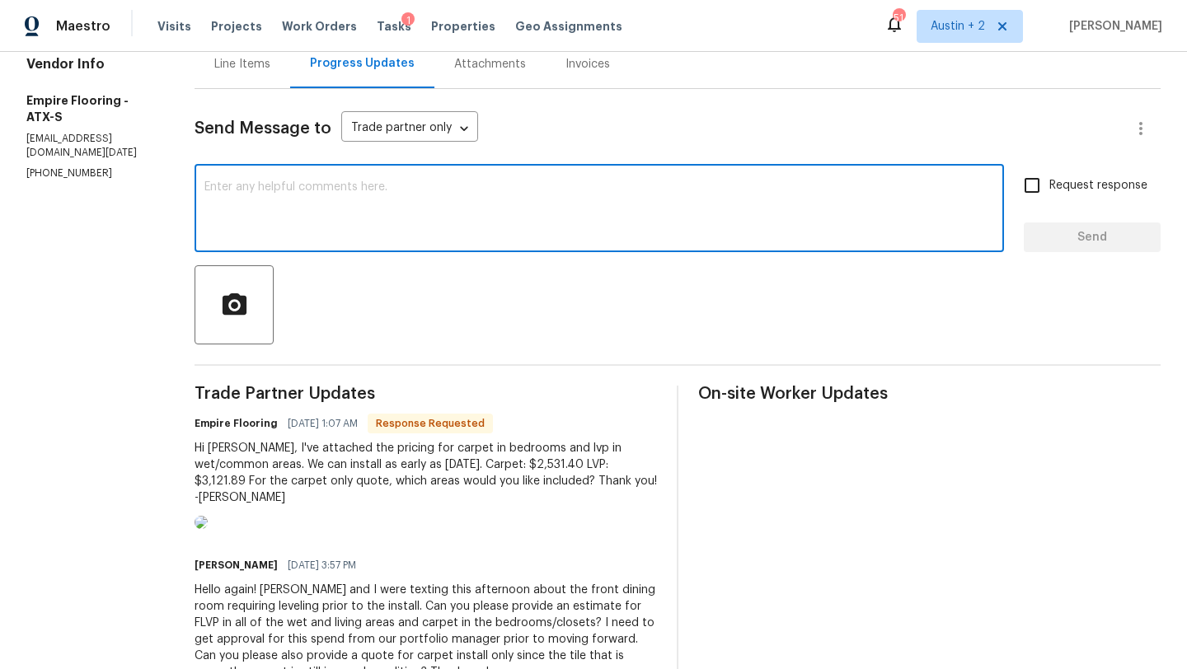
scroll to position [178, 0]
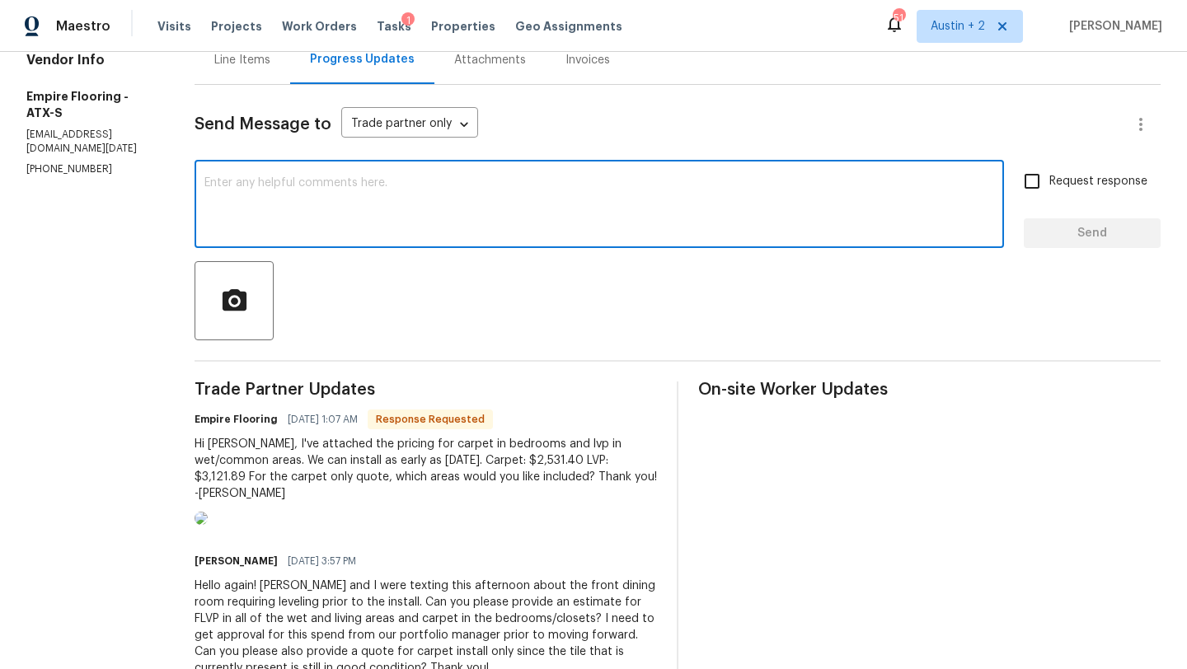
click at [411, 213] on textarea at bounding box center [599, 206] width 790 height 58
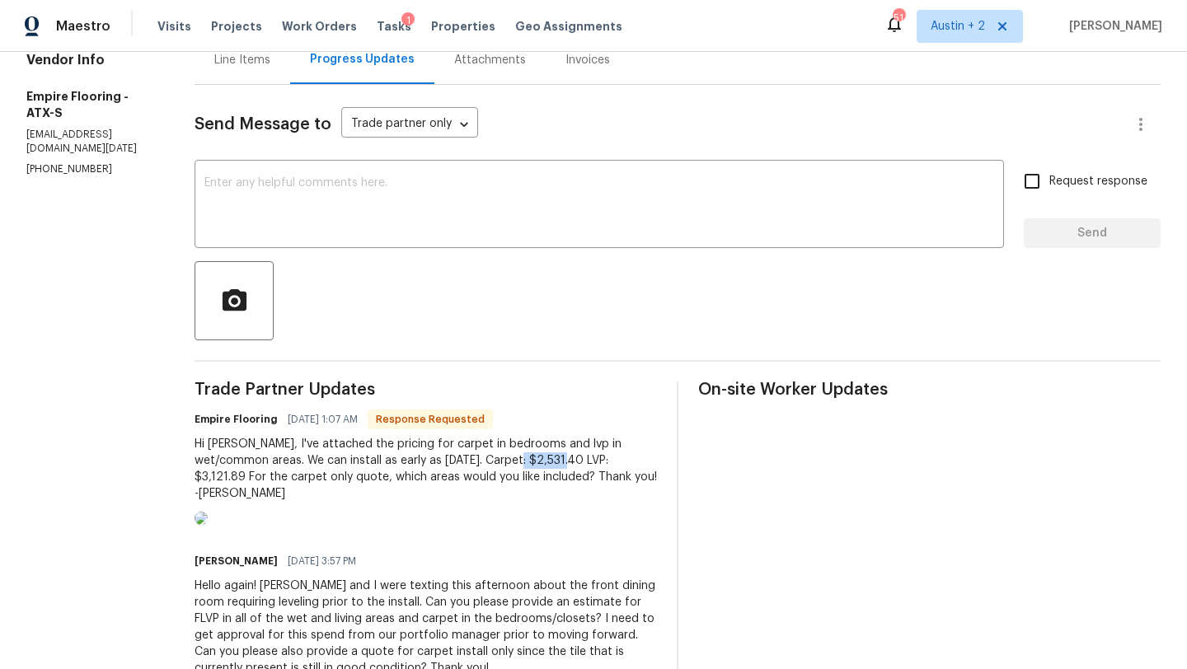
drag, startPoint x: 547, startPoint y: 461, endPoint x: 496, endPoint y: 459, distance: 50.3
click at [496, 459] on div "Hi Sheila, I've attached the pricing for carpet in bedrooms and lvp in wet/comm…" at bounding box center [426, 469] width 462 height 66
click at [364, 195] on textarea at bounding box center [599, 206] width 790 height 58
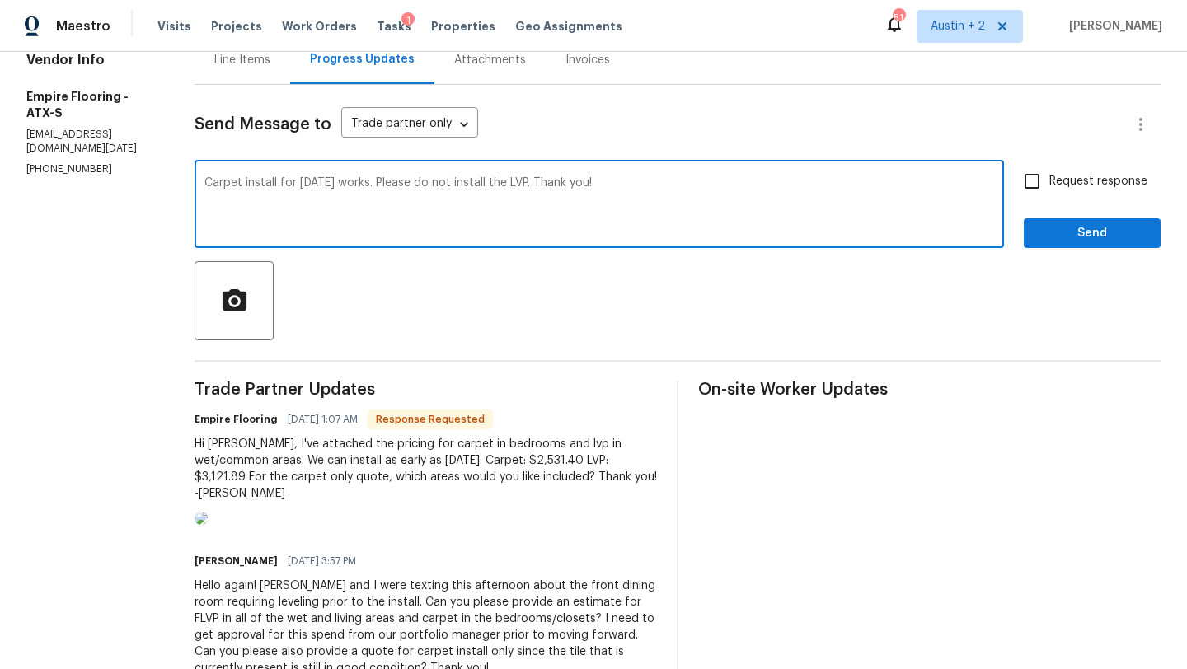
type textarea "Carpet install for tomorrow works. Please do not install the LVP. Thank you!"
click at [1061, 188] on span "Request response" at bounding box center [1098, 181] width 98 height 17
click at [1049, 188] on input "Request response" at bounding box center [1032, 181] width 35 height 35
checkbox input "true"
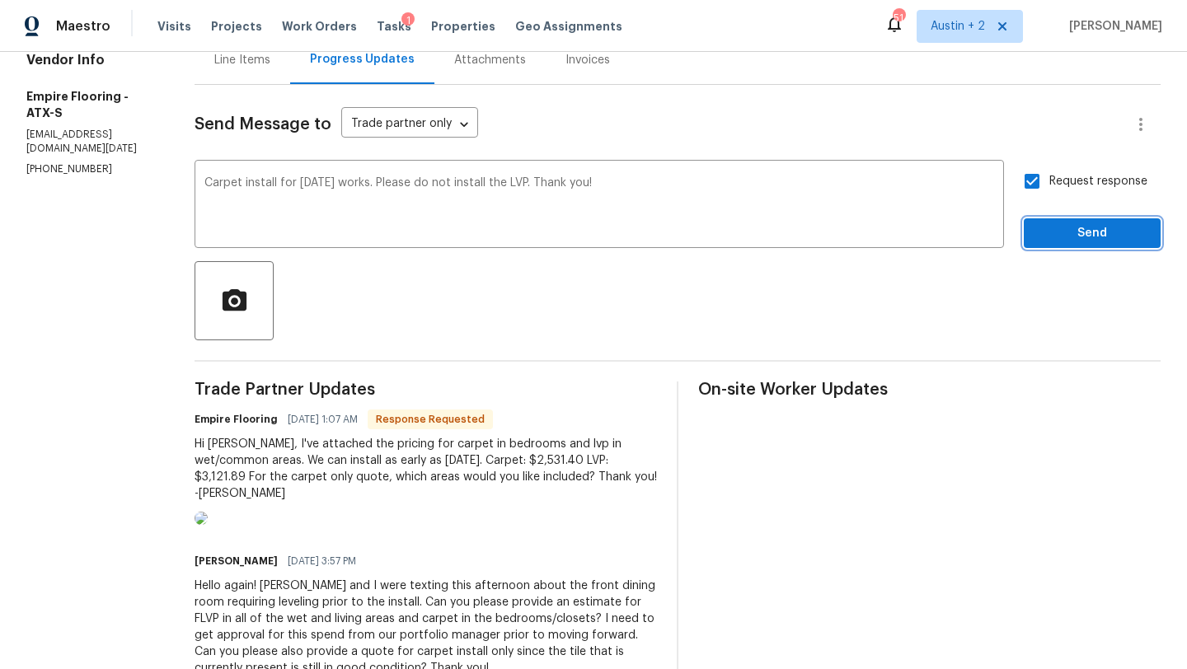
click at [1058, 238] on span "Send" at bounding box center [1092, 233] width 110 height 21
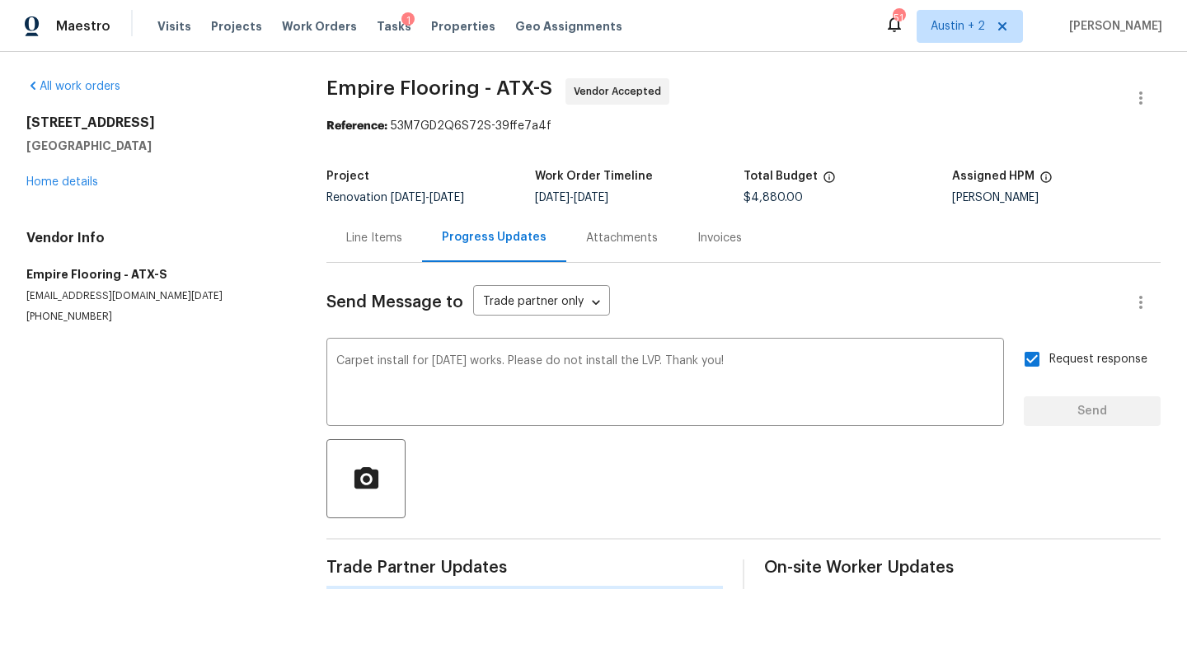
scroll to position [0, 0]
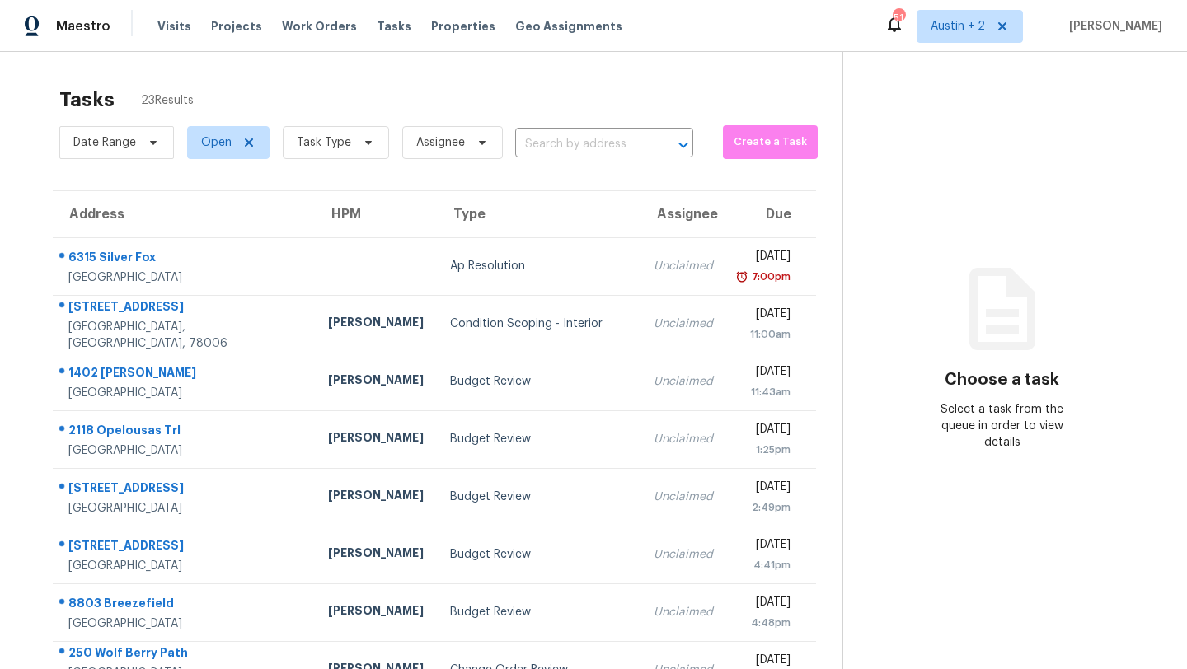
scroll to position [189, 0]
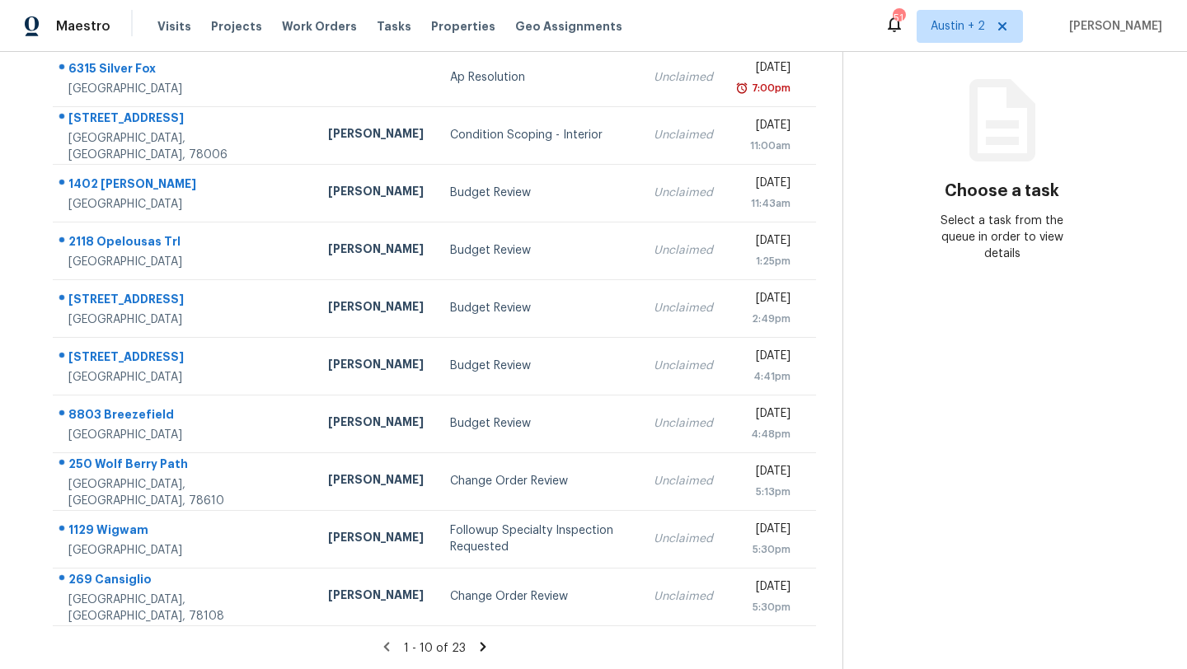
click at [476, 640] on icon at bounding box center [483, 647] width 15 height 15
